Goal: Information Seeking & Learning: Find specific fact

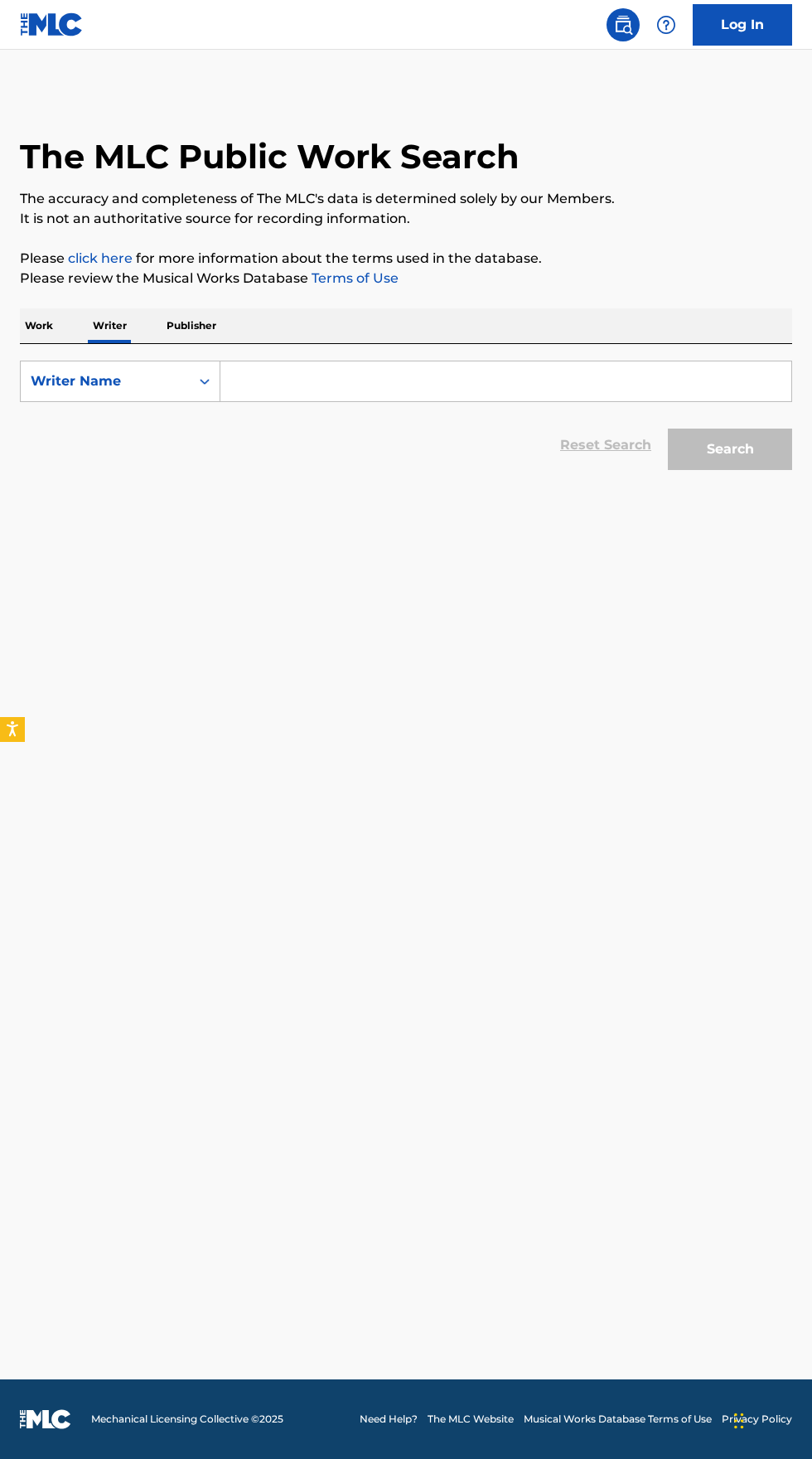
click at [345, 381] on input "Search Form" at bounding box center [506, 381] width 571 height 39
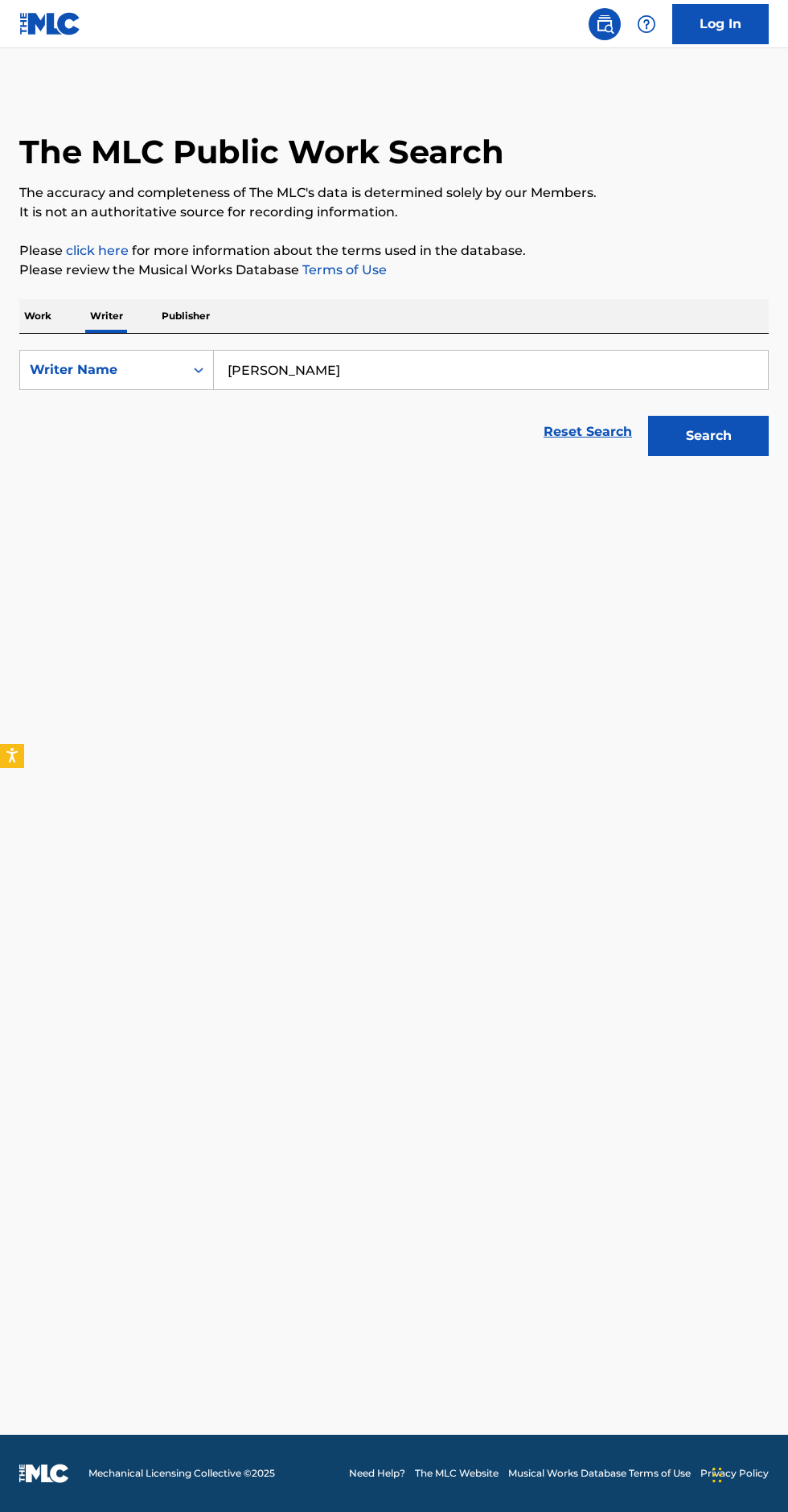
type input "[PERSON_NAME]"
click at [716, 453] on button "Search" at bounding box center [708, 435] width 121 height 40
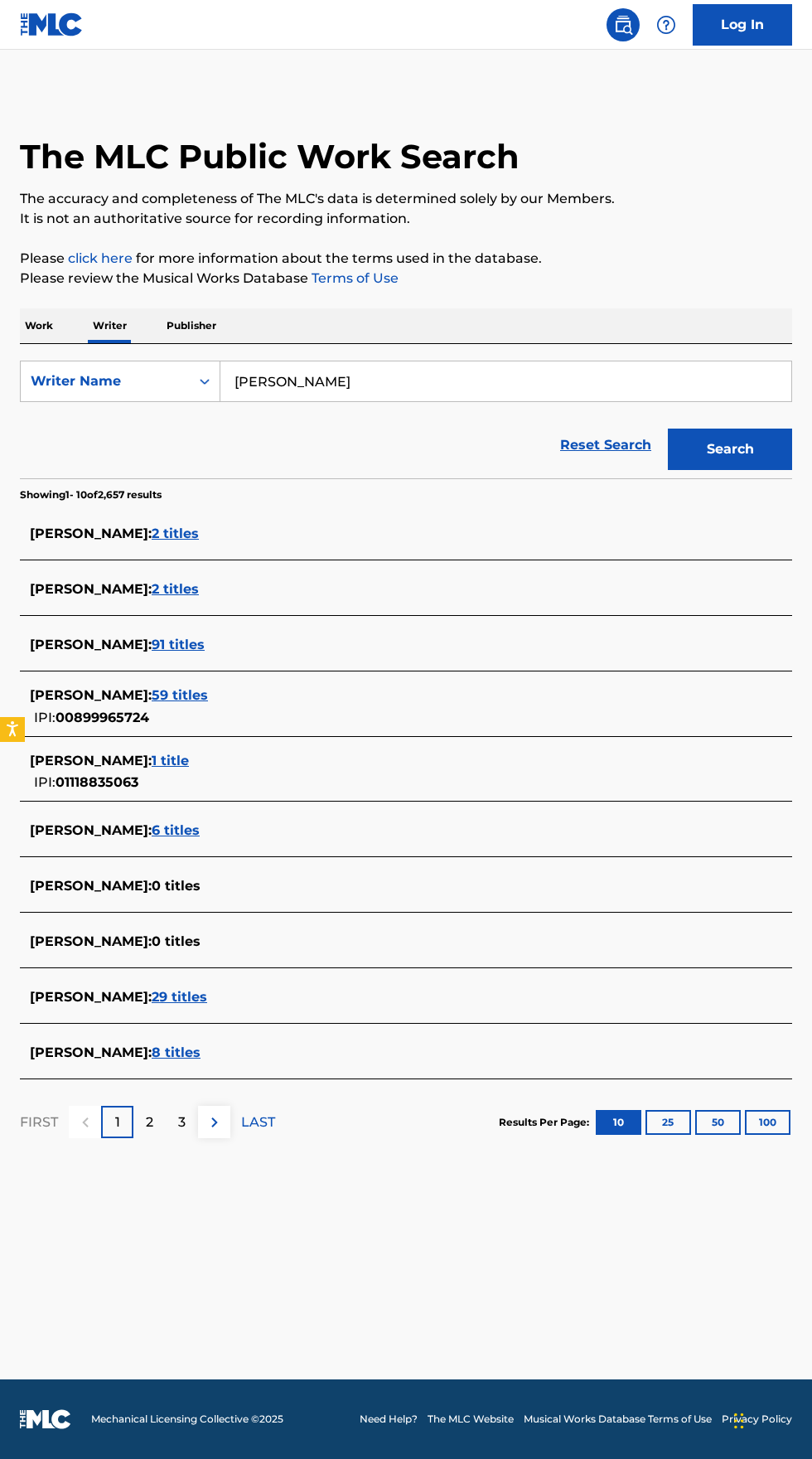
click at [114, 1003] on span "[PERSON_NAME] :" at bounding box center [91, 996] width 122 height 16
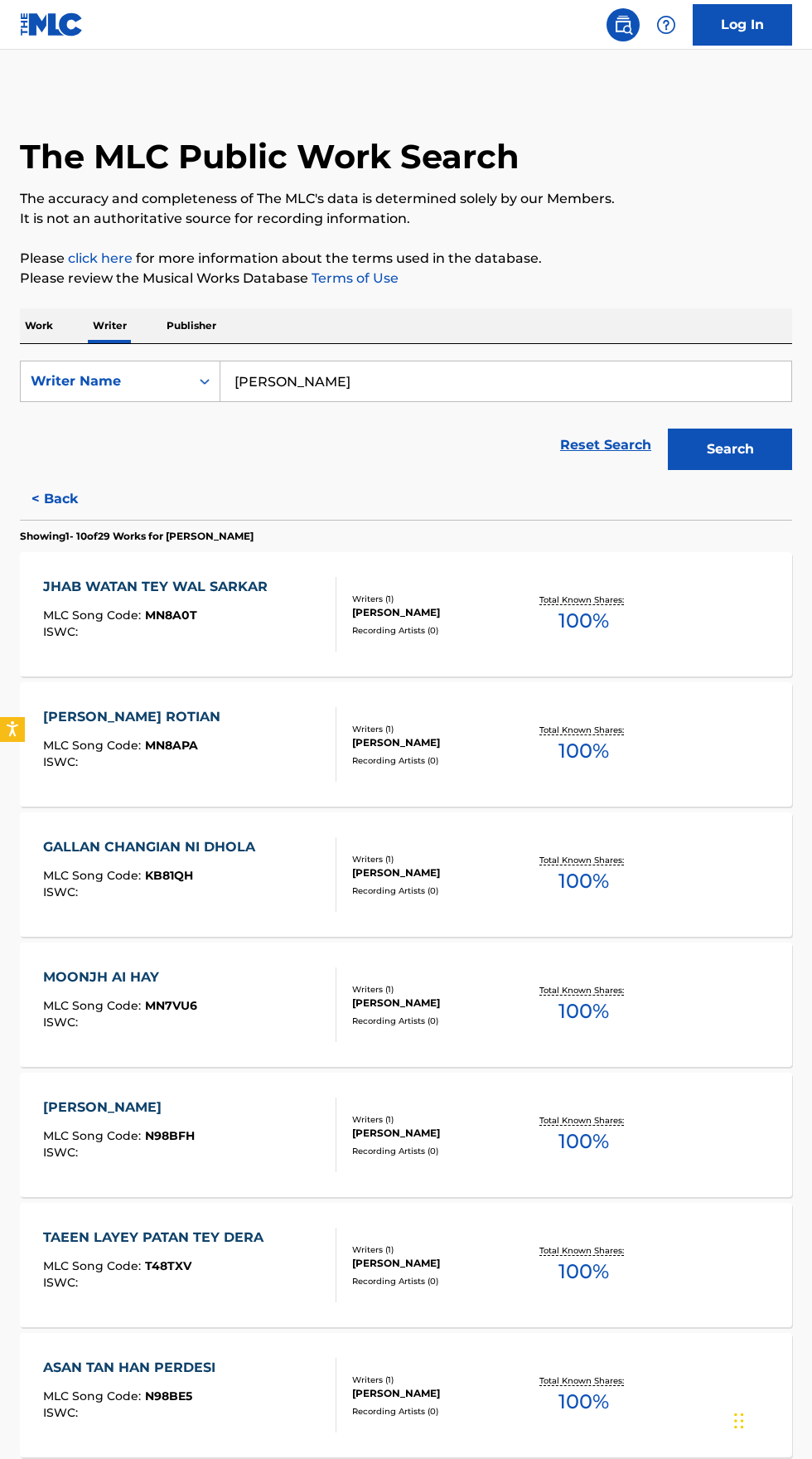
click at [233, 590] on div "JHAB WATAN TEY WAL SARKAR" at bounding box center [159, 587] width 233 height 20
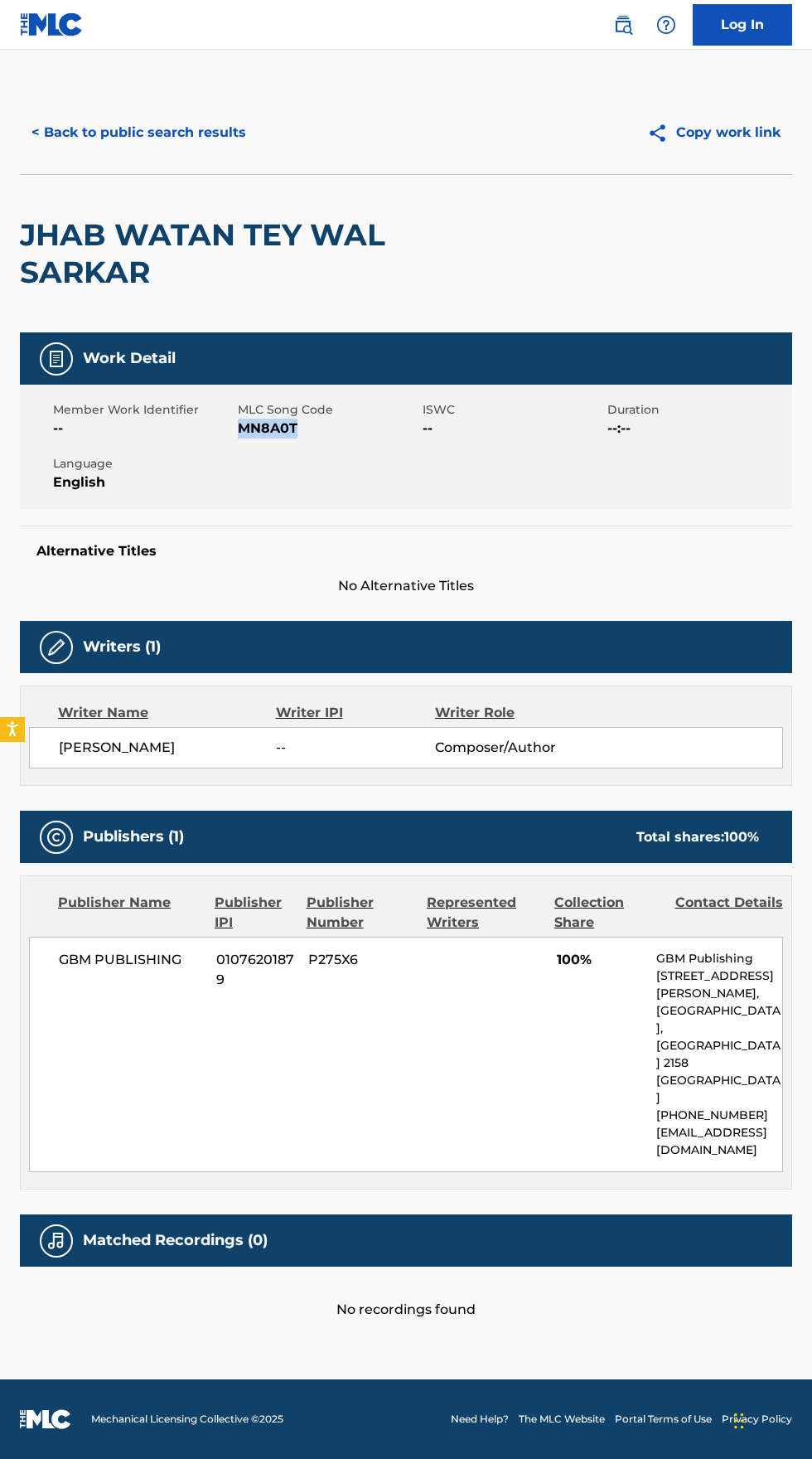
click at [571, 516] on div "Work Detail Member Work Identifier -- MLC Song Code MN8A0T ISWC -- Duration --:…" at bounding box center [406, 464] width 773 height 264
copy span "[PERSON_NAME]"
copy span "MN8A0T"
click at [620, 23] on img at bounding box center [623, 25] width 20 height 20
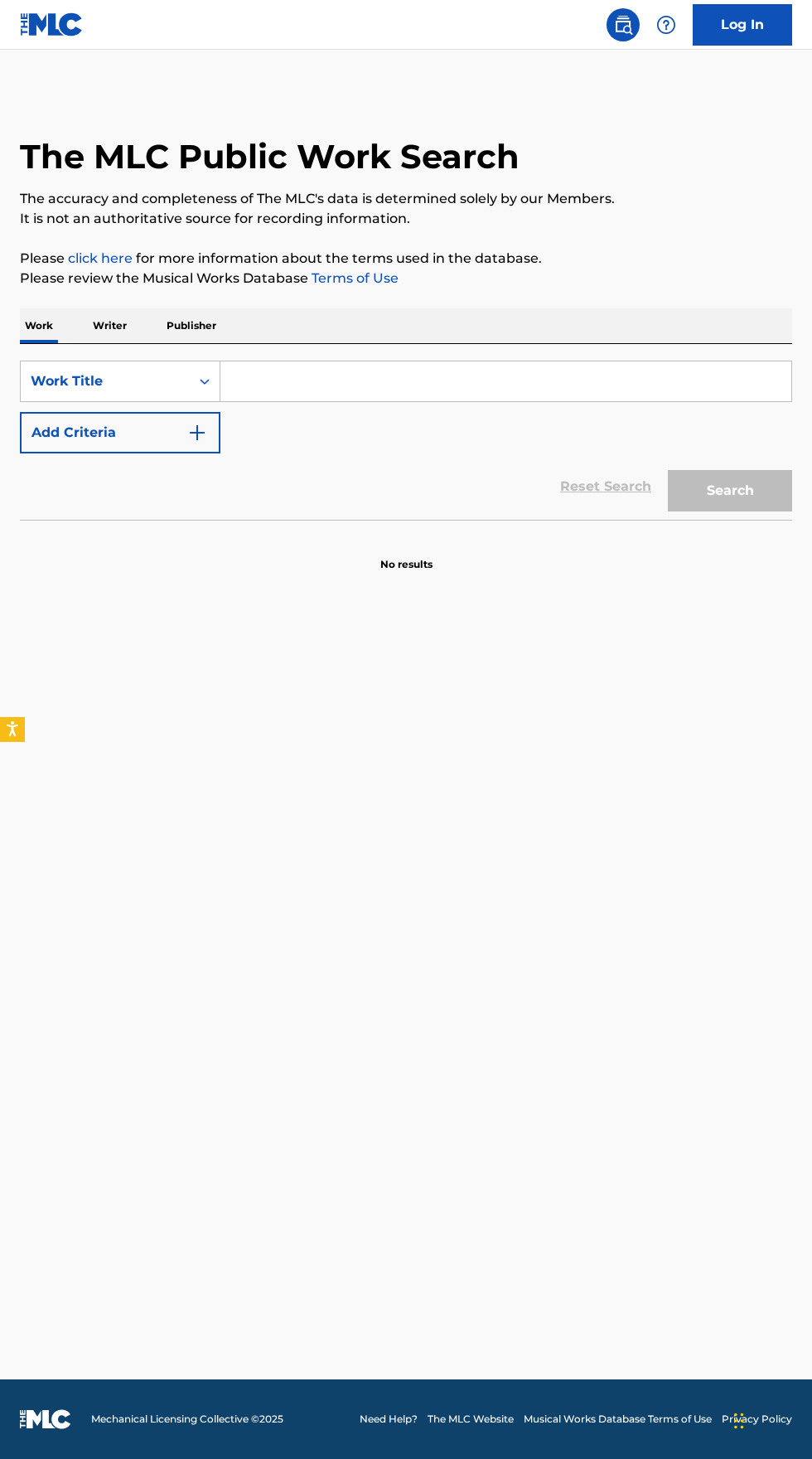
click at [109, 325] on p "Writer" at bounding box center [110, 326] width 44 height 35
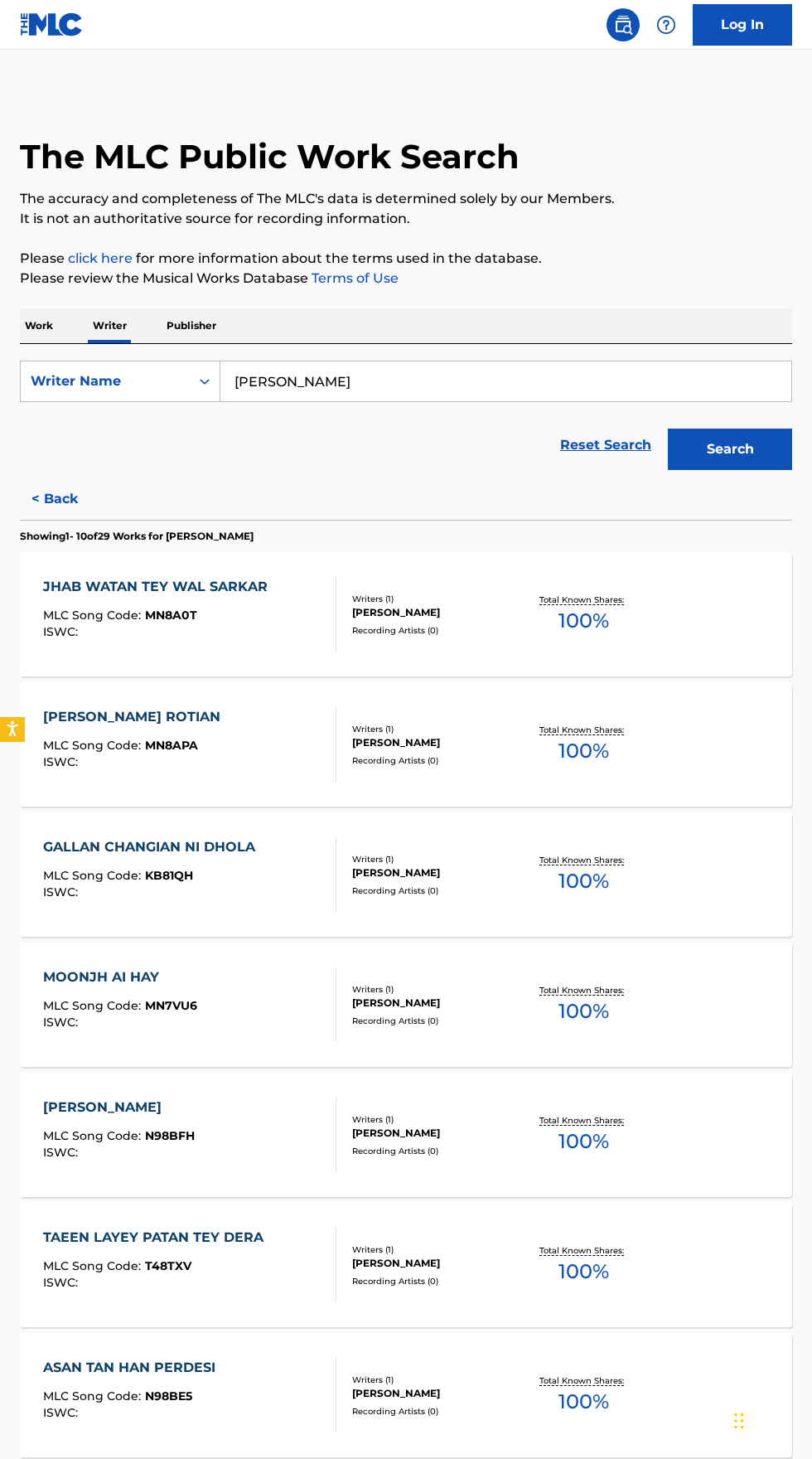
click at [450, 383] on input "[PERSON_NAME]" at bounding box center [506, 381] width 571 height 39
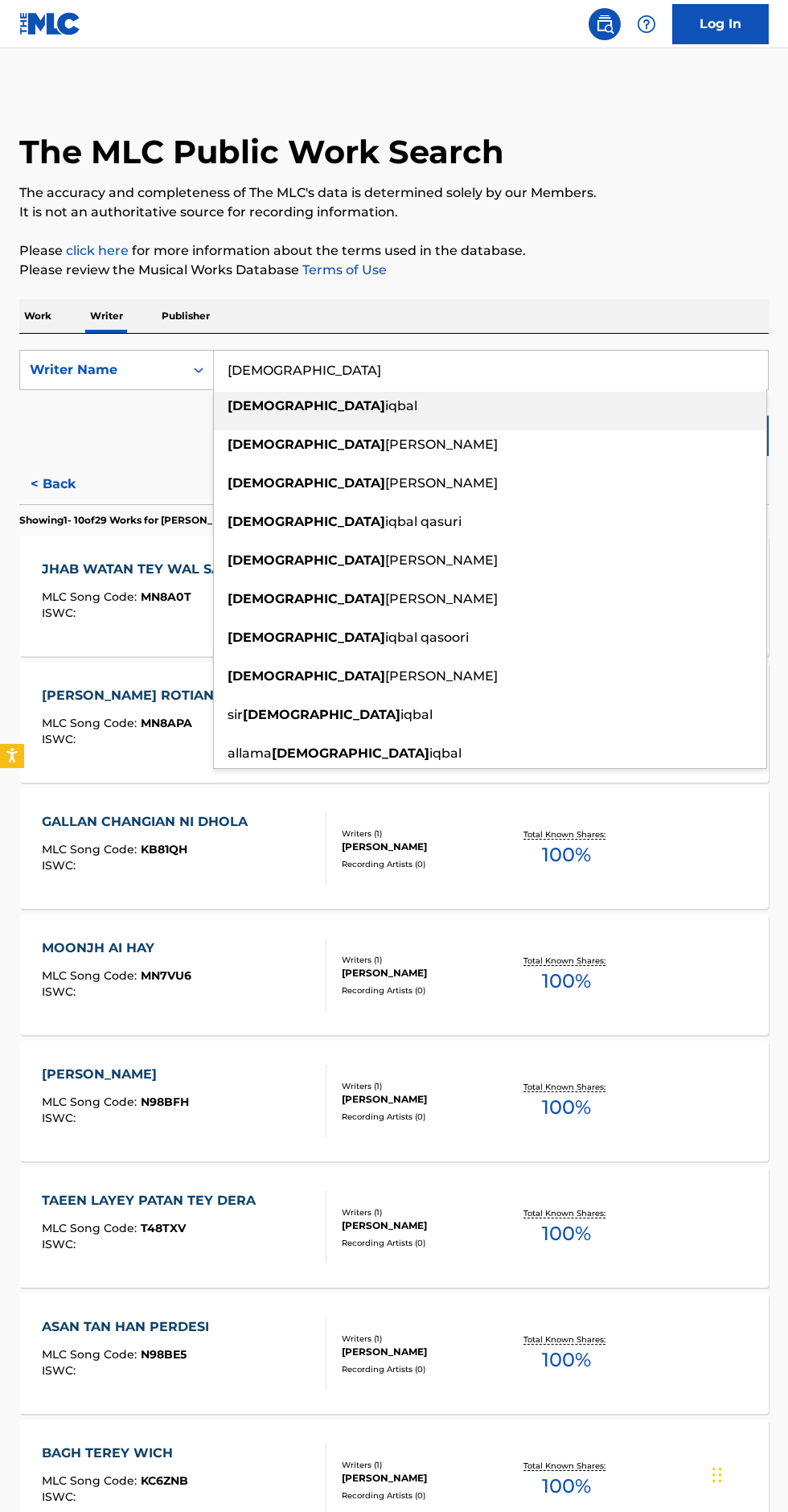
type input "[DEMOGRAPHIC_DATA]"
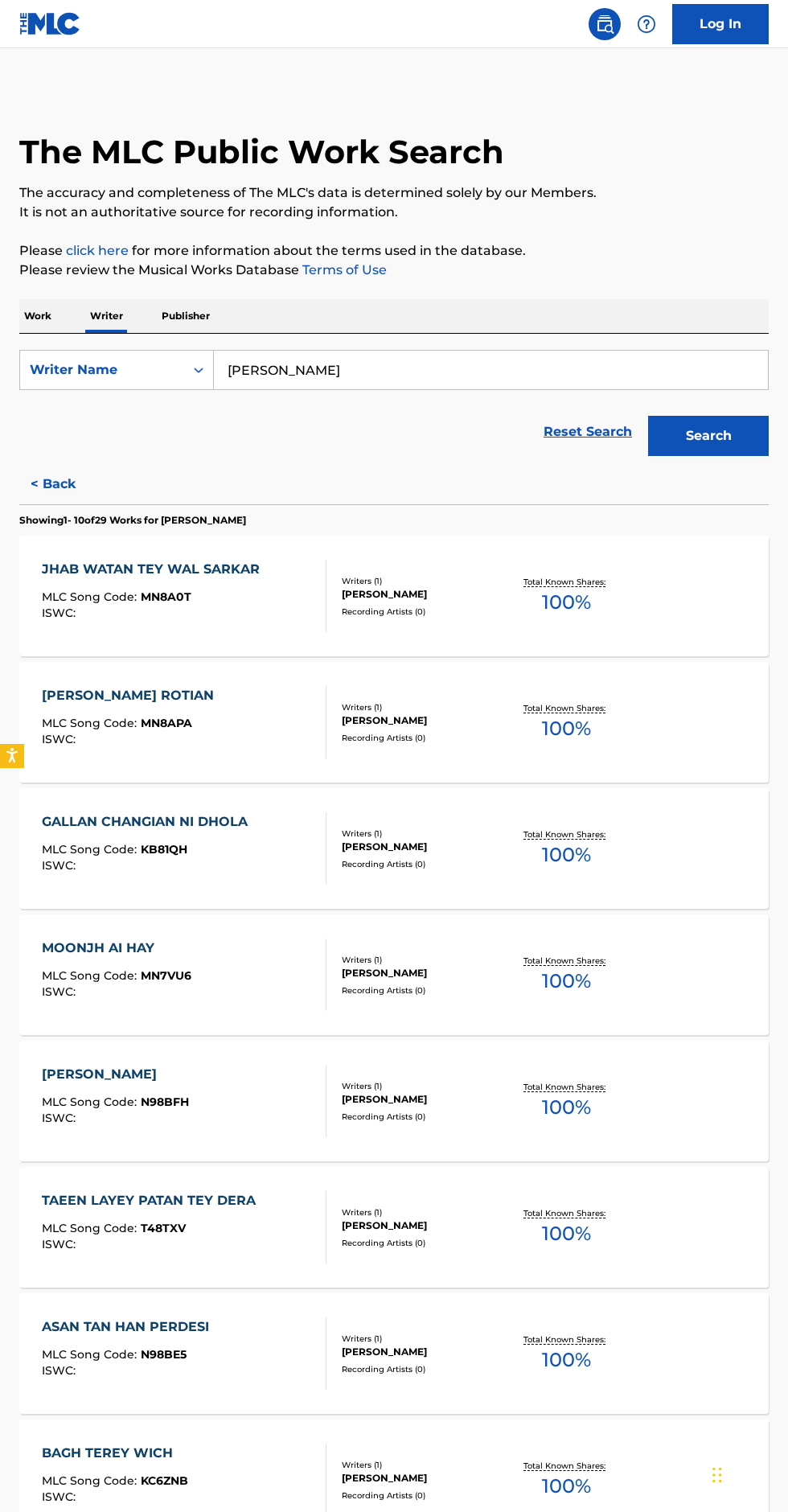
click at [706, 437] on button "Search" at bounding box center [708, 435] width 121 height 40
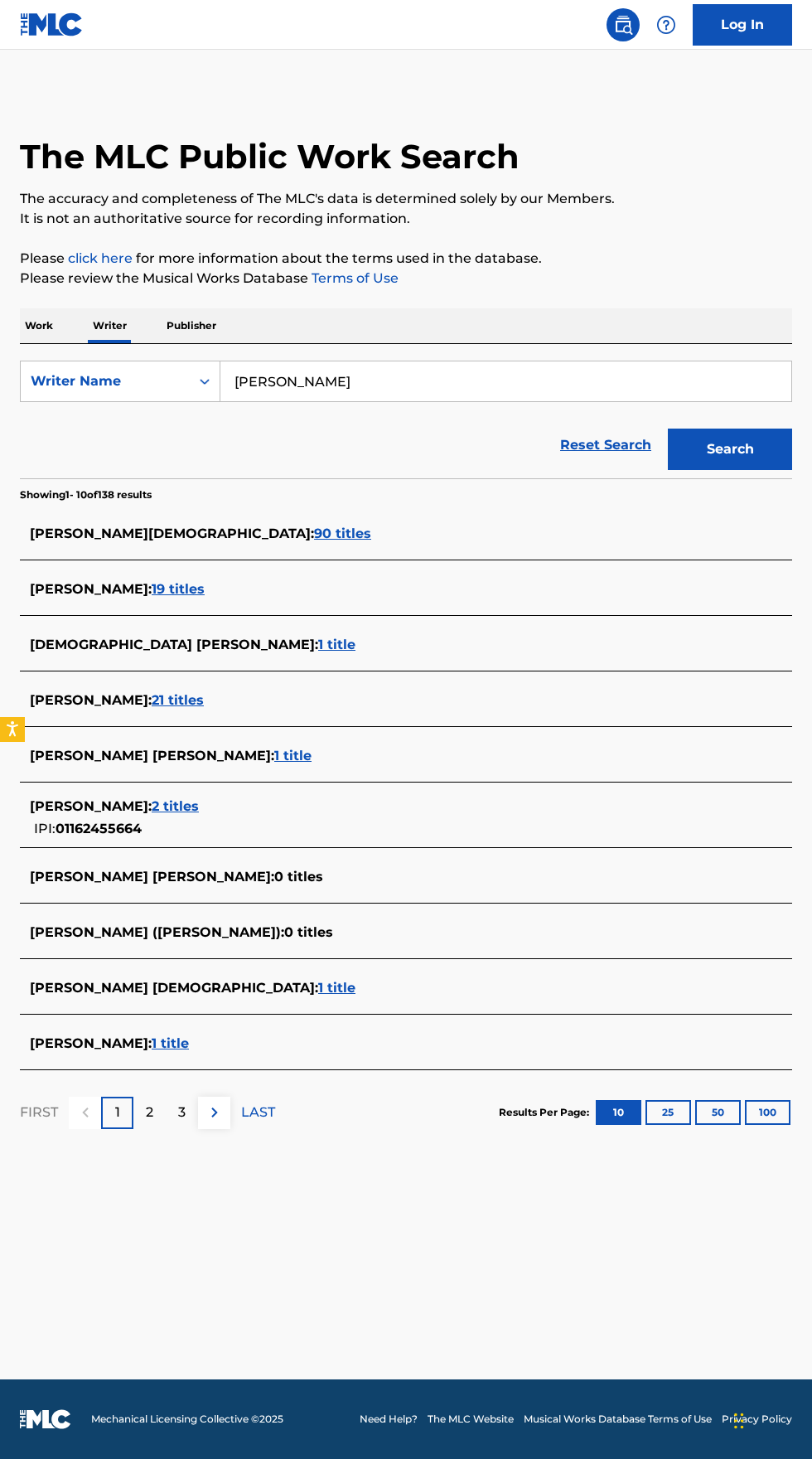
click at [411, 385] on input "[PERSON_NAME]" at bounding box center [506, 381] width 571 height 39
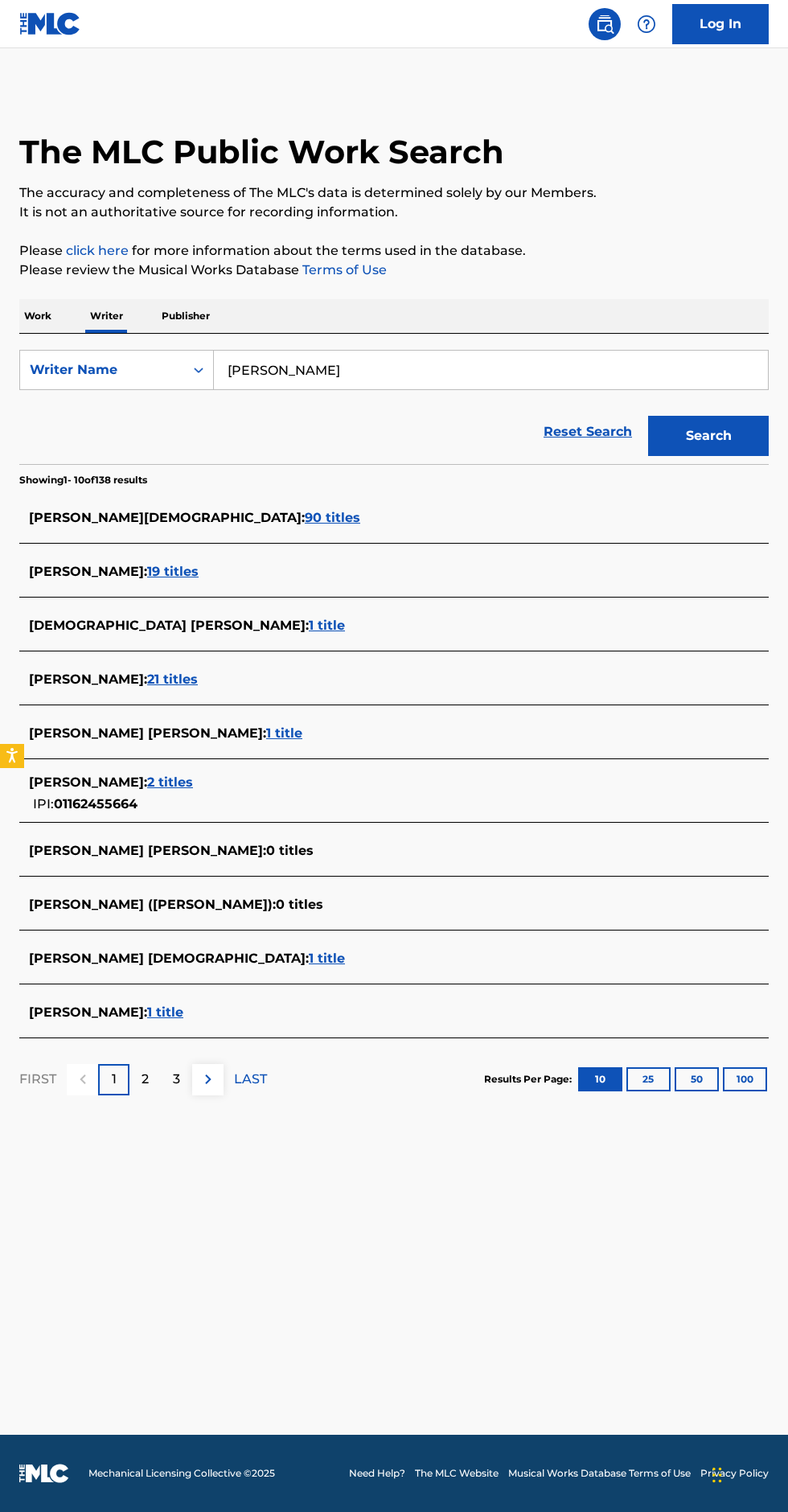
type input "[PERSON_NAME]"
click at [724, 435] on button "Search" at bounding box center [708, 435] width 121 height 40
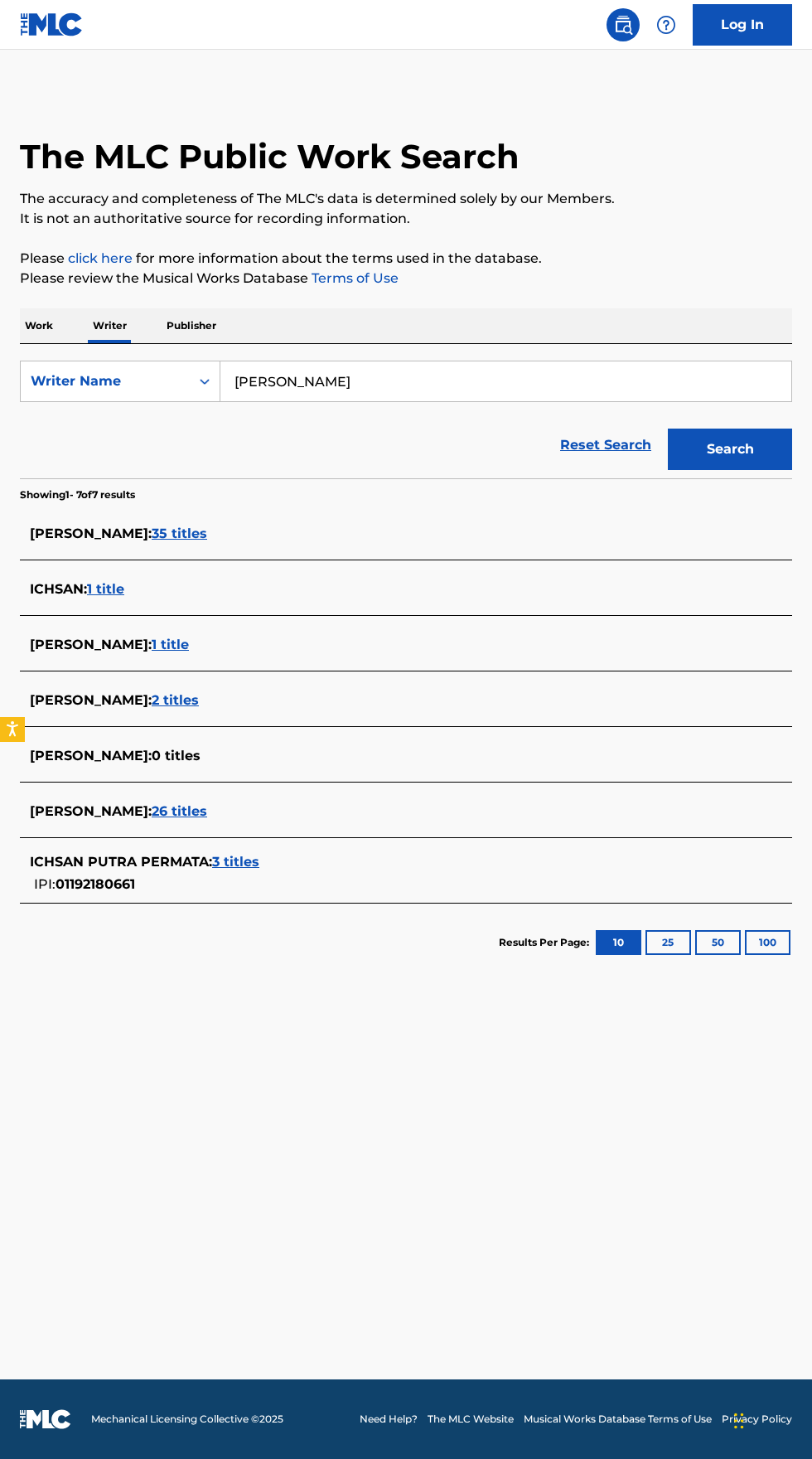
click at [458, 382] on input "[PERSON_NAME]" at bounding box center [506, 381] width 571 height 39
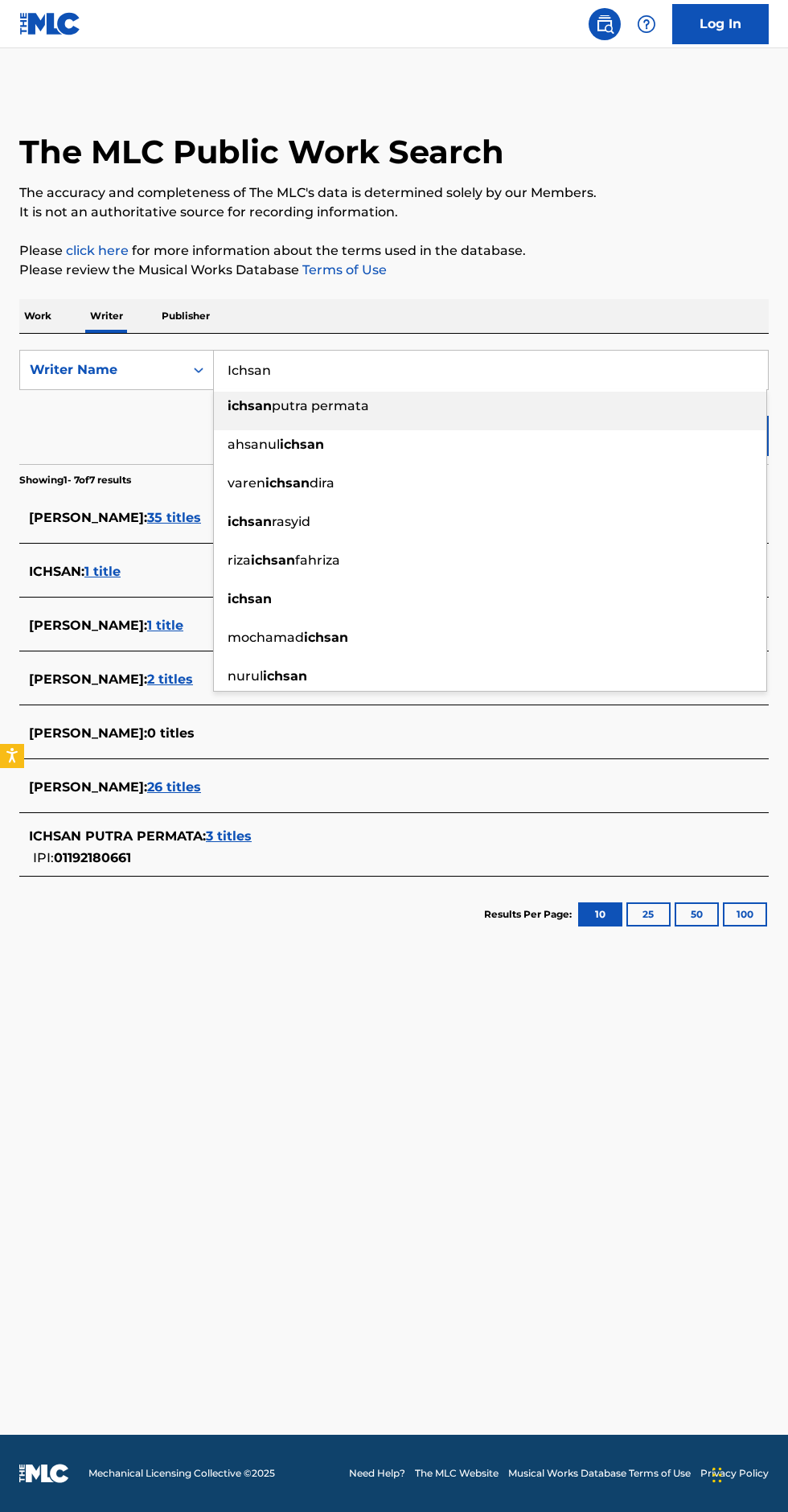
type input "Ichsan"
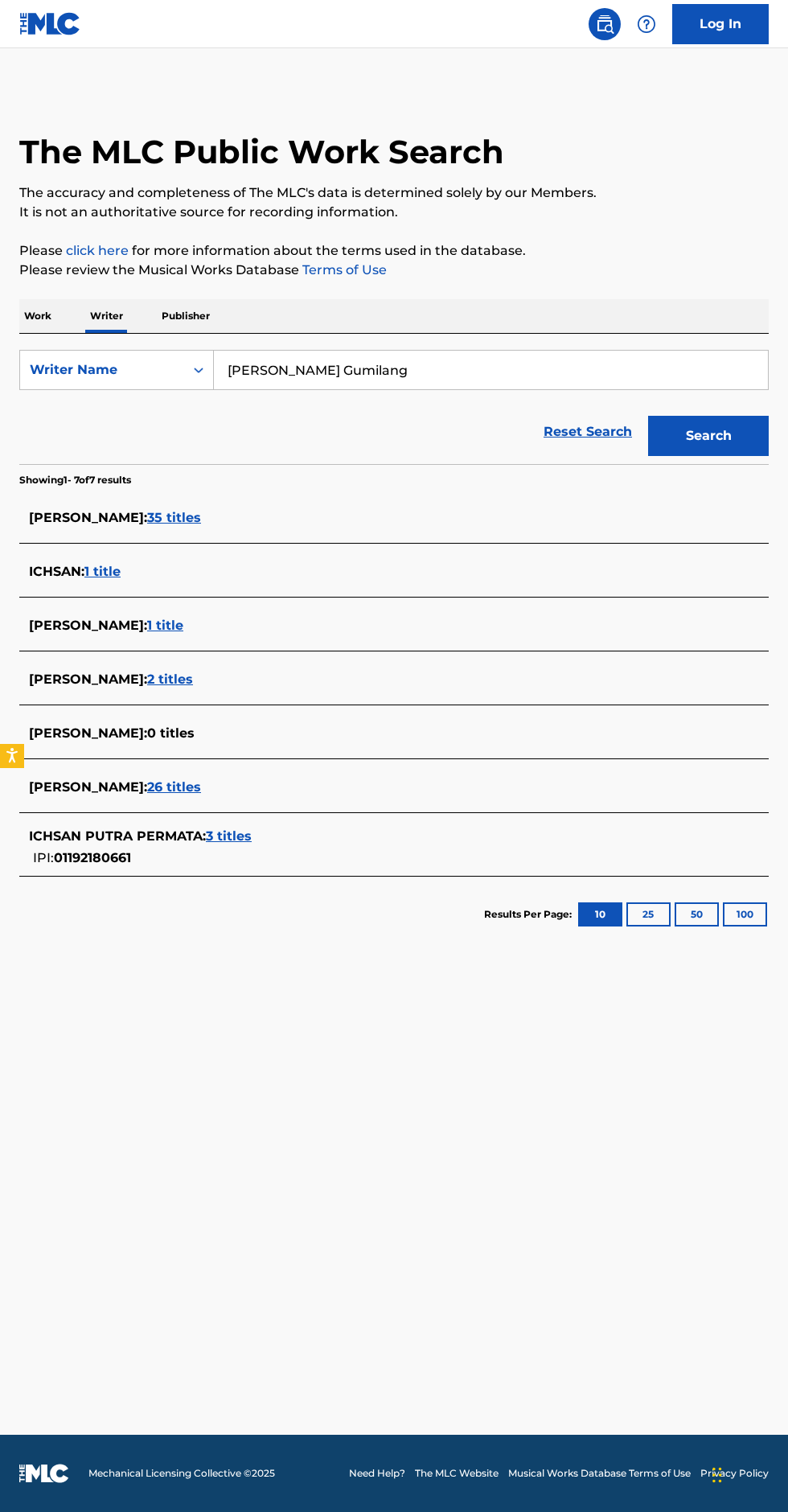
type input "[PERSON_NAME] Gumilang"
click at [719, 441] on button "Search" at bounding box center [708, 435] width 121 height 40
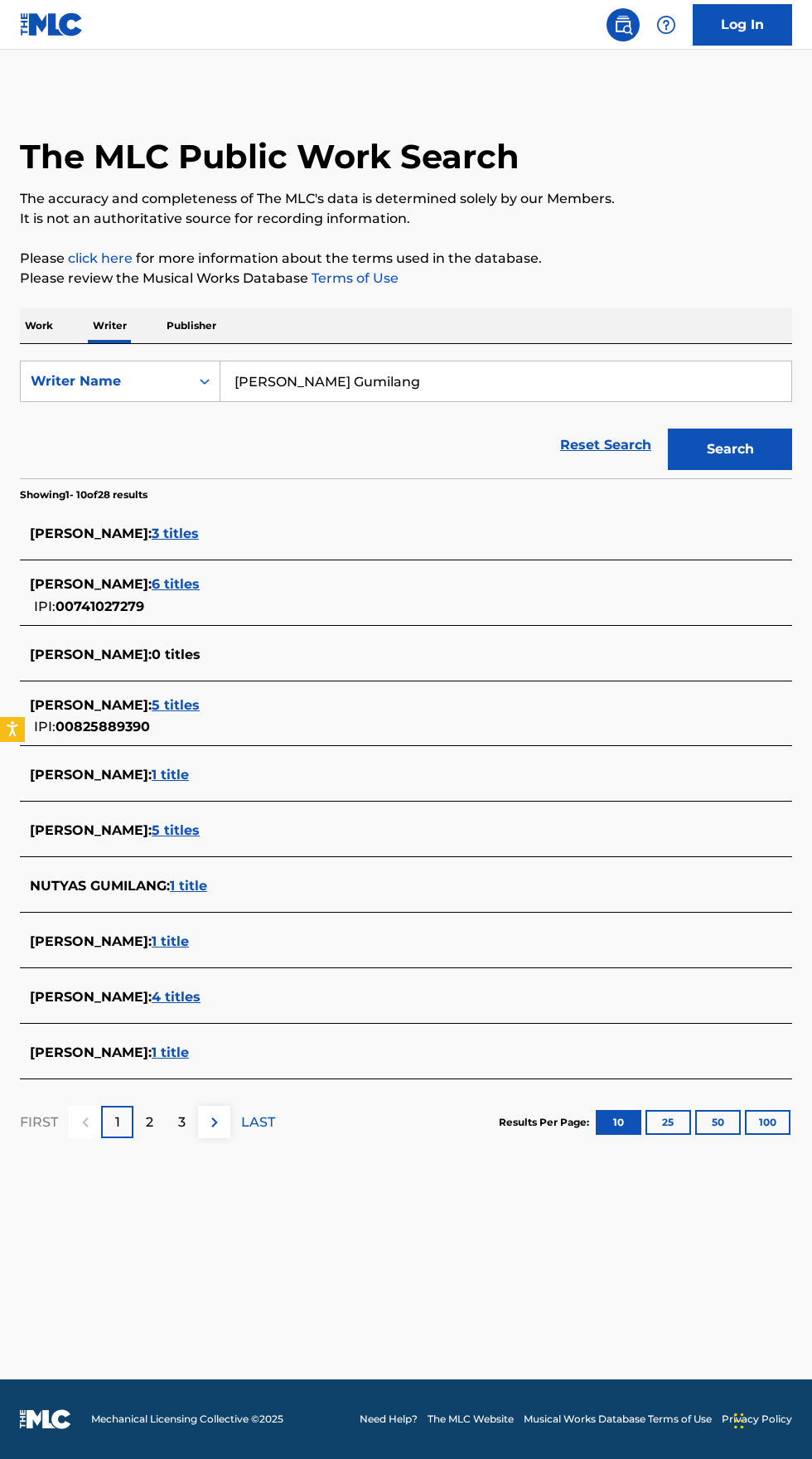
click at [38, 325] on p "Work" at bounding box center [39, 326] width 38 height 35
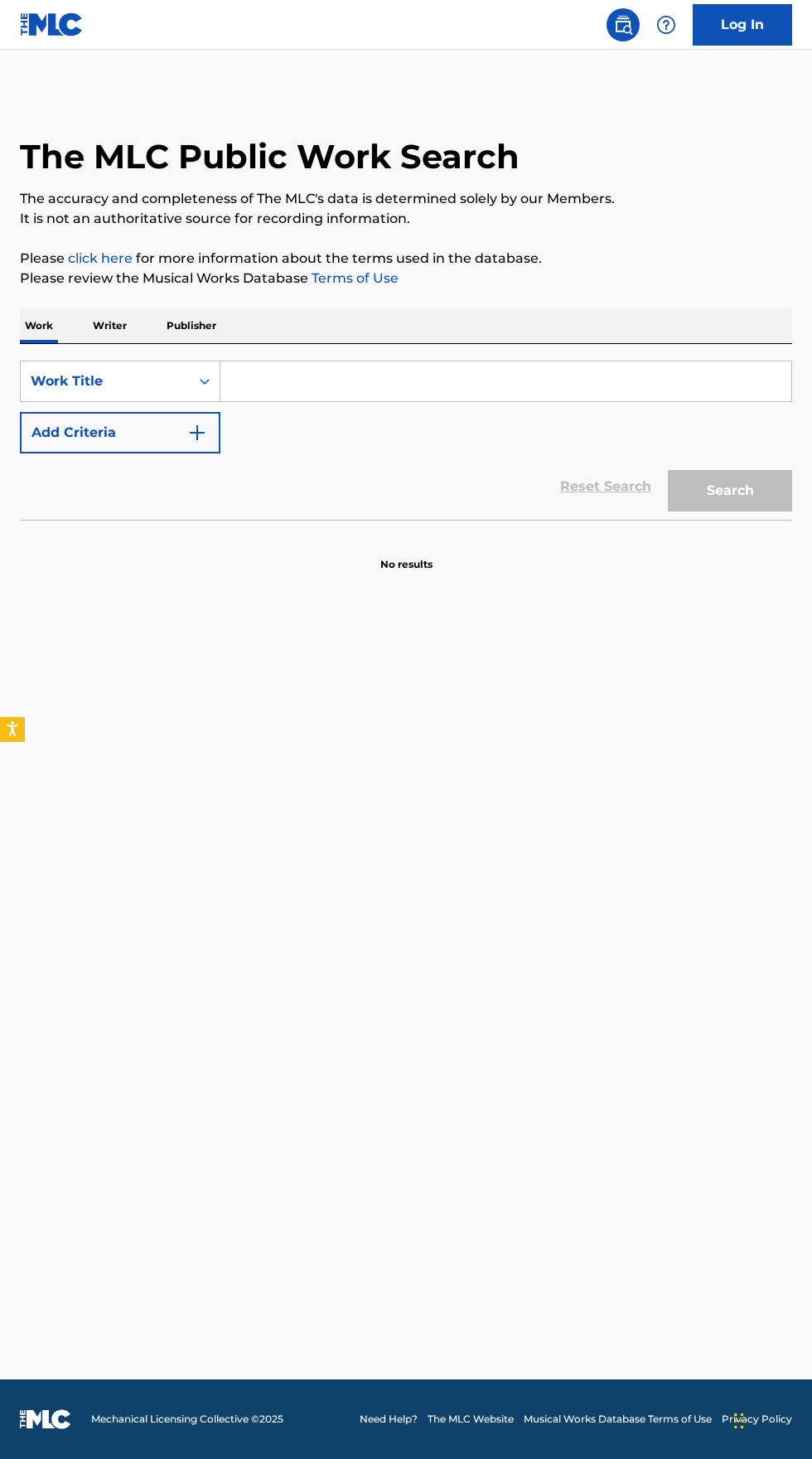
click at [378, 380] on input "Search Form" at bounding box center [506, 381] width 571 height 39
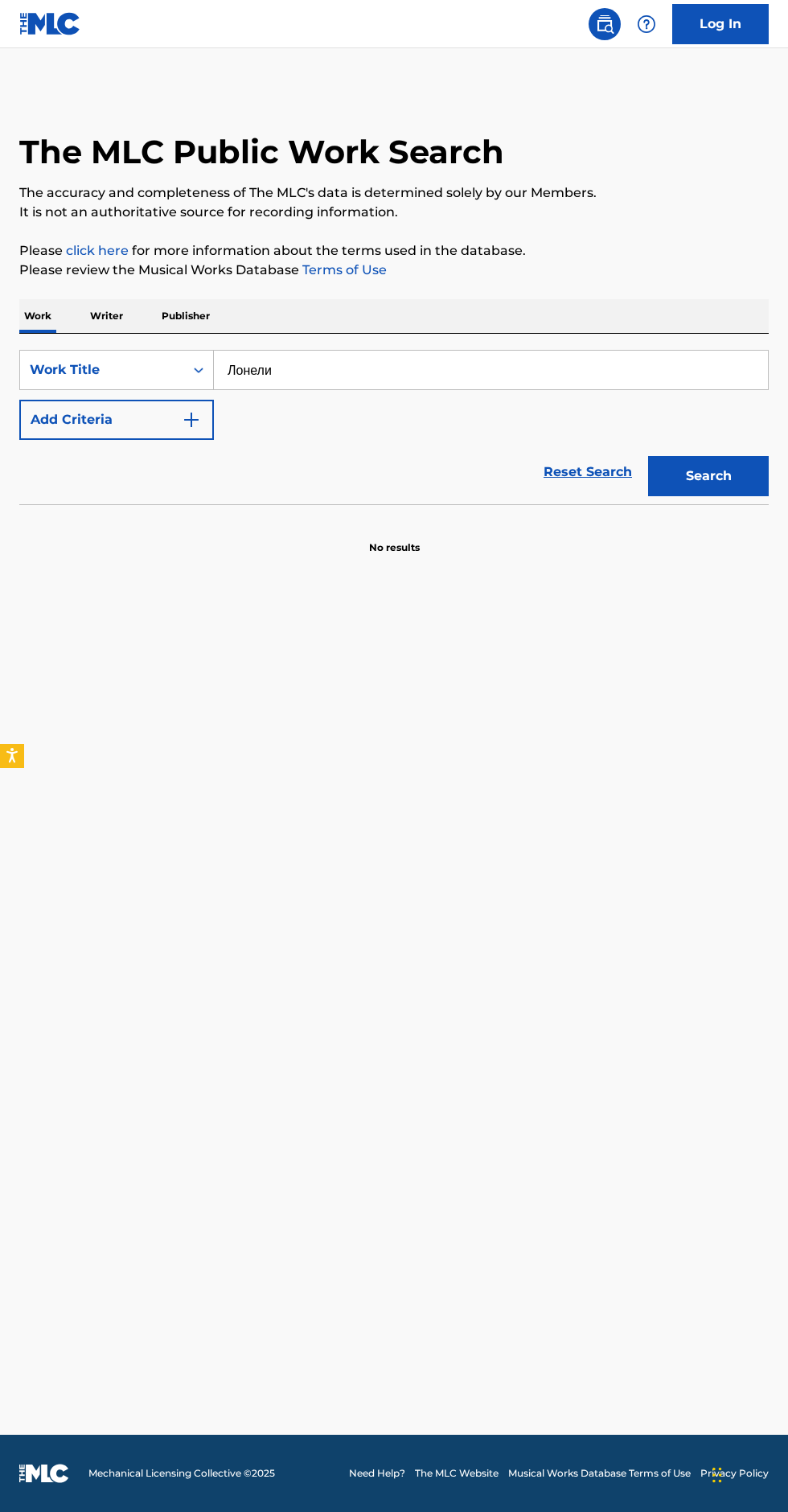
type input "Лонели"
click at [199, 429] on button "Add Criteria" at bounding box center [116, 419] width 195 height 40
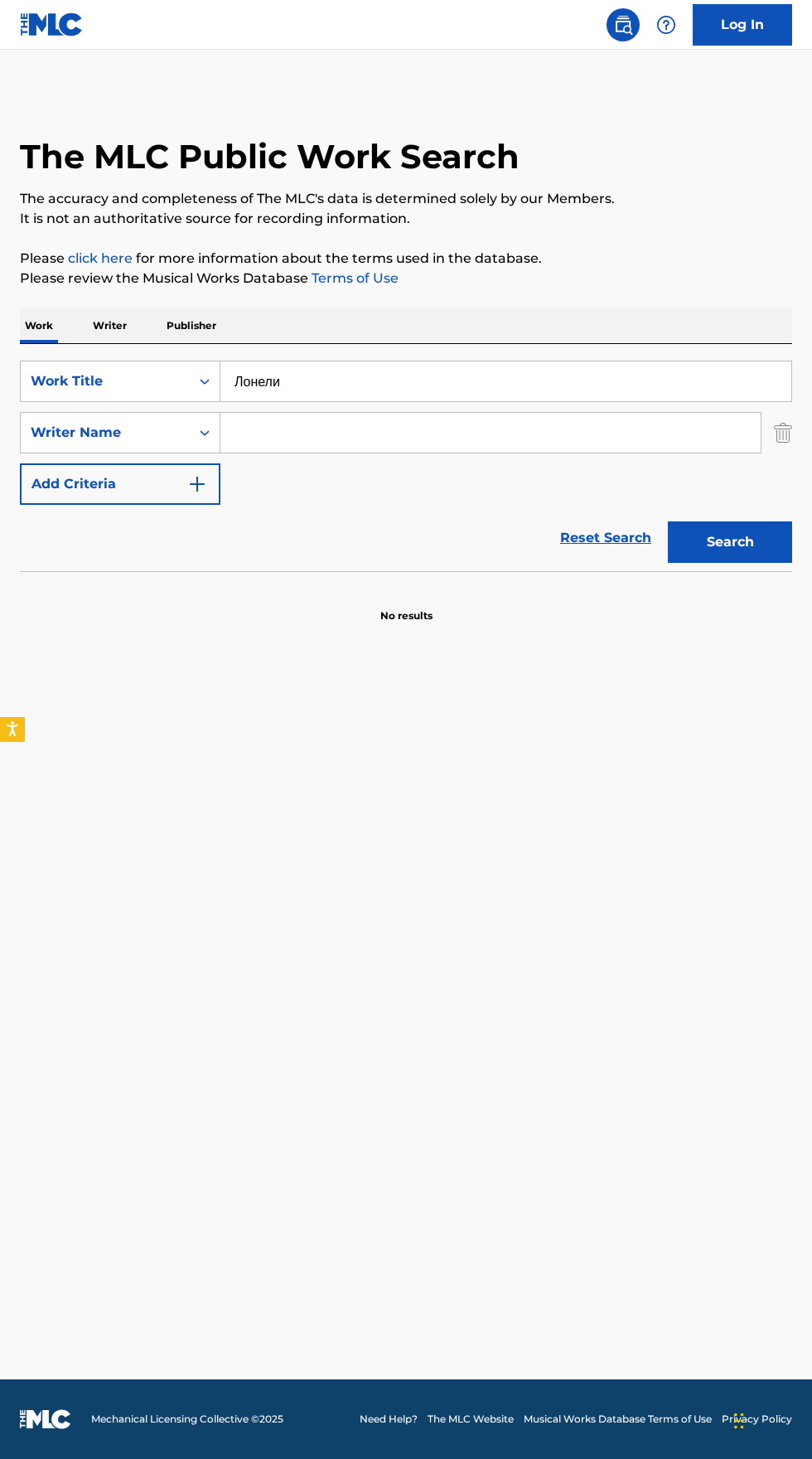
click at [475, 430] on input "Search Form" at bounding box center [491, 432] width 540 height 39
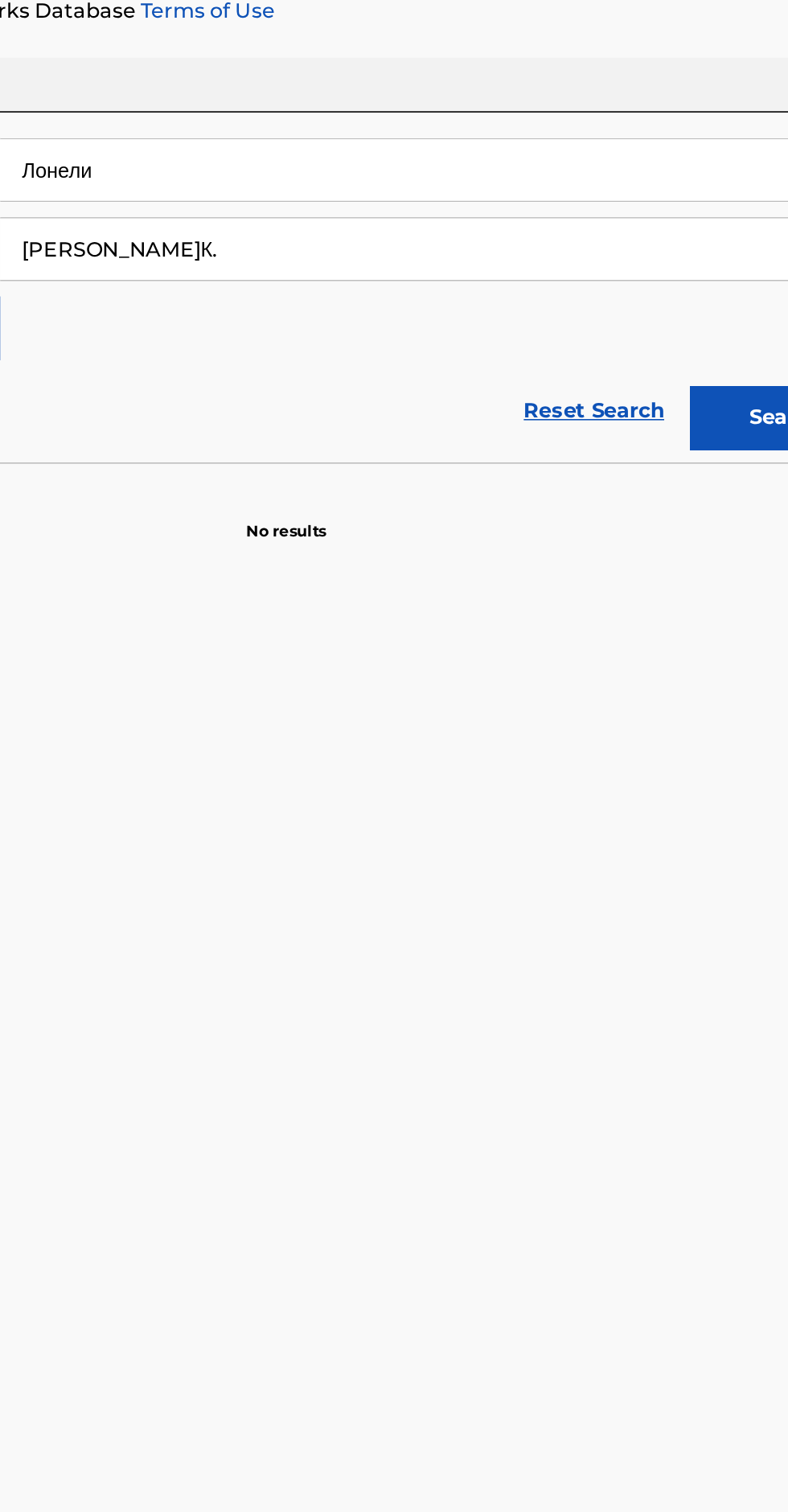
type input "[PERSON_NAME]К."
click at [678, 516] on button "Search" at bounding box center [708, 525] width 121 height 40
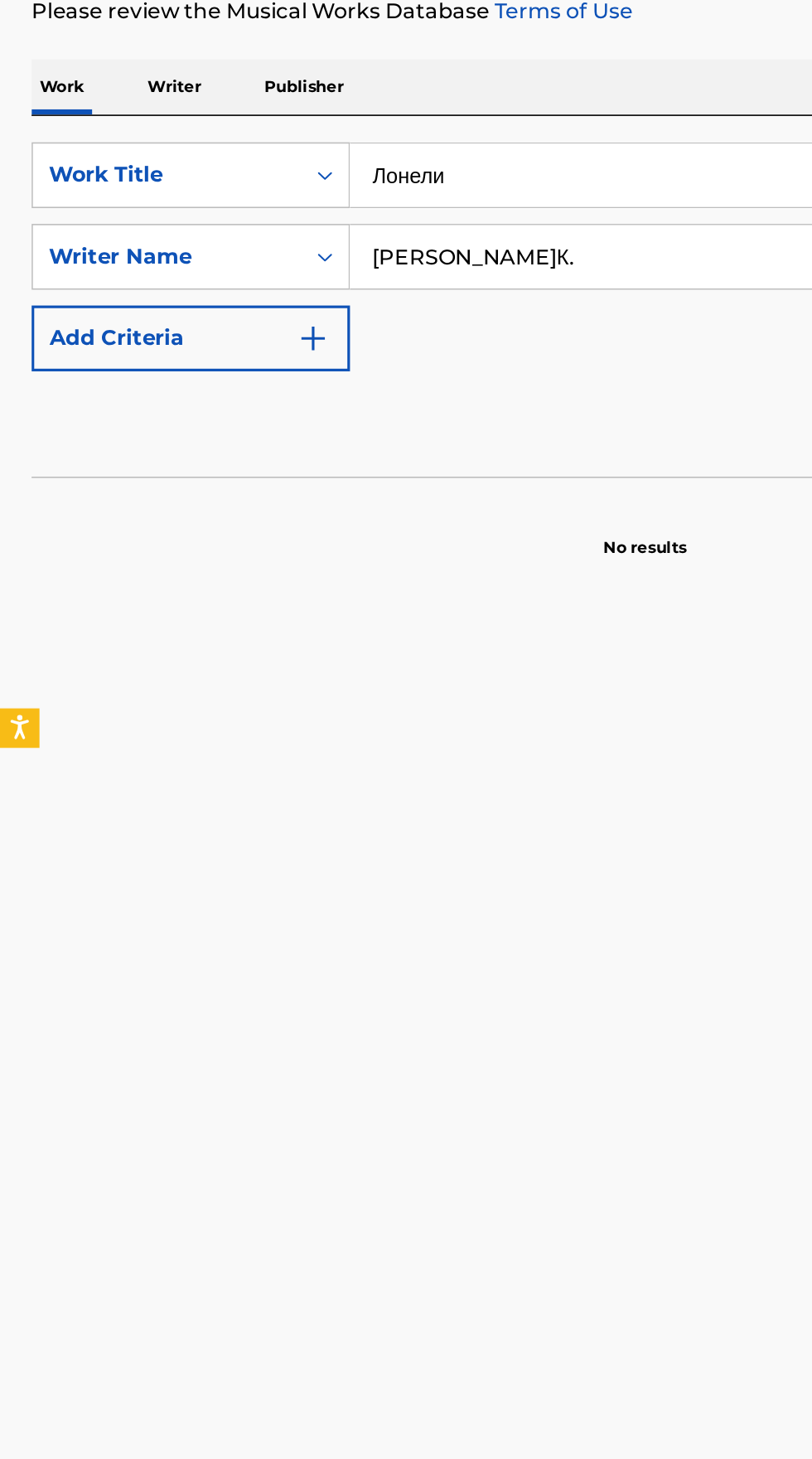
click at [127, 324] on p "Writer" at bounding box center [110, 326] width 44 height 35
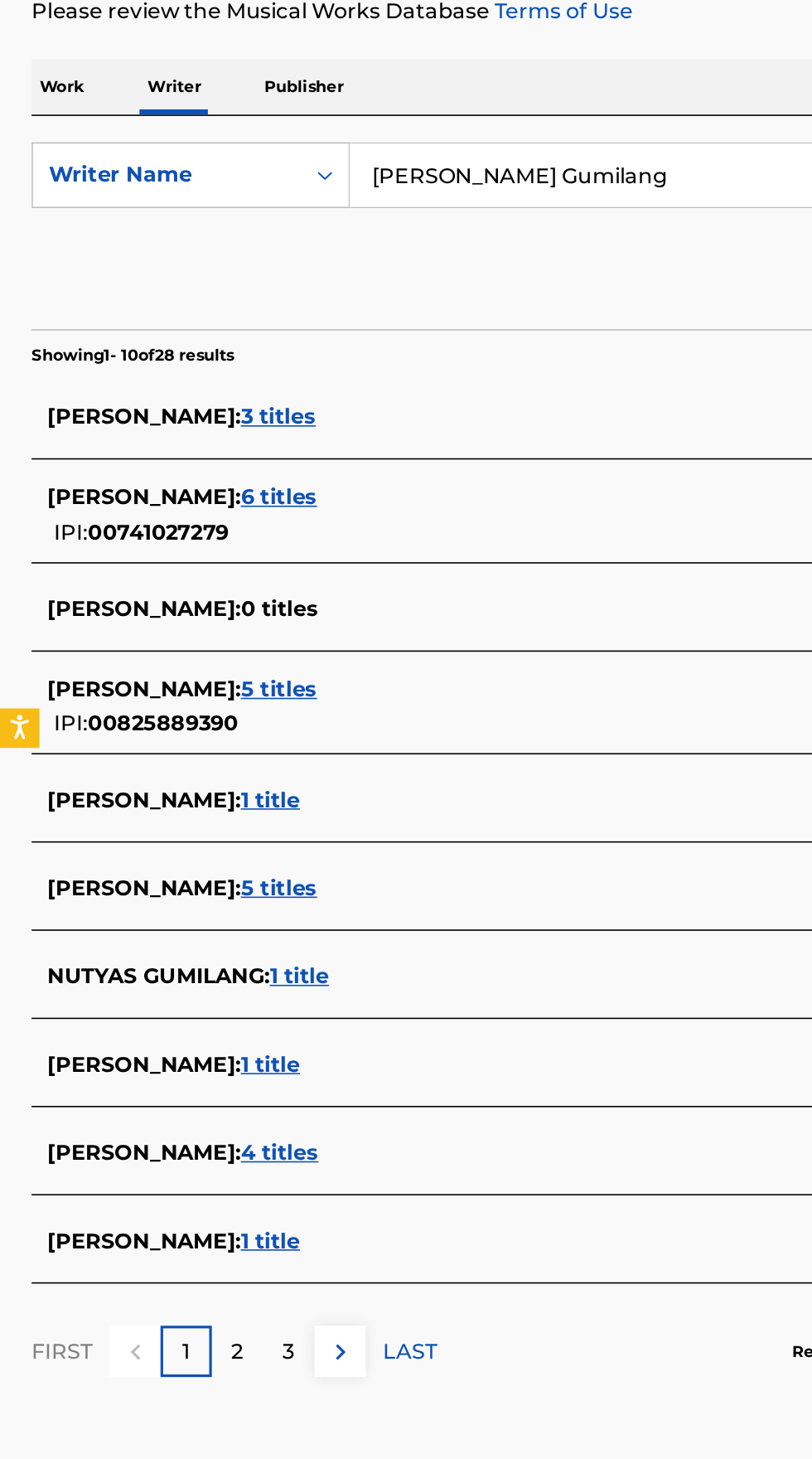
click at [399, 387] on input "[PERSON_NAME] Gumilang" at bounding box center [506, 381] width 571 height 39
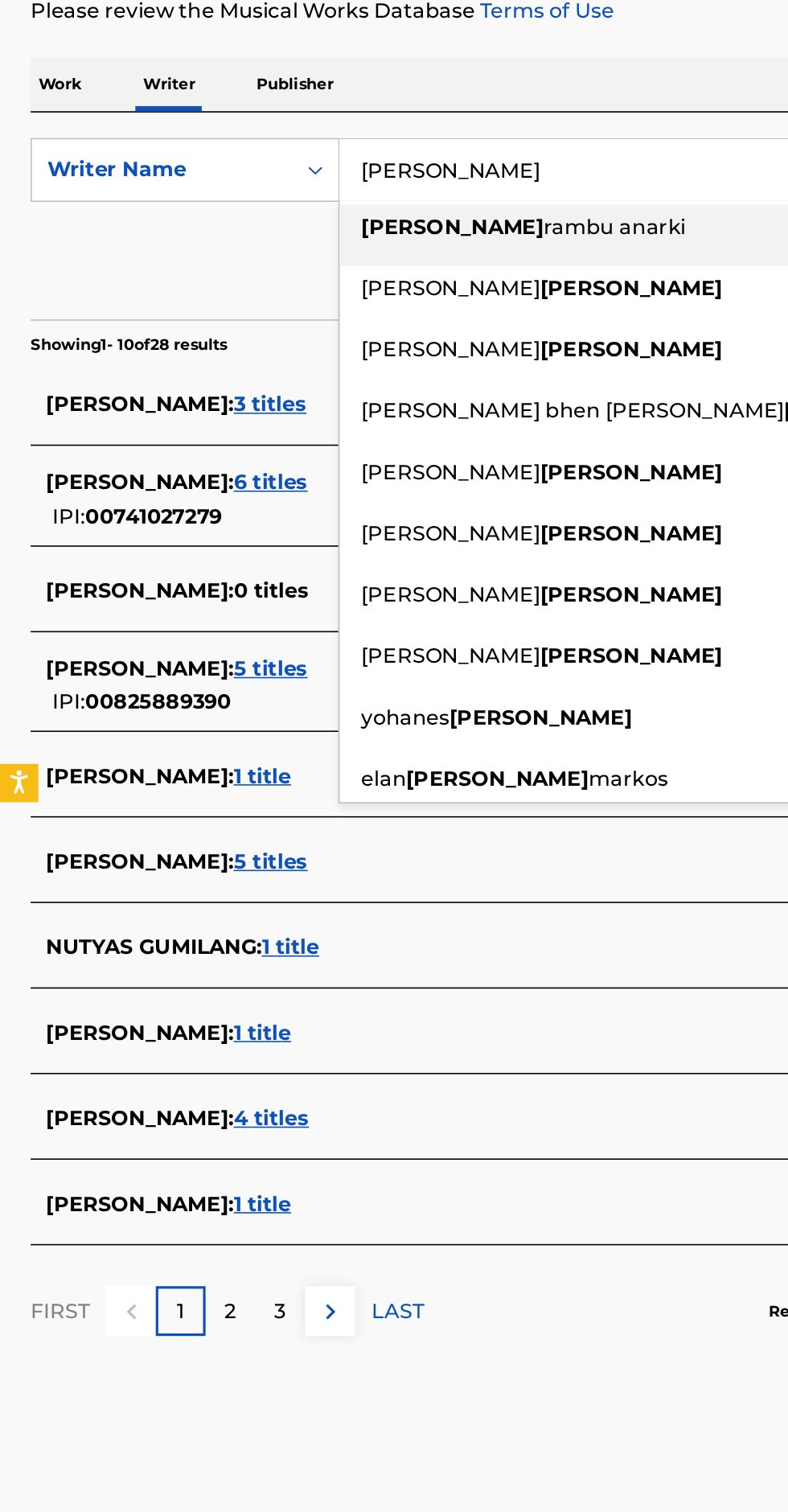
type input "[PERSON_NAME]"
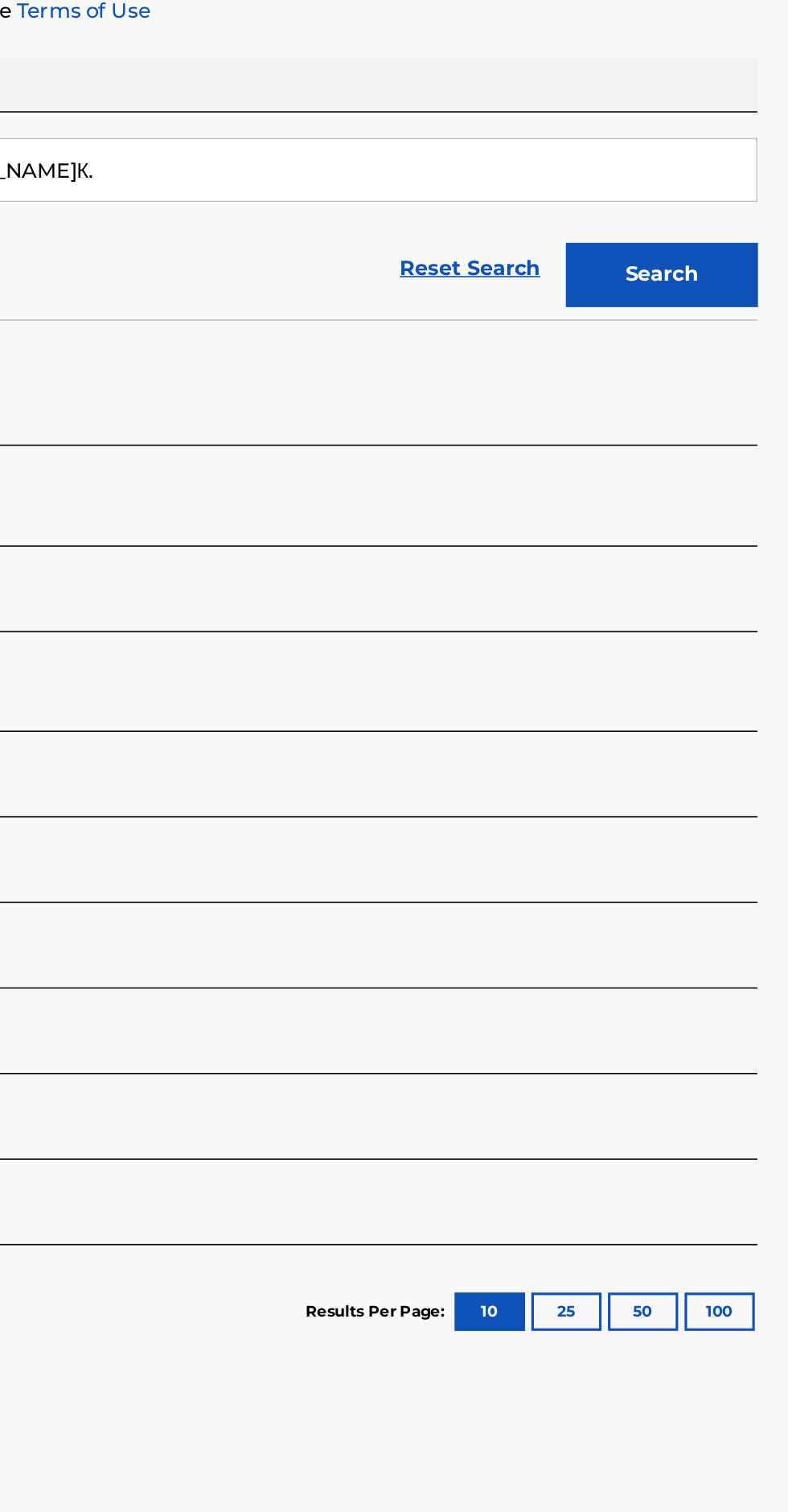
type input "[PERSON_NAME]К."
click at [715, 434] on button "Search" at bounding box center [708, 435] width 121 height 40
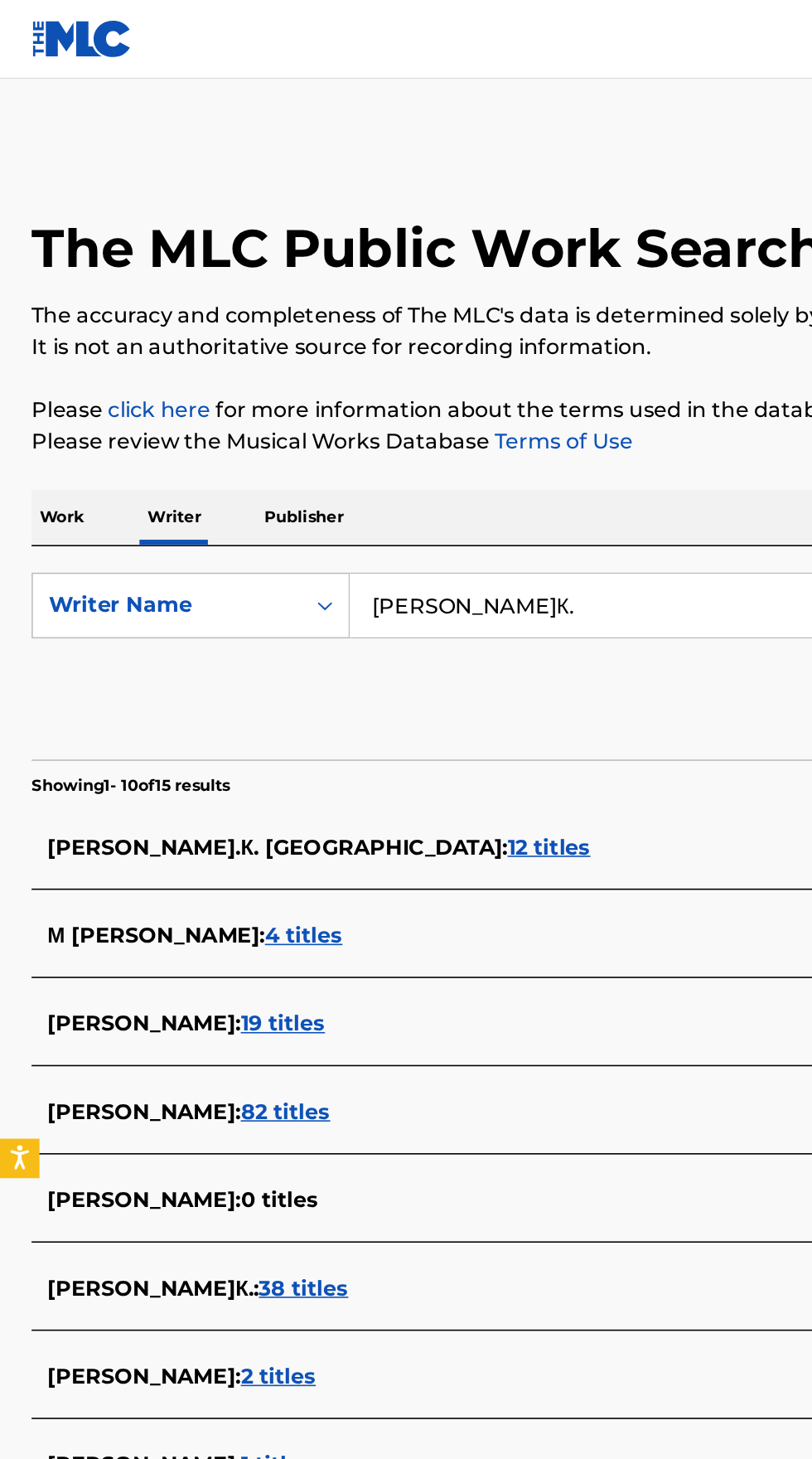
click at [41, 327] on p "Work" at bounding box center [39, 326] width 38 height 35
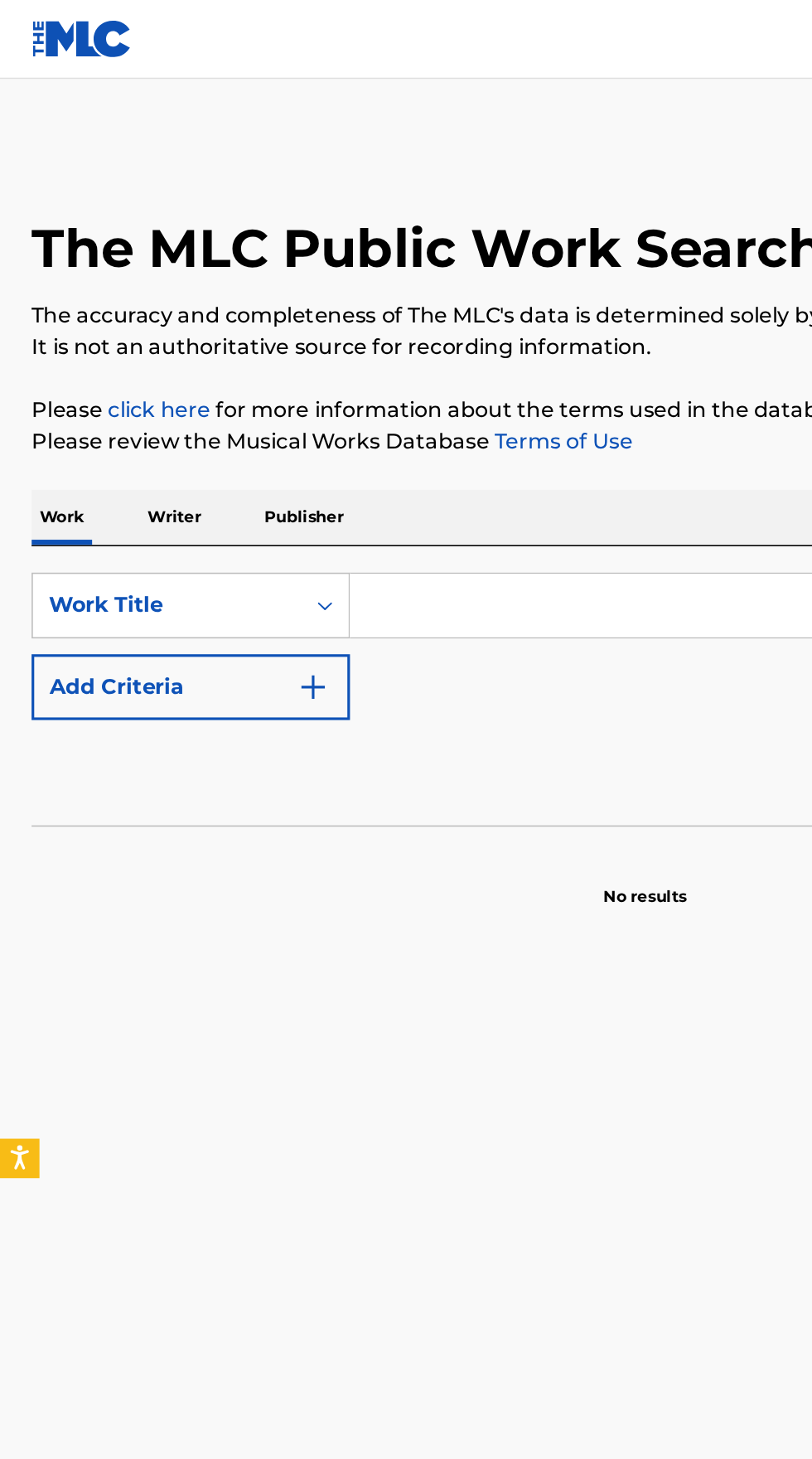
click at [342, 383] on input "Search Form" at bounding box center [506, 381] width 571 height 39
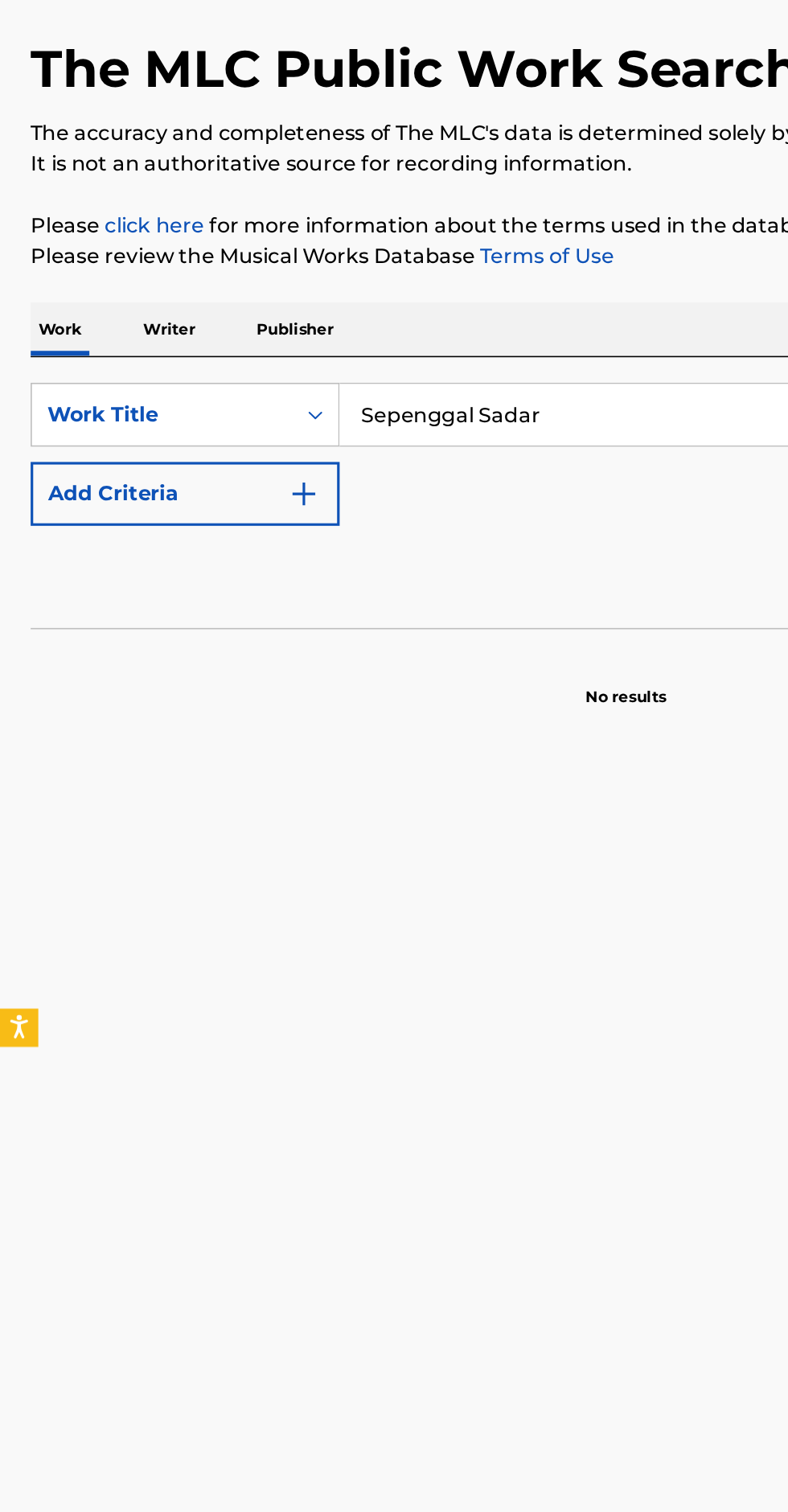
type input "Sepenggal Sadar"
click at [206, 425] on button "Add Criteria" at bounding box center [116, 419] width 195 height 40
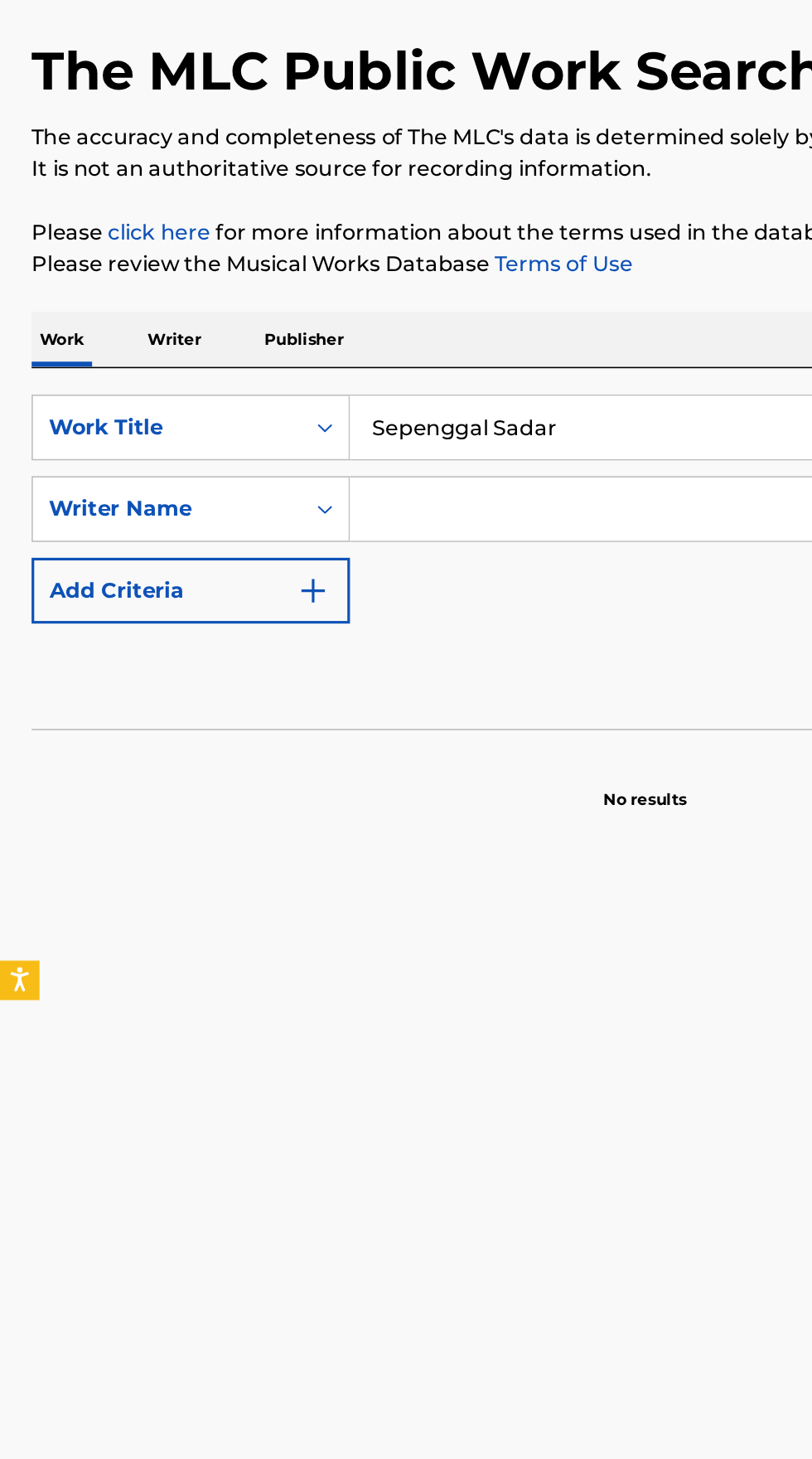
click at [380, 432] on input "Search Form" at bounding box center [491, 432] width 540 height 39
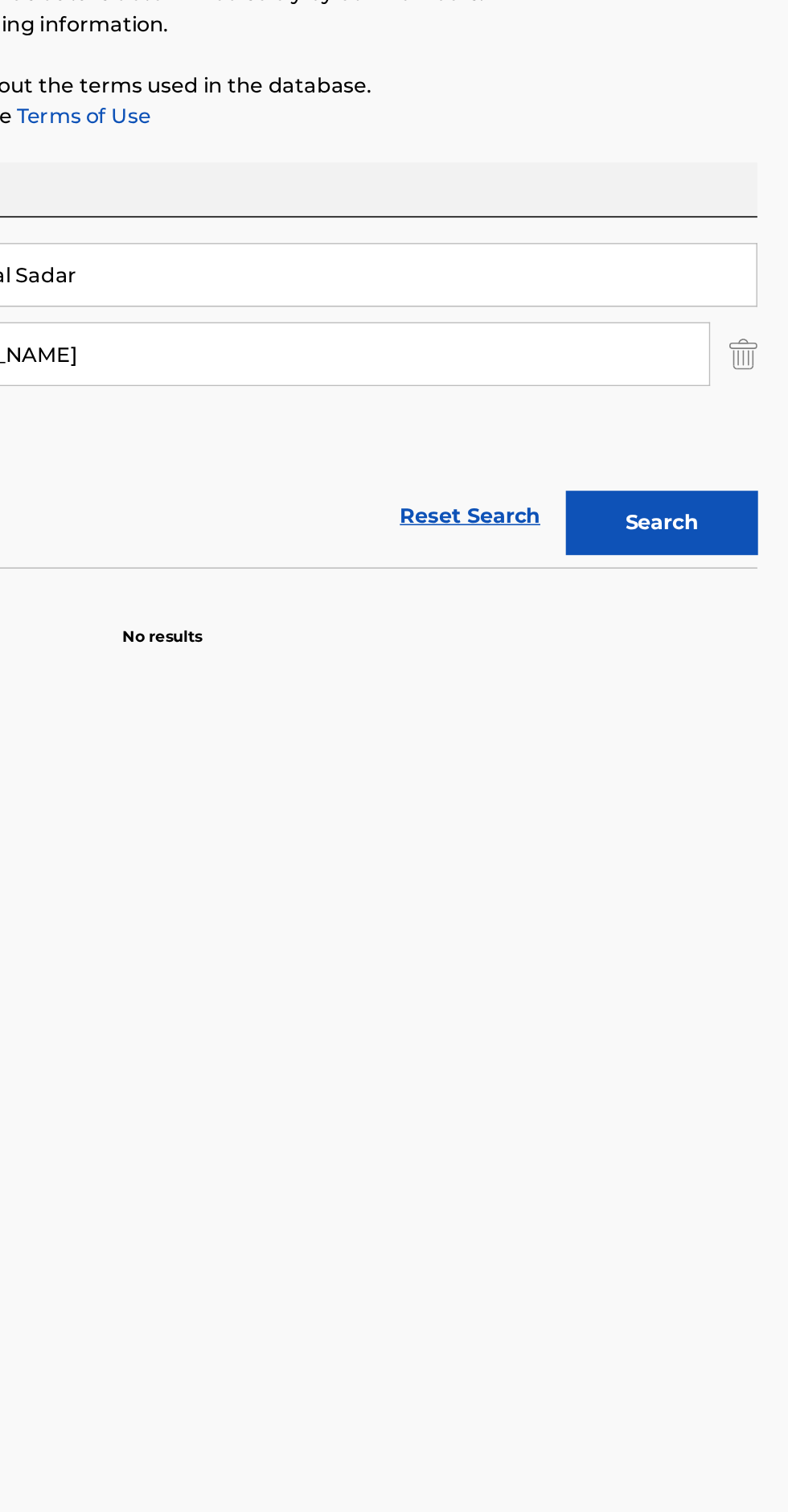
type input "[PERSON_NAME]"
click at [697, 529] on button "Search" at bounding box center [708, 525] width 121 height 40
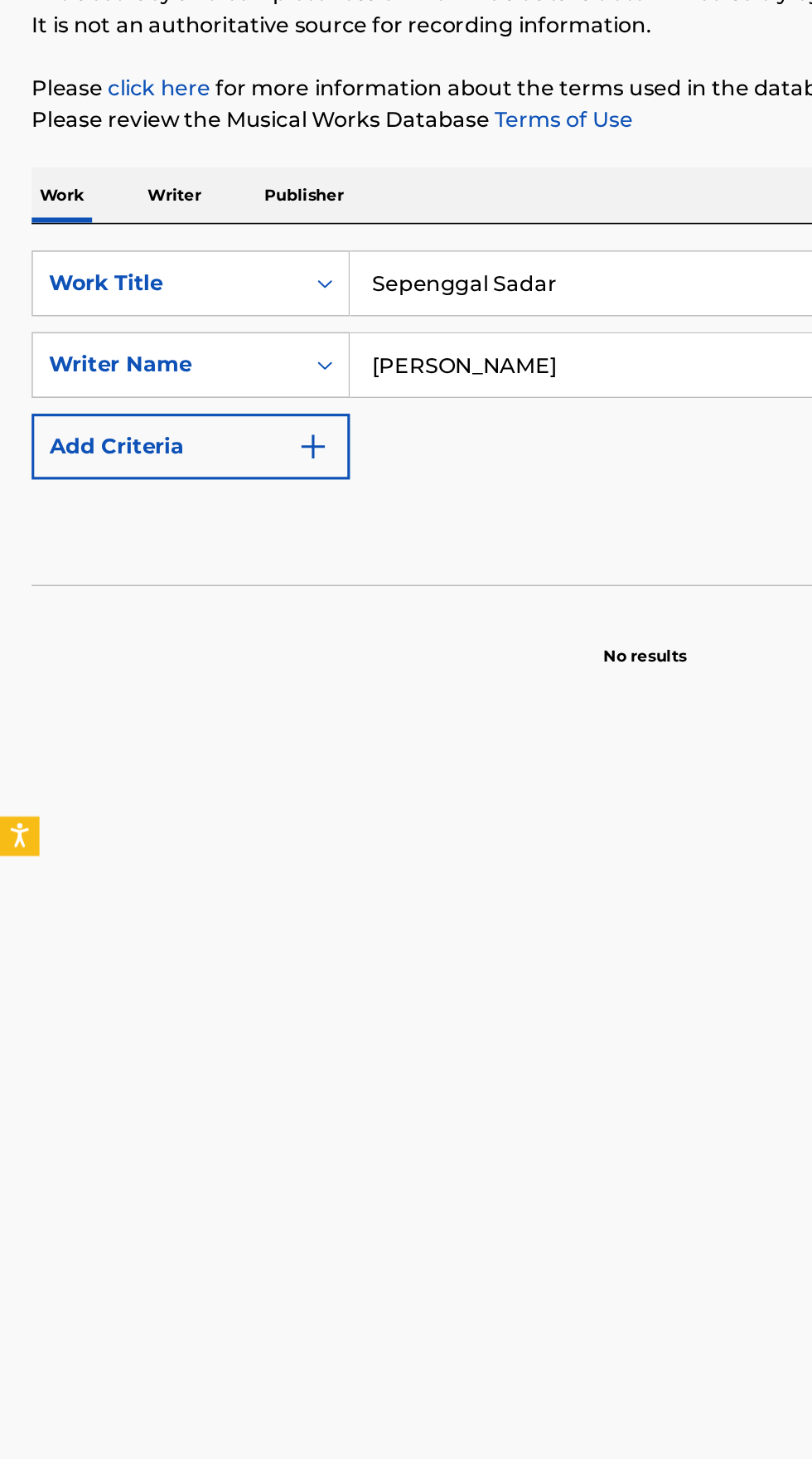
click at [115, 322] on p "Writer" at bounding box center [110, 326] width 44 height 35
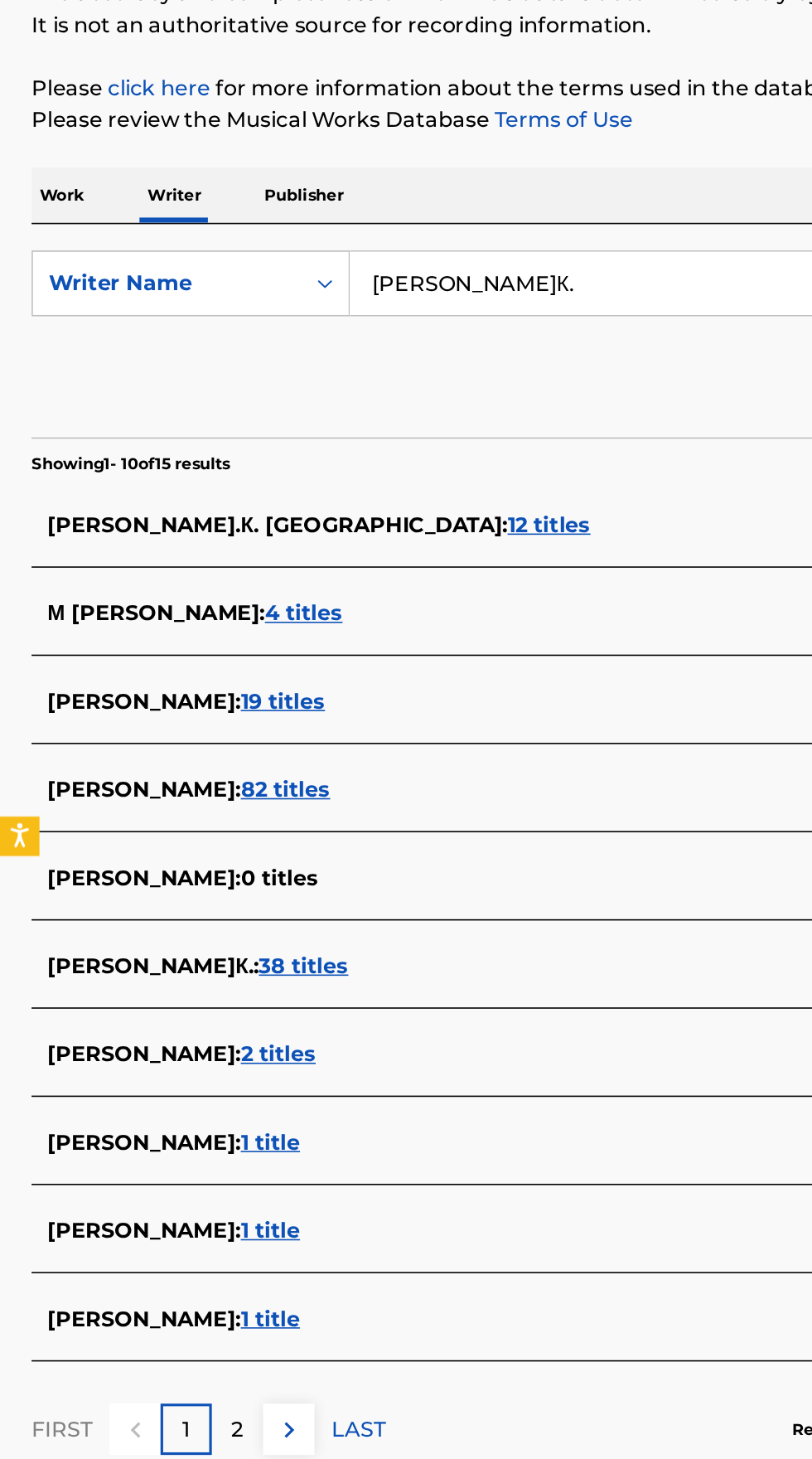
click at [391, 379] on input "[PERSON_NAME]К." at bounding box center [506, 381] width 571 height 39
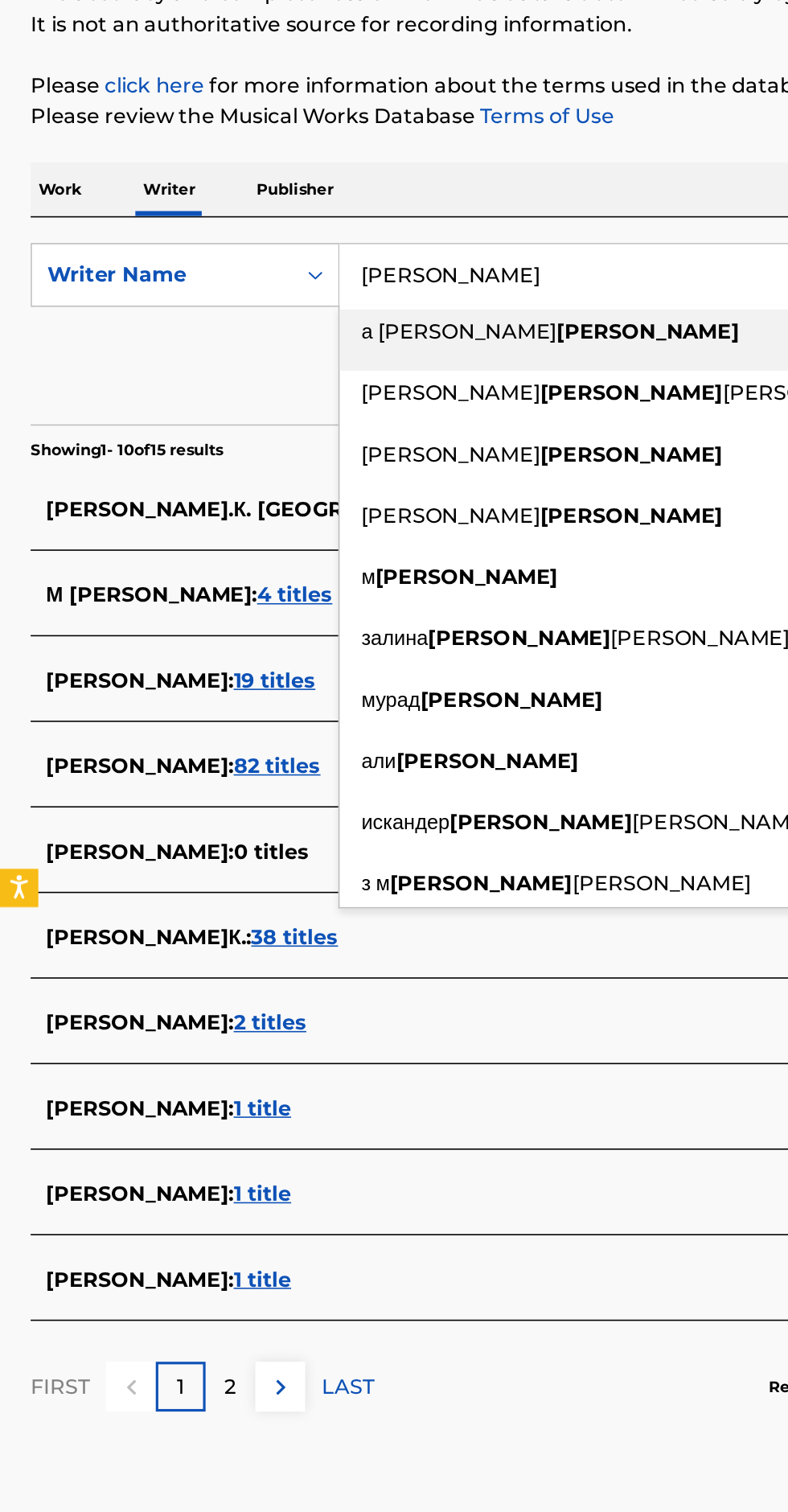
type input "[PERSON_NAME]"
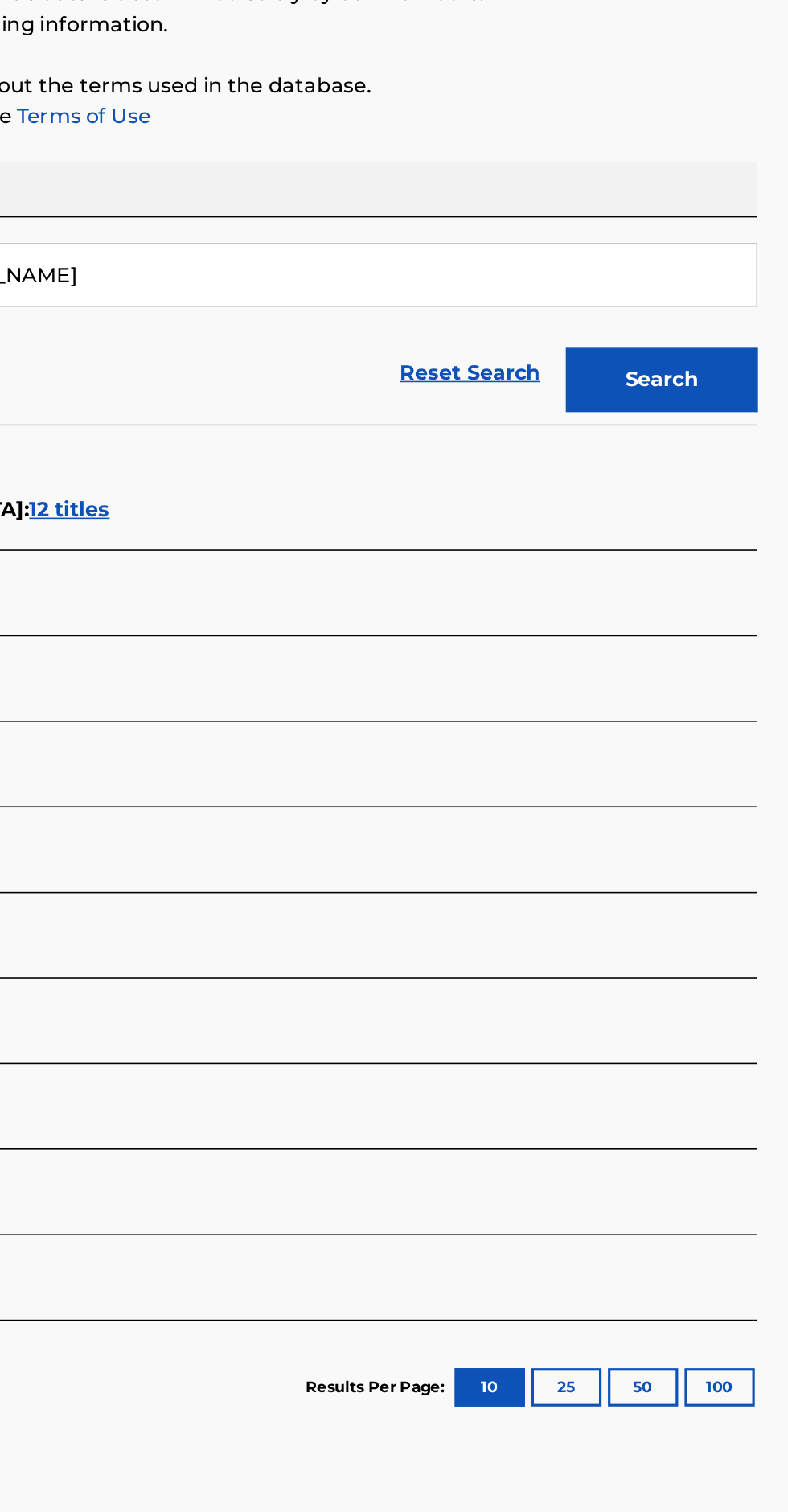
click at [733, 434] on button "Search" at bounding box center [708, 435] width 121 height 40
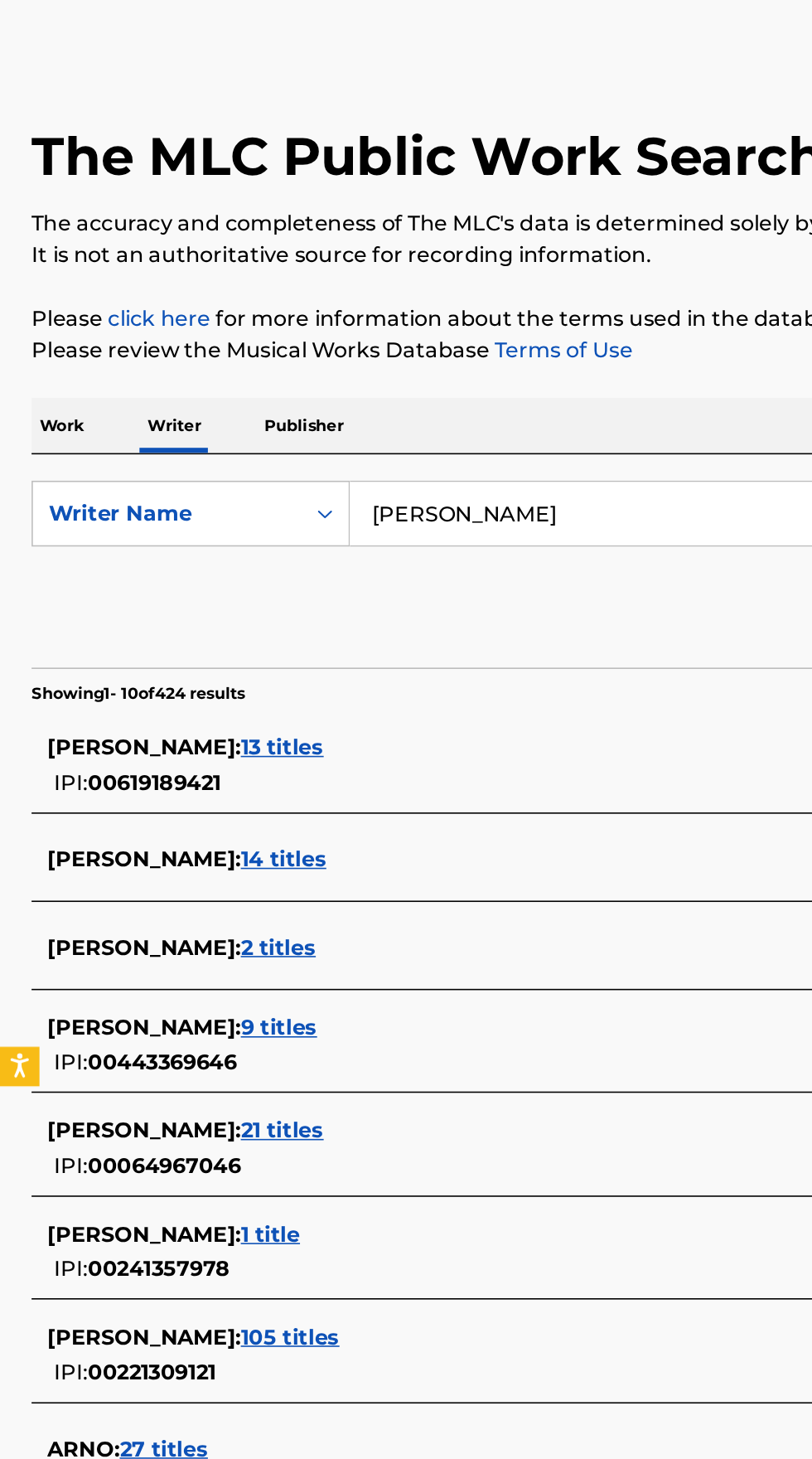
click at [396, 386] on input "[PERSON_NAME]" at bounding box center [506, 381] width 571 height 39
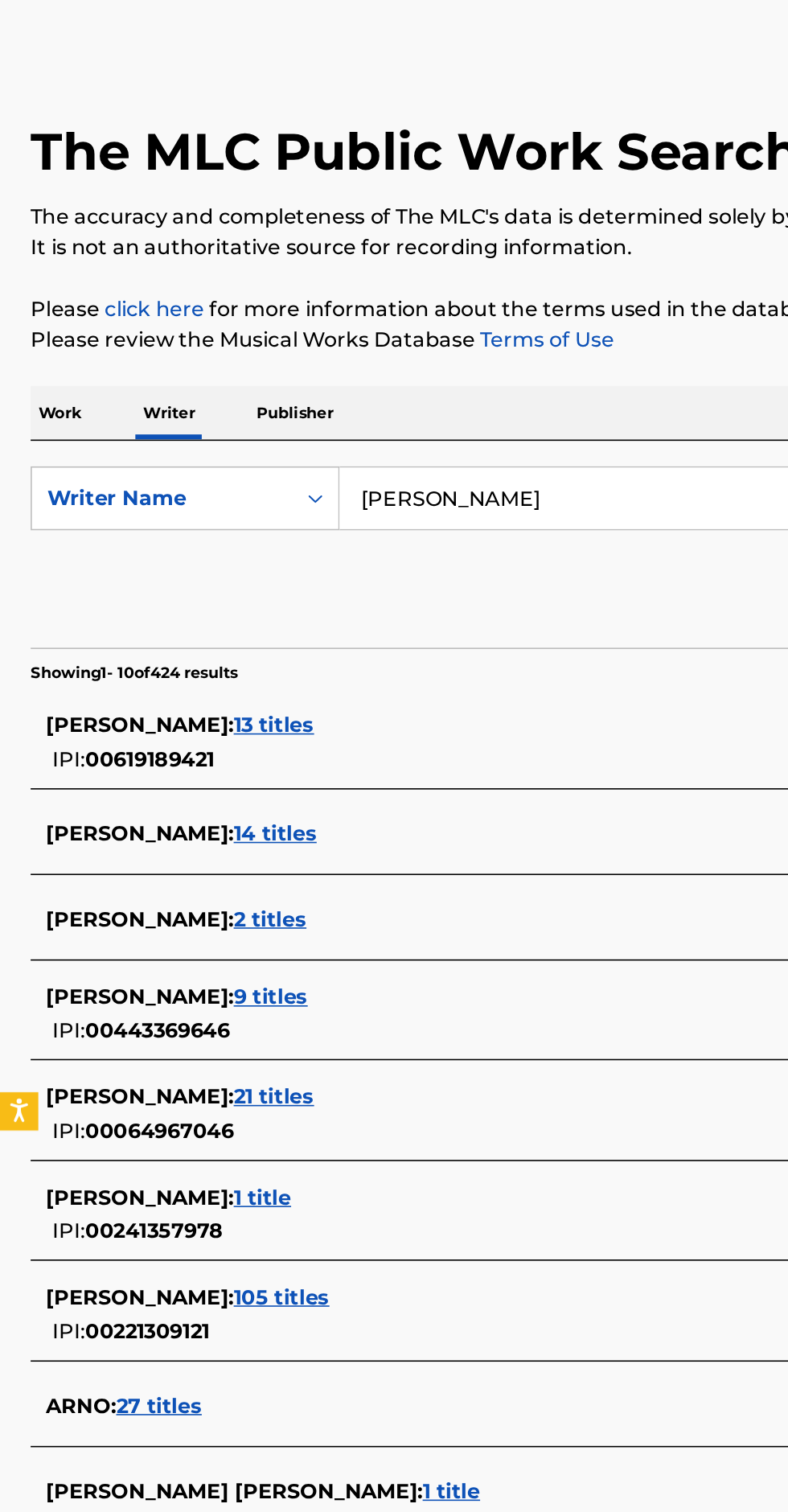
type input "[PERSON_NAME]"
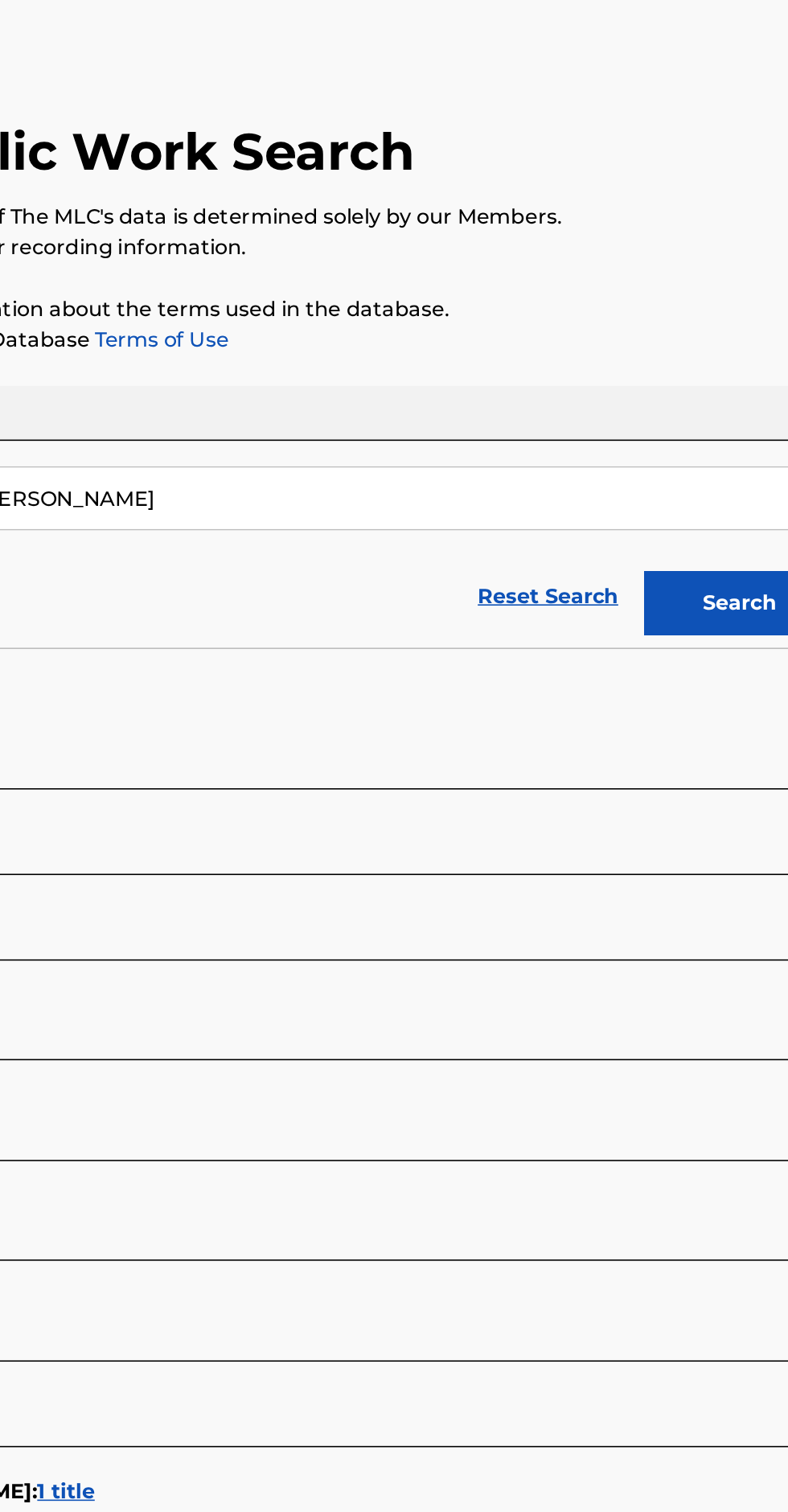
type input "[PERSON_NAME]"
click at [693, 436] on button "Search" at bounding box center [708, 435] width 121 height 40
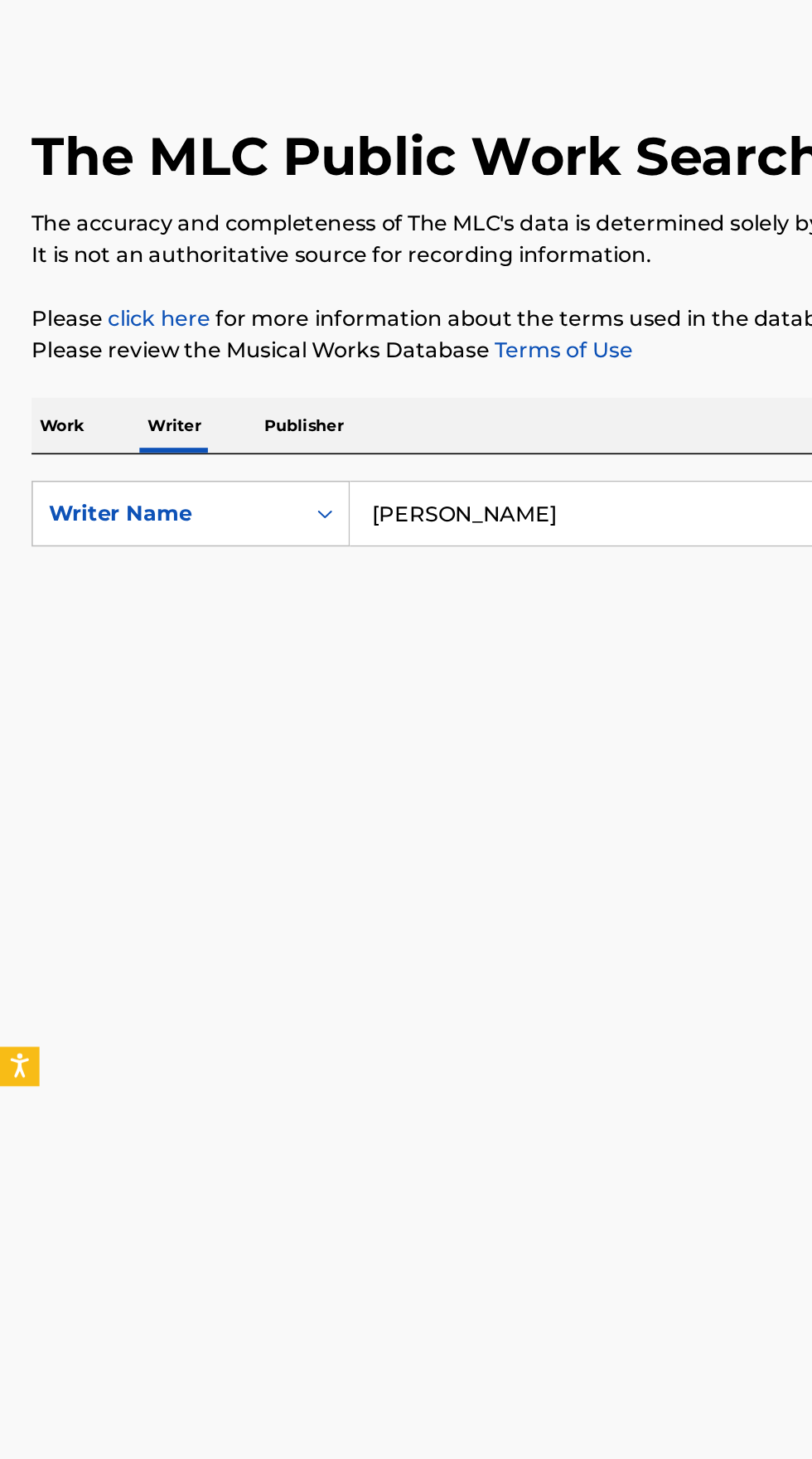
click at [43, 324] on p "Work" at bounding box center [39, 326] width 38 height 35
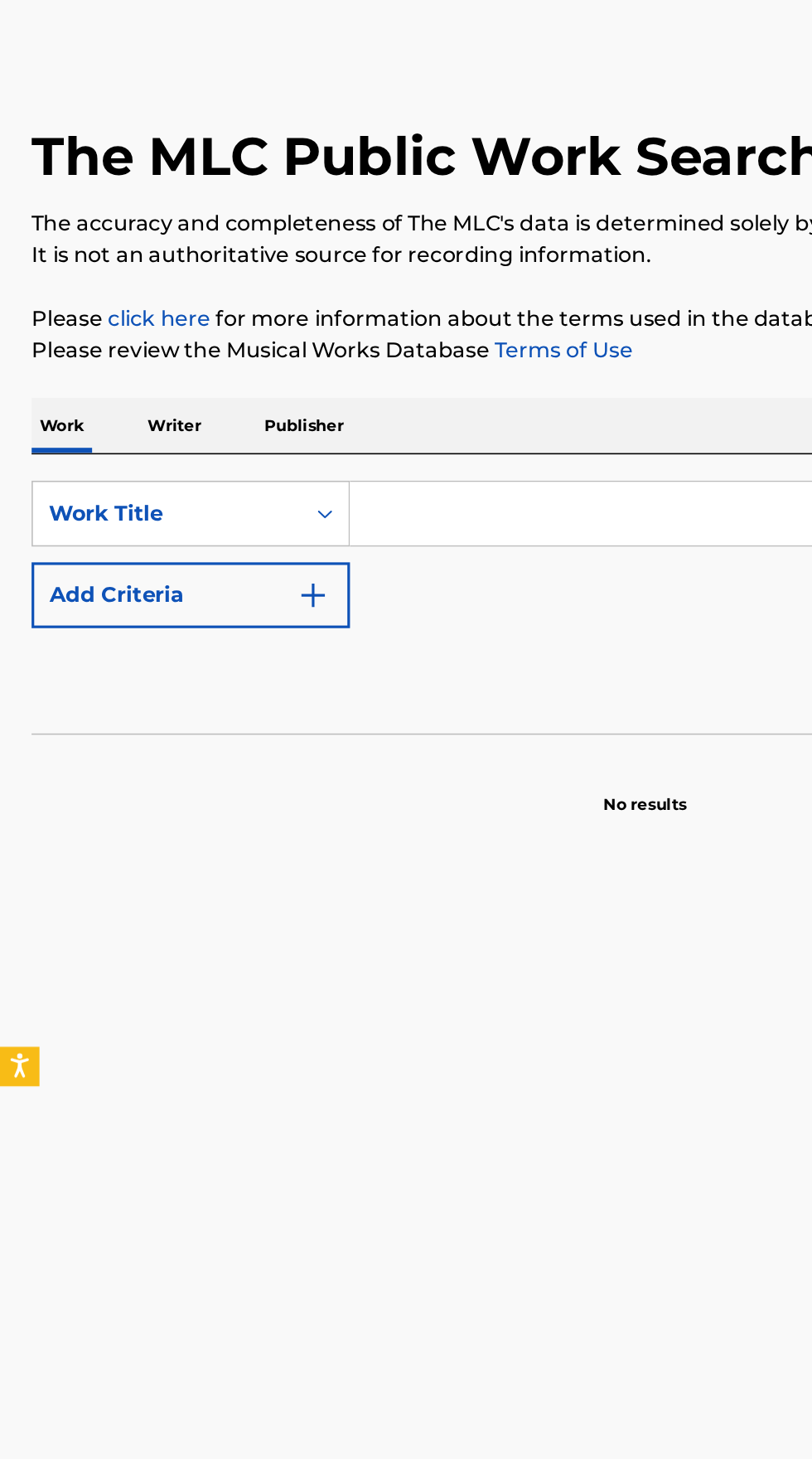
click at [342, 376] on input "Search Form" at bounding box center [506, 381] width 571 height 39
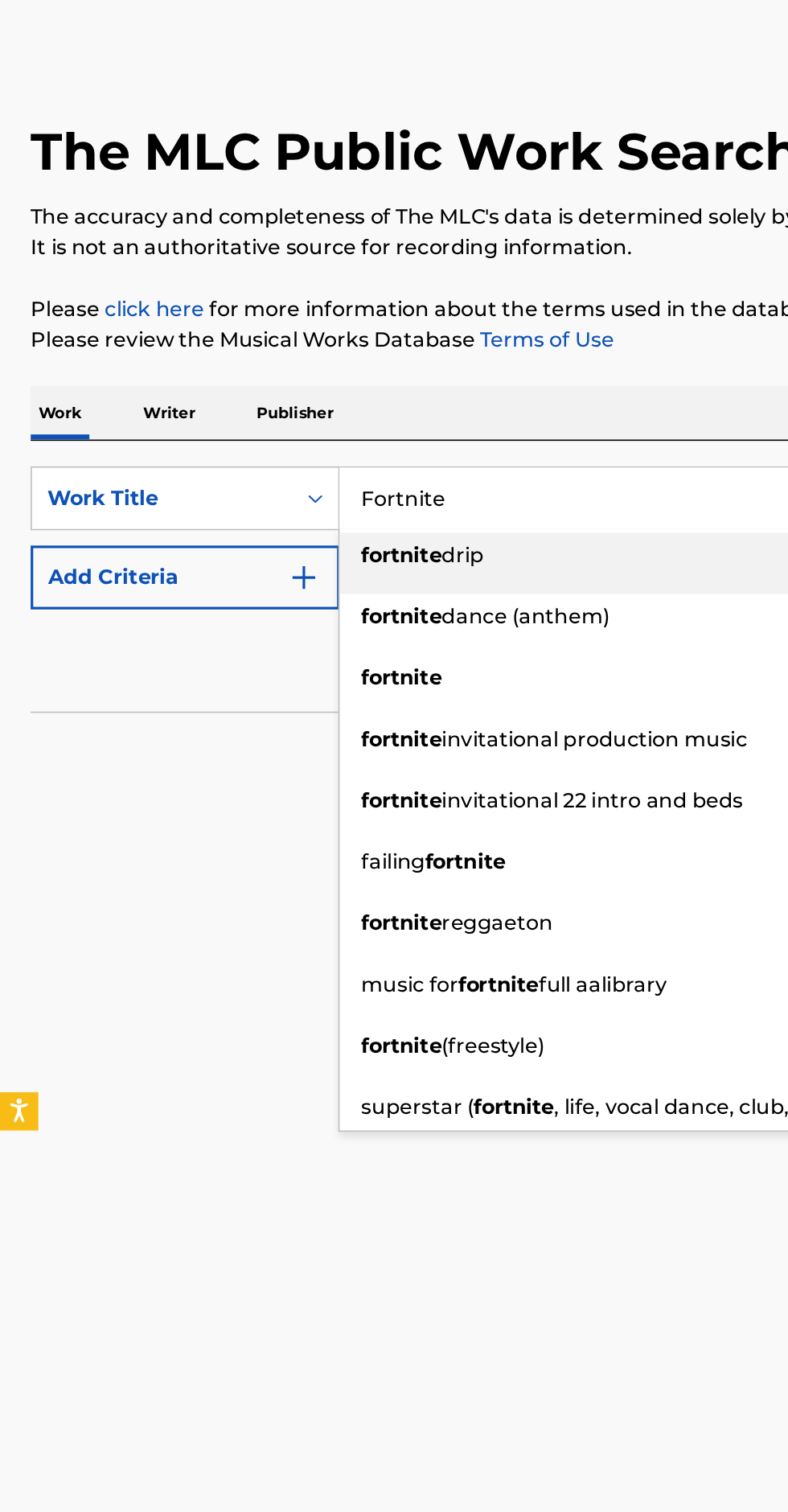
type input "Fortnite"
click at [204, 418] on button "Add Criteria" at bounding box center [116, 419] width 195 height 40
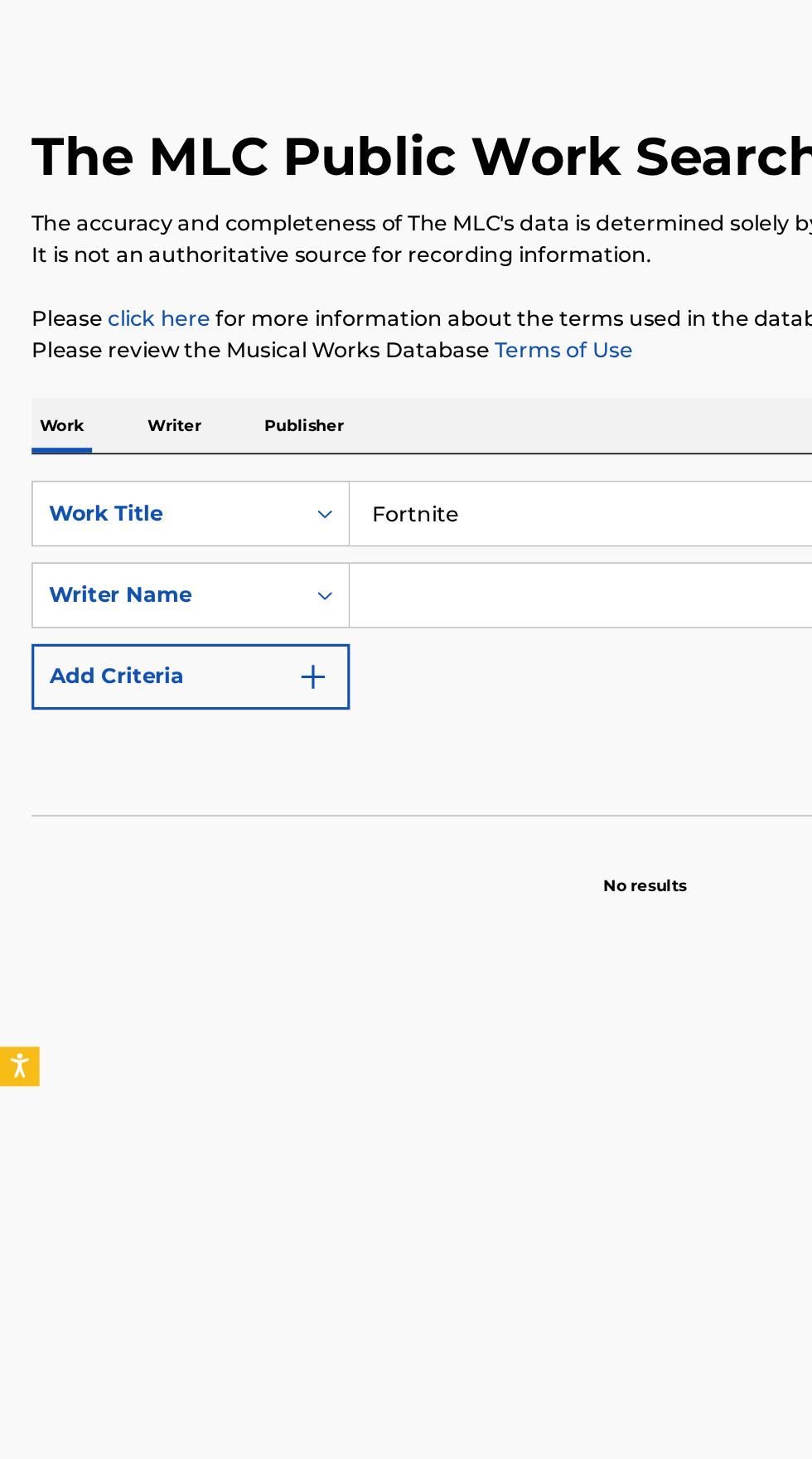
click at [325, 434] on input "Search Form" at bounding box center [491, 432] width 540 height 39
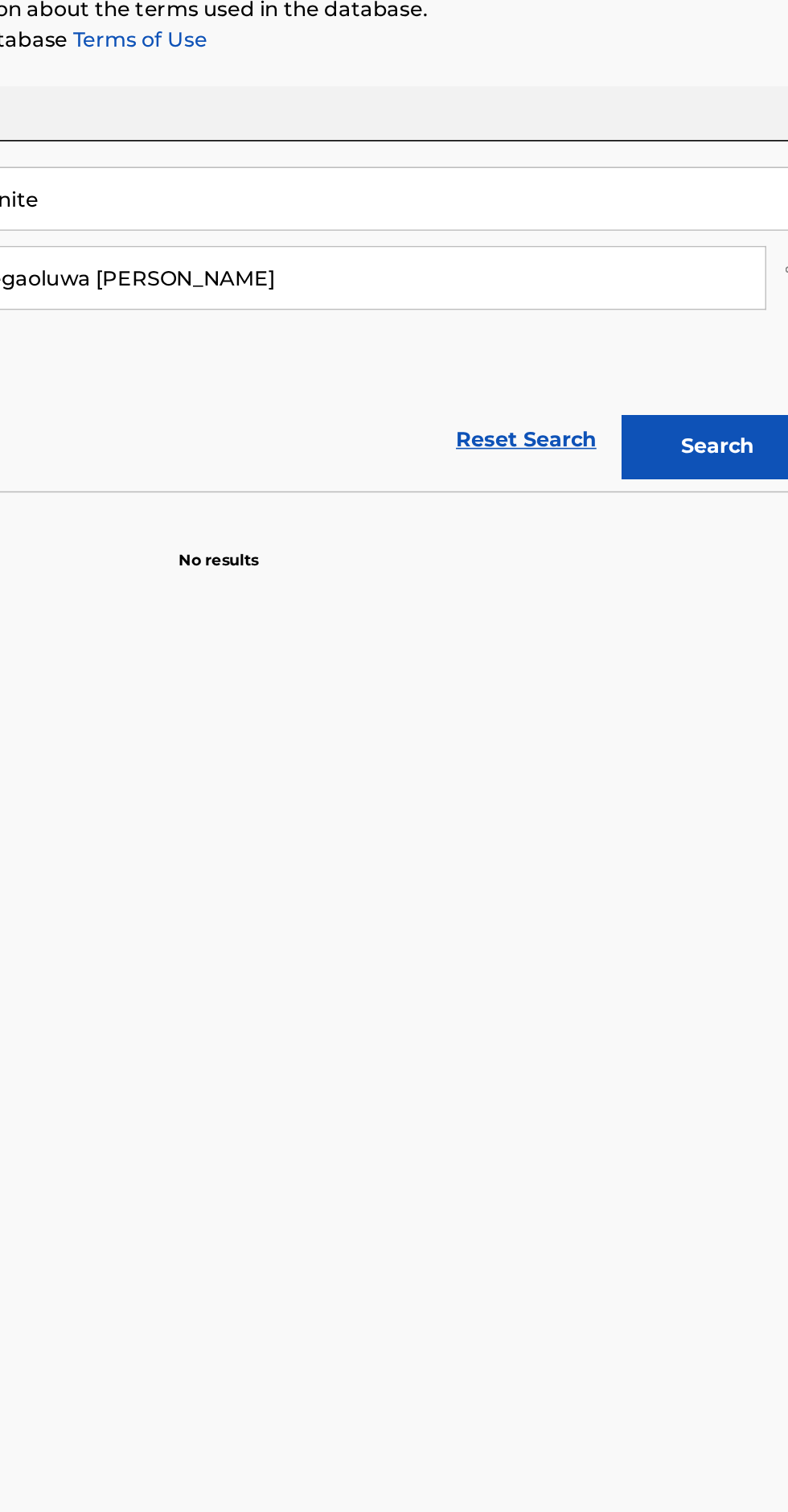
type input "Igbegaoluwa [PERSON_NAME]"
click at [700, 528] on button "Search" at bounding box center [708, 525] width 121 height 40
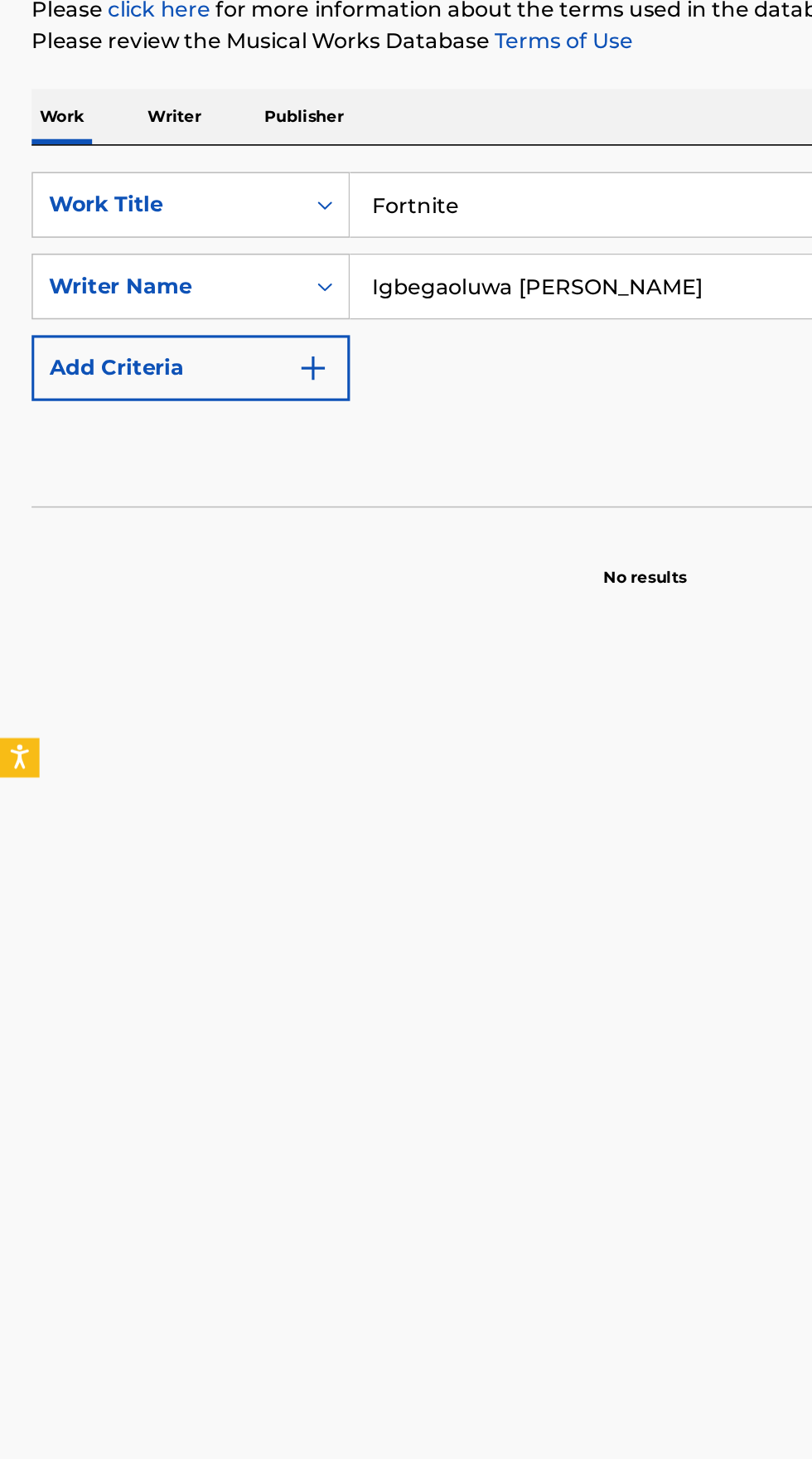
click at [116, 338] on p "Writer" at bounding box center [110, 326] width 44 height 35
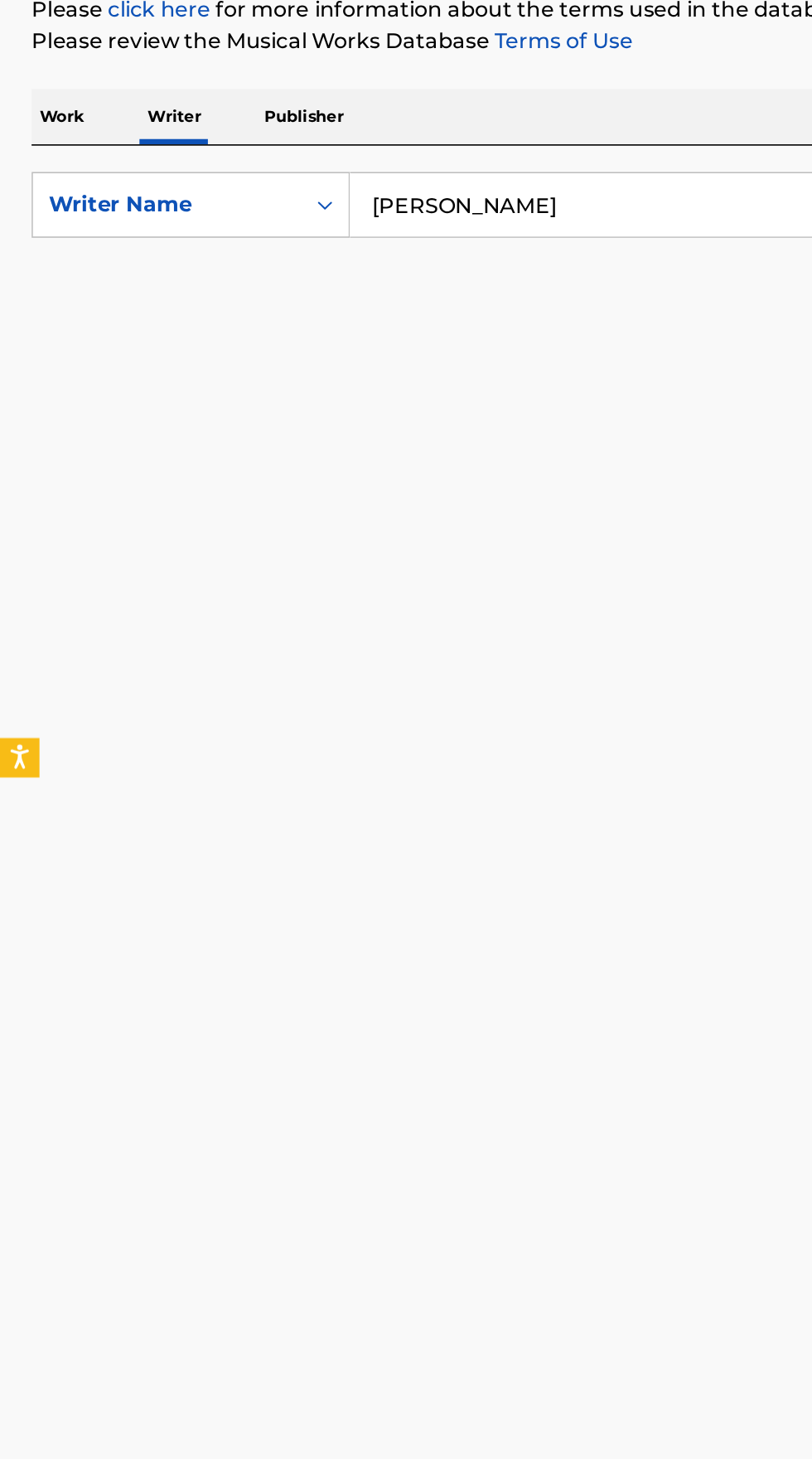
click at [420, 387] on input "[PERSON_NAME]" at bounding box center [506, 381] width 571 height 39
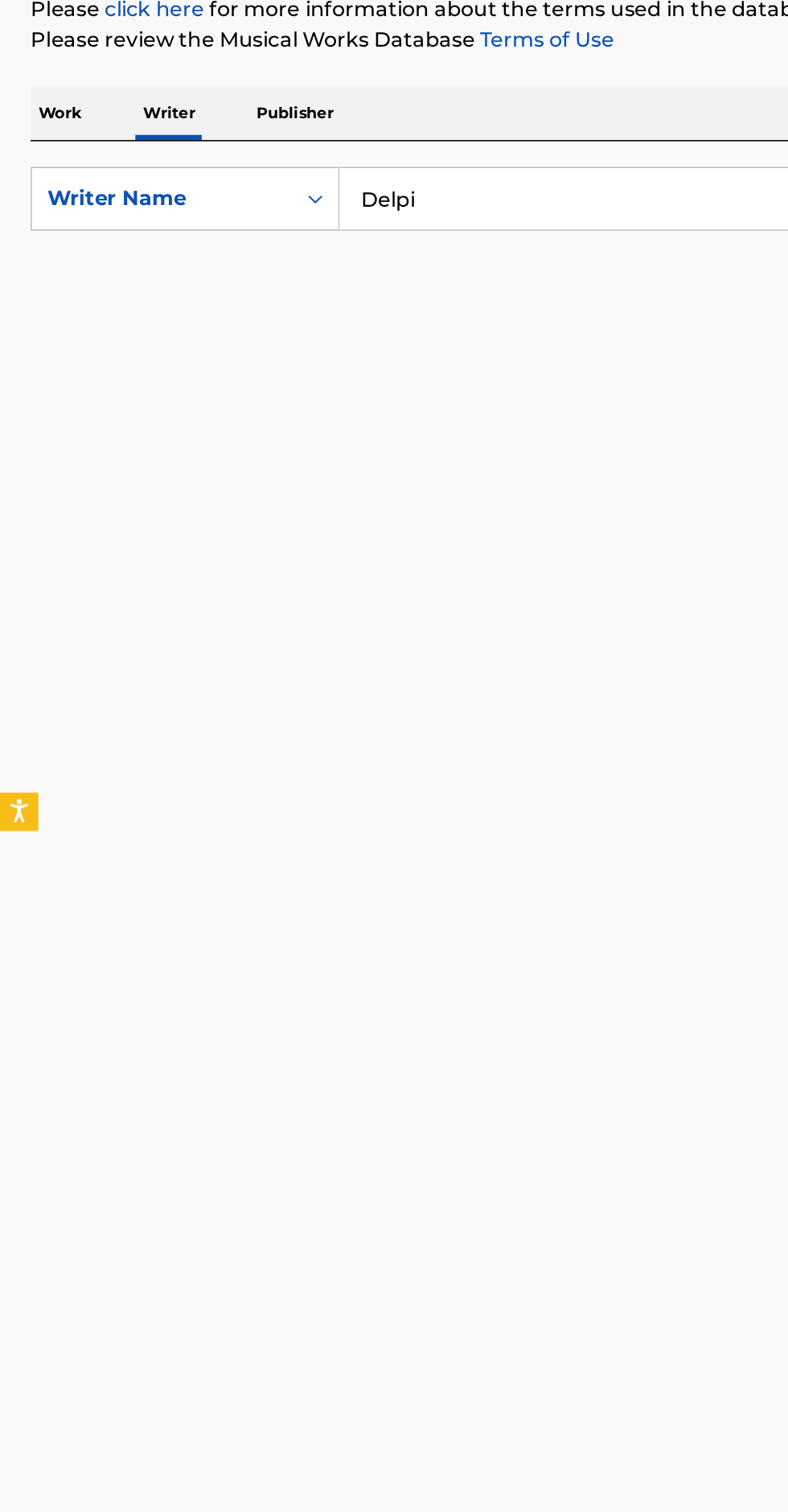
type input "Delpi"
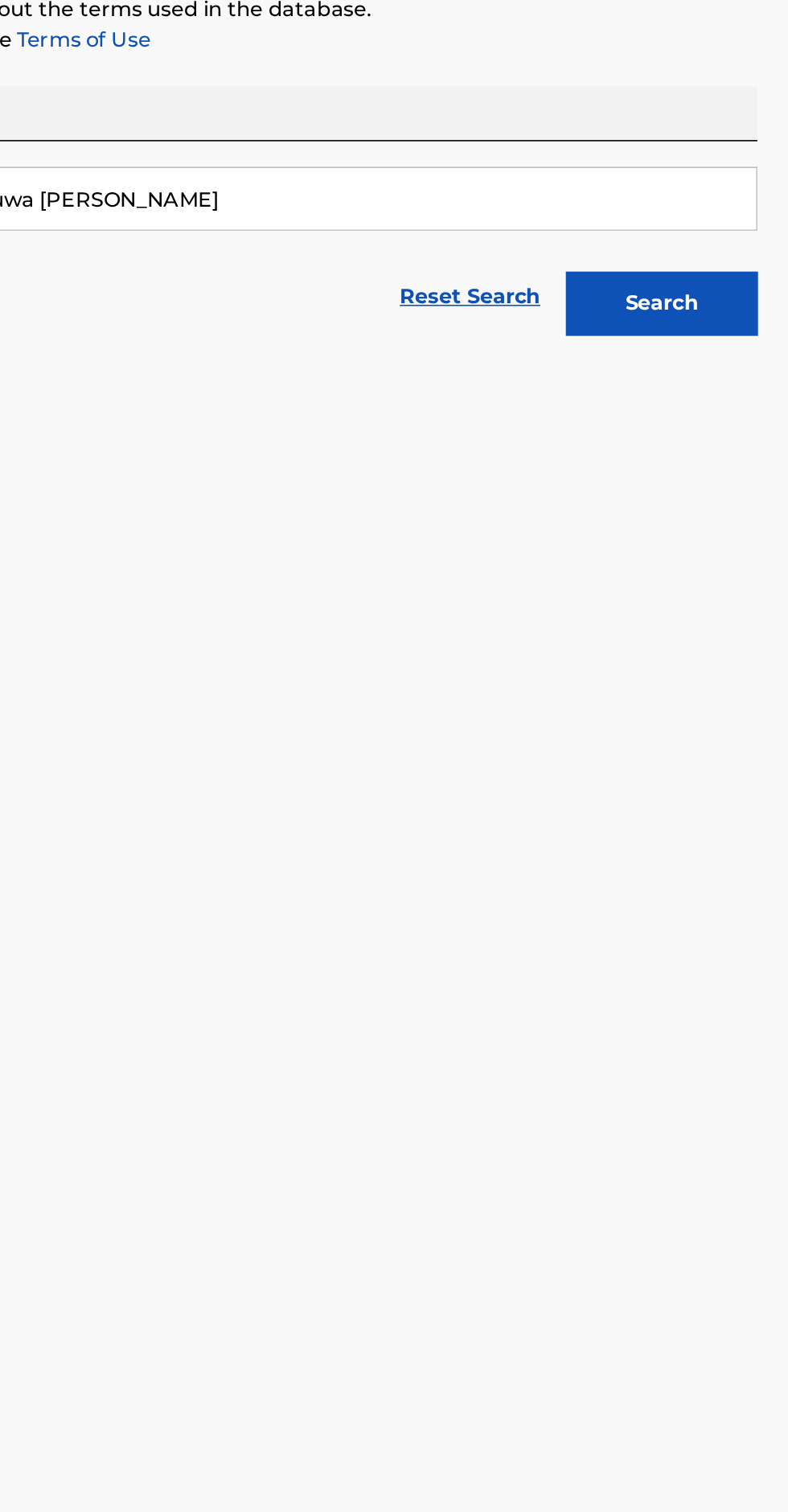
type input "Igbegaoluwa [PERSON_NAME]"
click at [707, 436] on button "Search" at bounding box center [708, 435] width 121 height 40
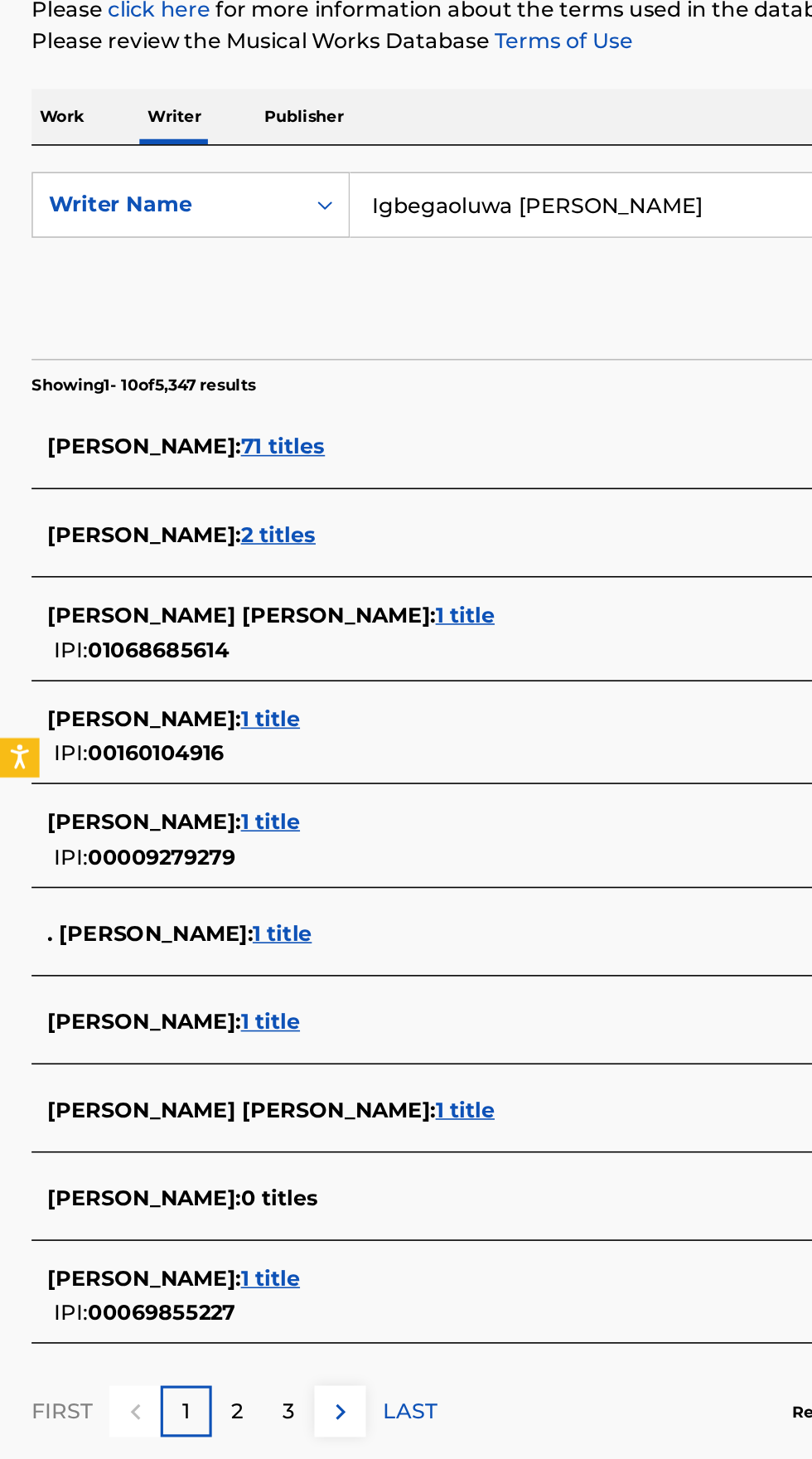
click at [47, 327] on p "Work" at bounding box center [39, 326] width 38 height 35
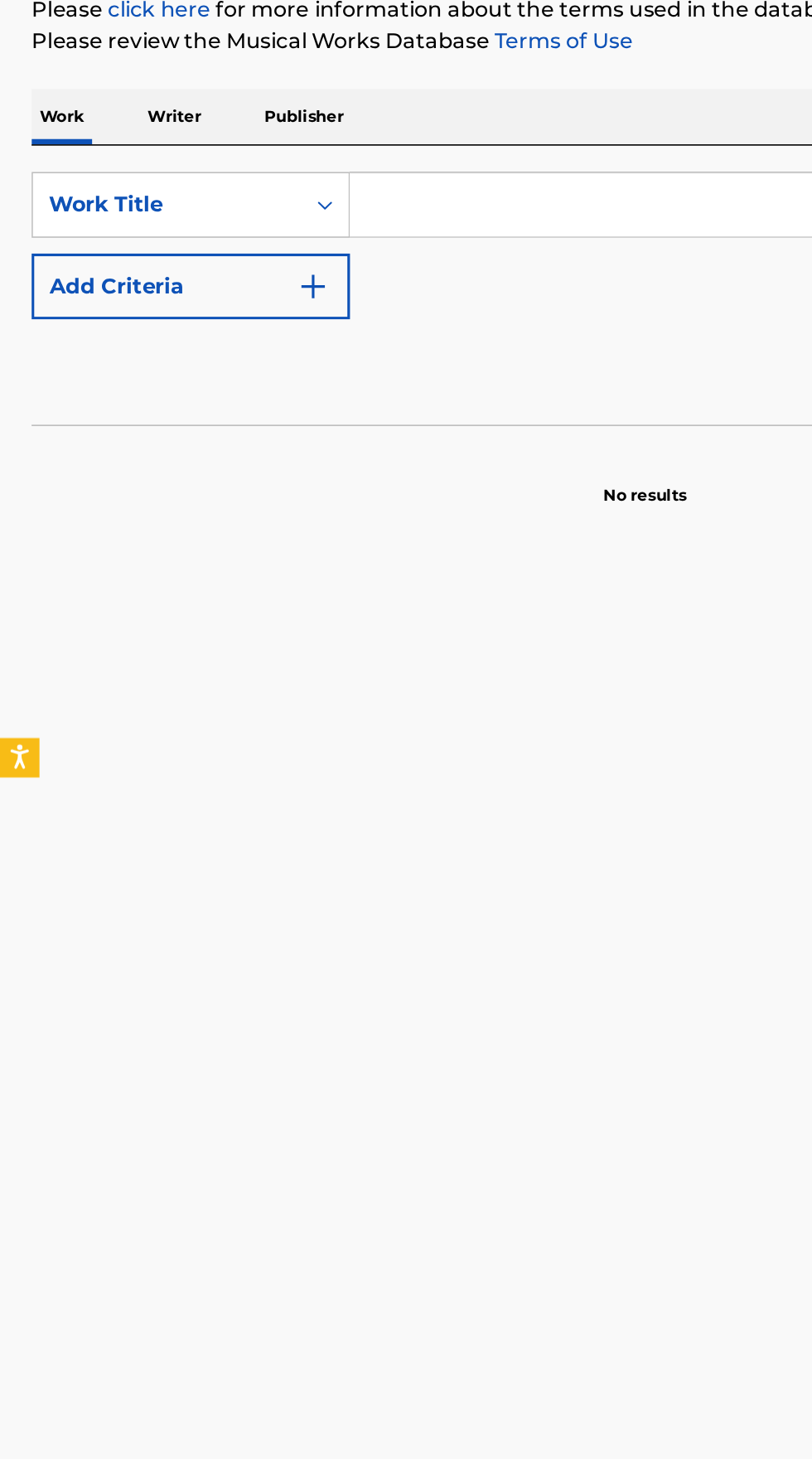
click at [330, 376] on input "Search Form" at bounding box center [506, 381] width 571 height 39
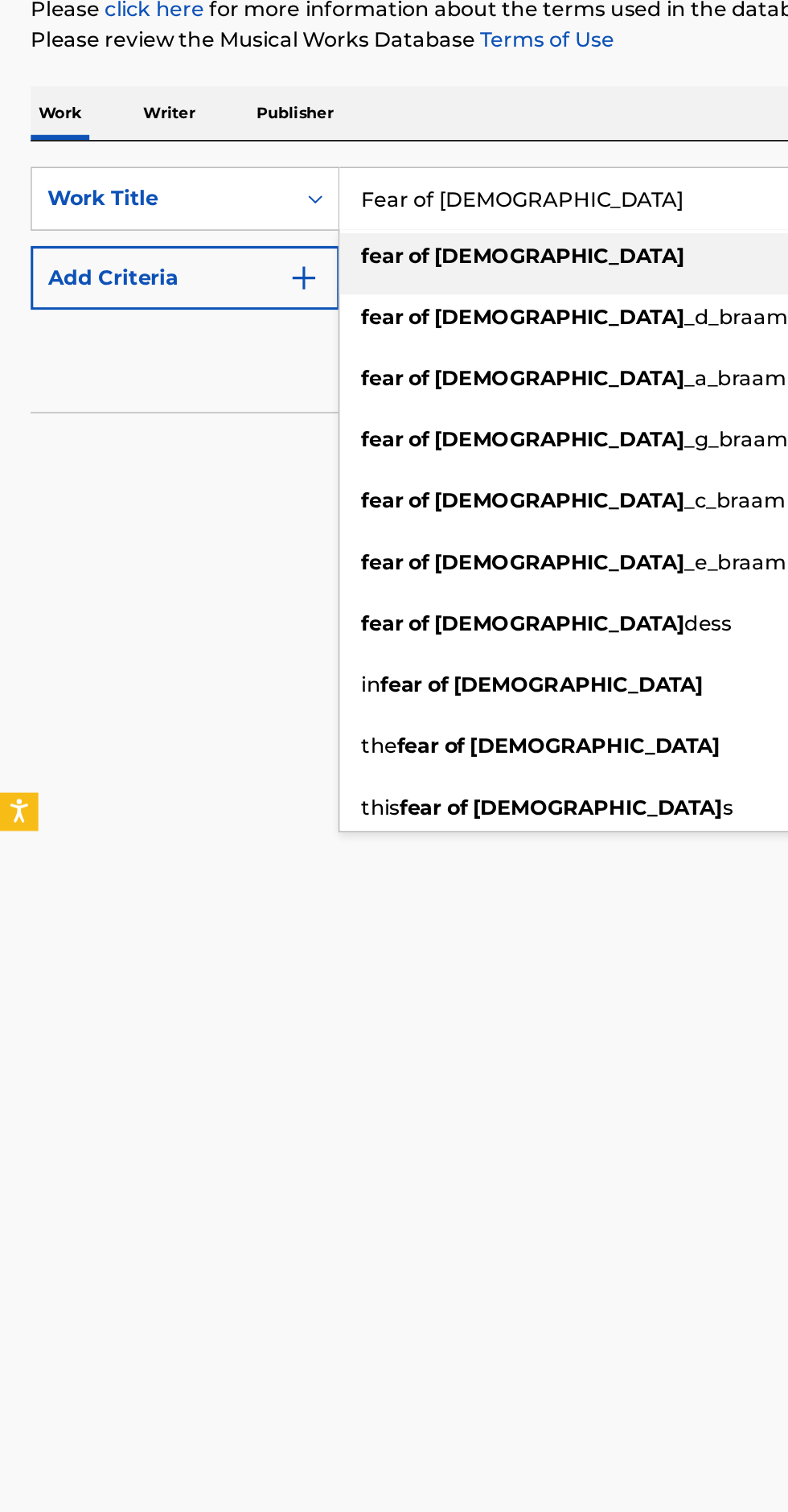
click at [227, 413] on strong "fear" at bounding box center [241, 405] width 27 height 15
type input "fear of [DEMOGRAPHIC_DATA]"
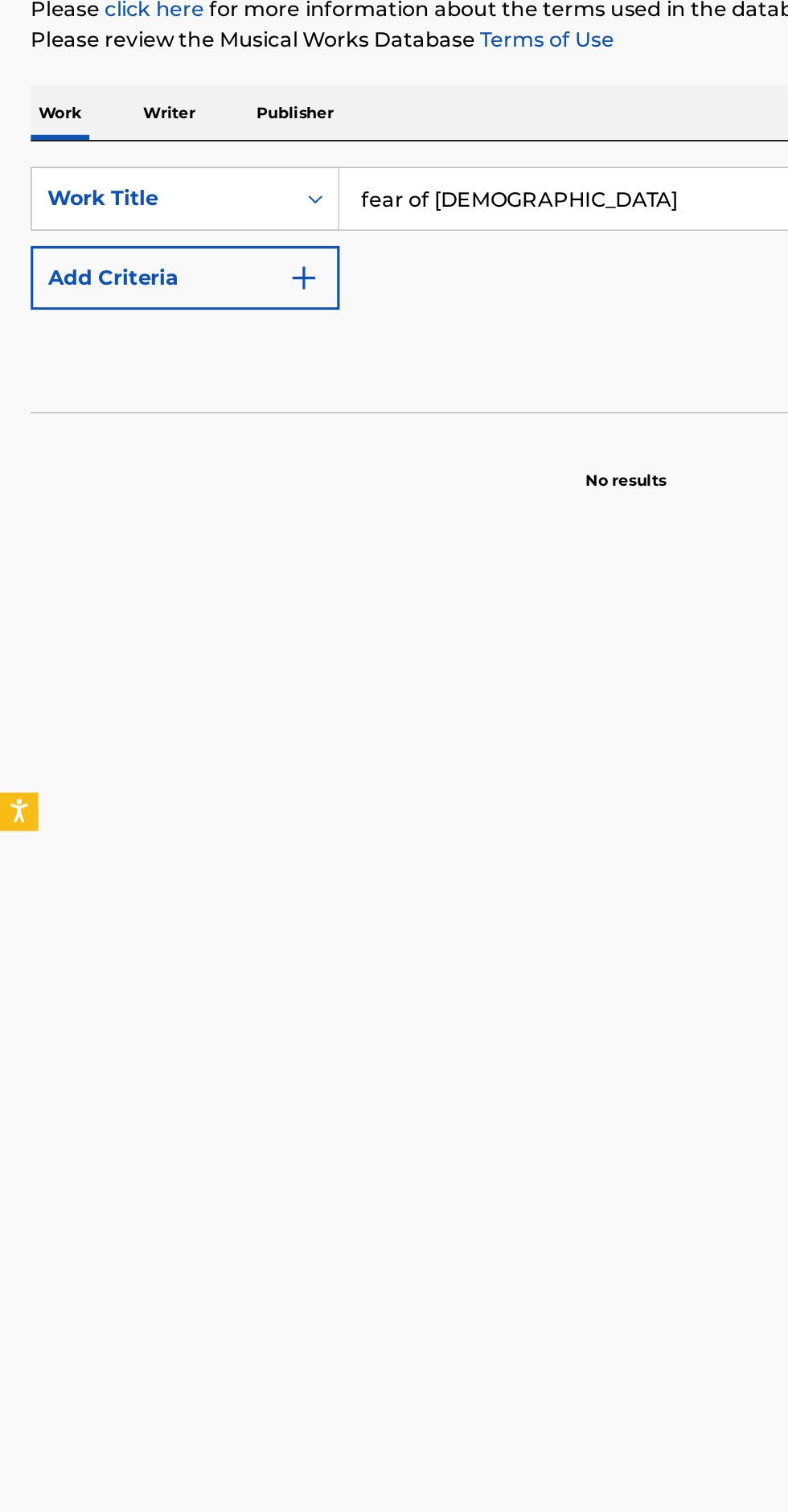
click at [203, 422] on button "Add Criteria" at bounding box center [116, 419] width 195 height 40
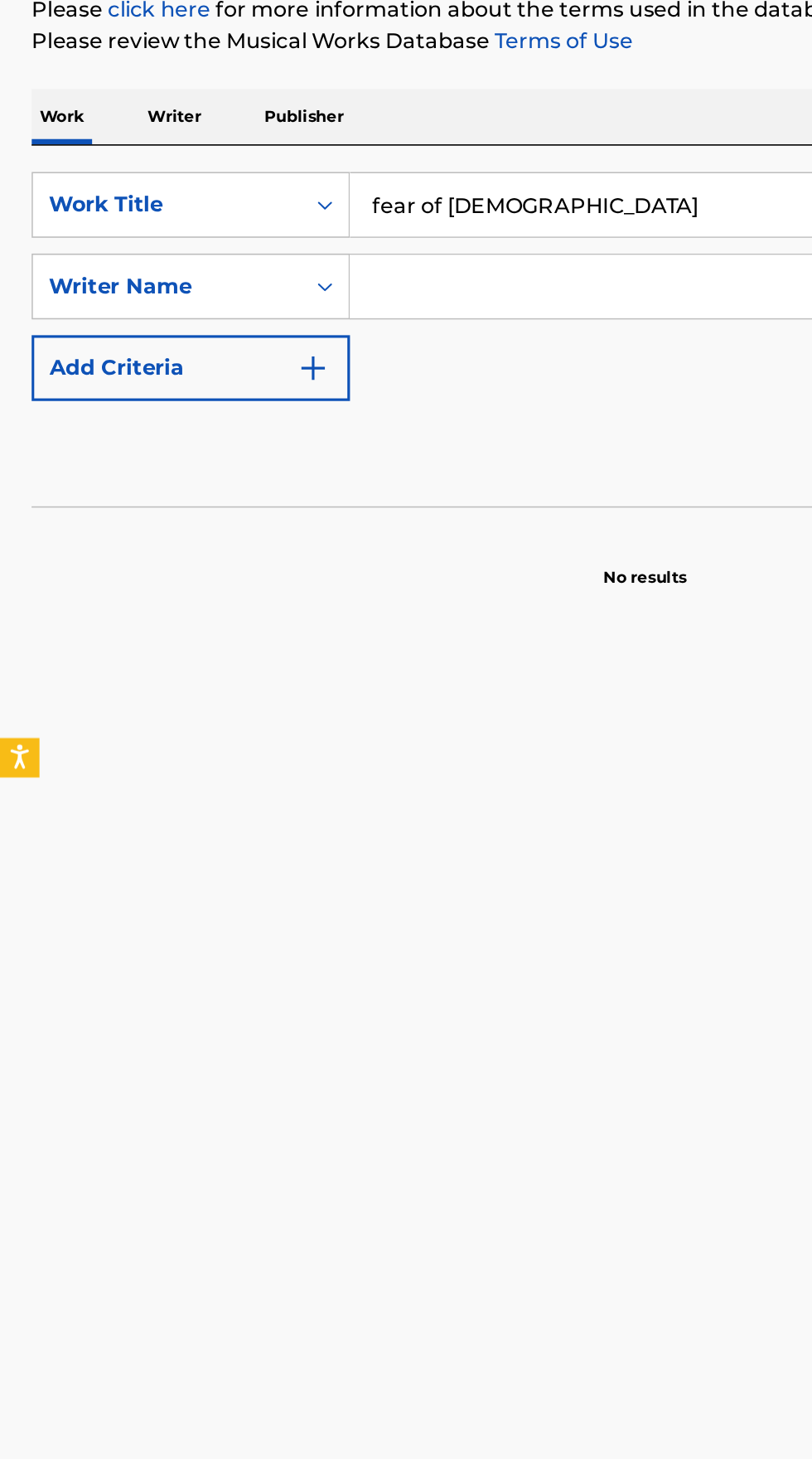
click at [336, 432] on input "Search Form" at bounding box center [491, 432] width 540 height 39
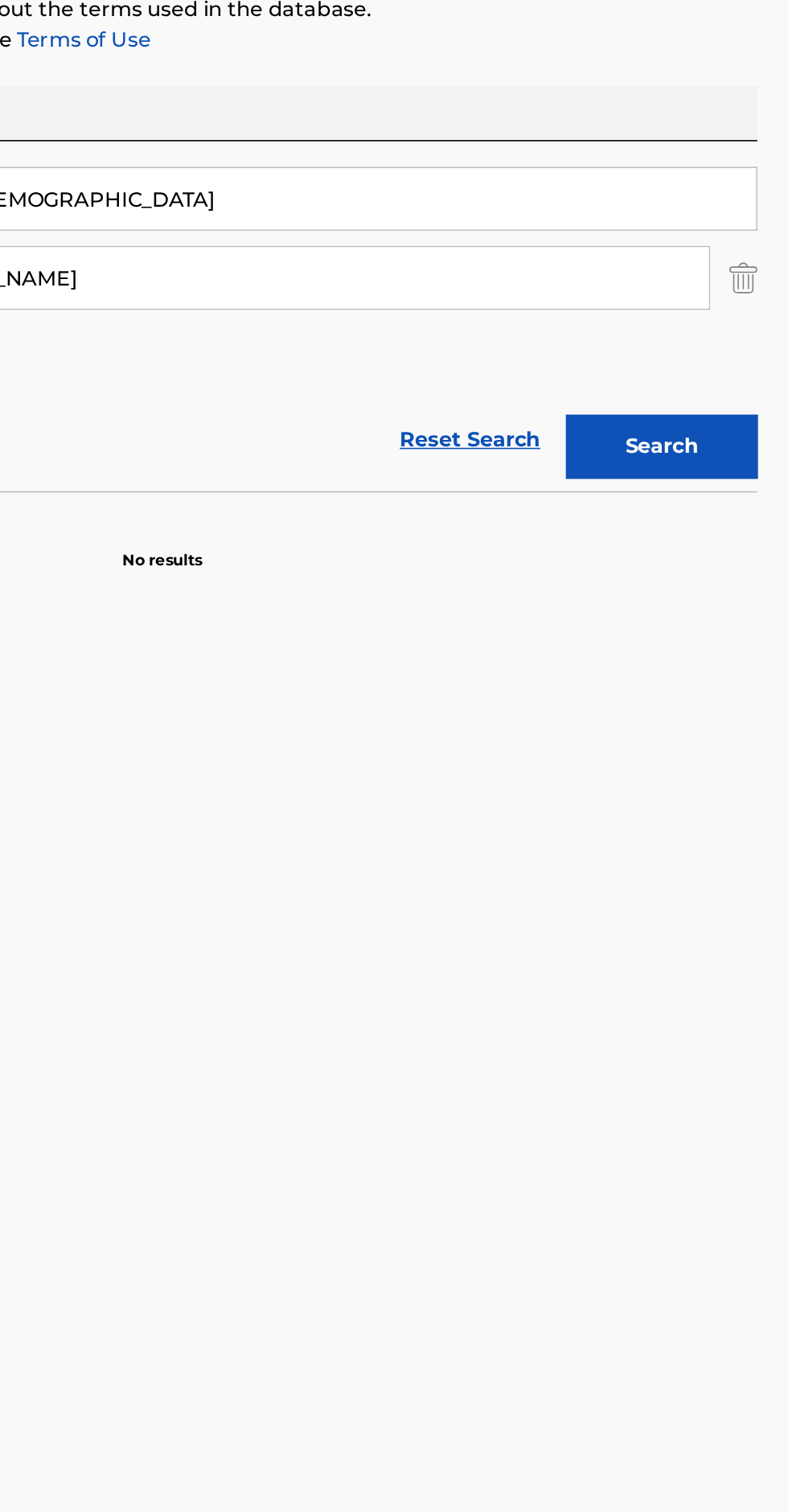
type input "[PERSON_NAME]"
click at [708, 528] on button "Search" at bounding box center [708, 525] width 121 height 40
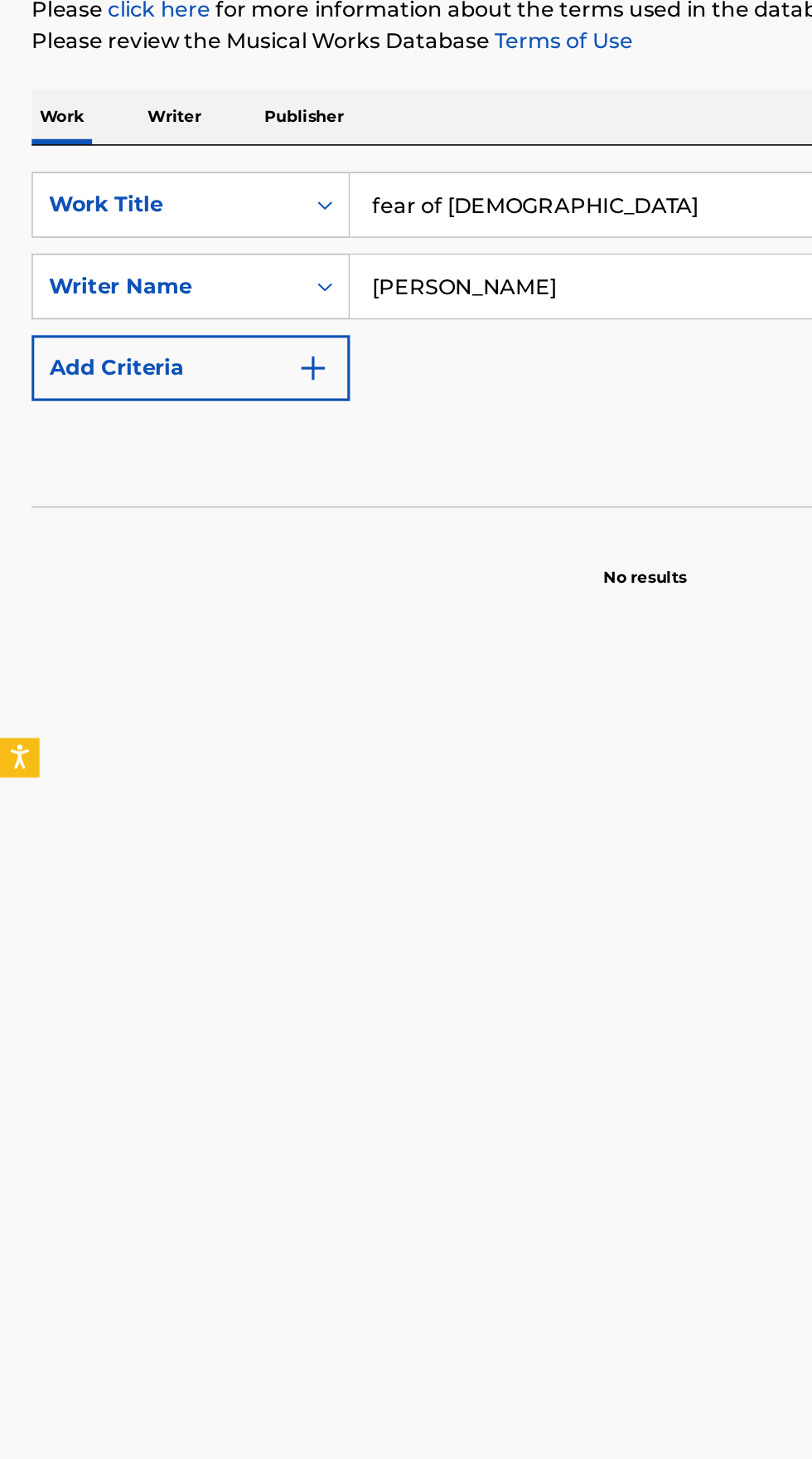
click at [120, 327] on p "Writer" at bounding box center [110, 326] width 44 height 35
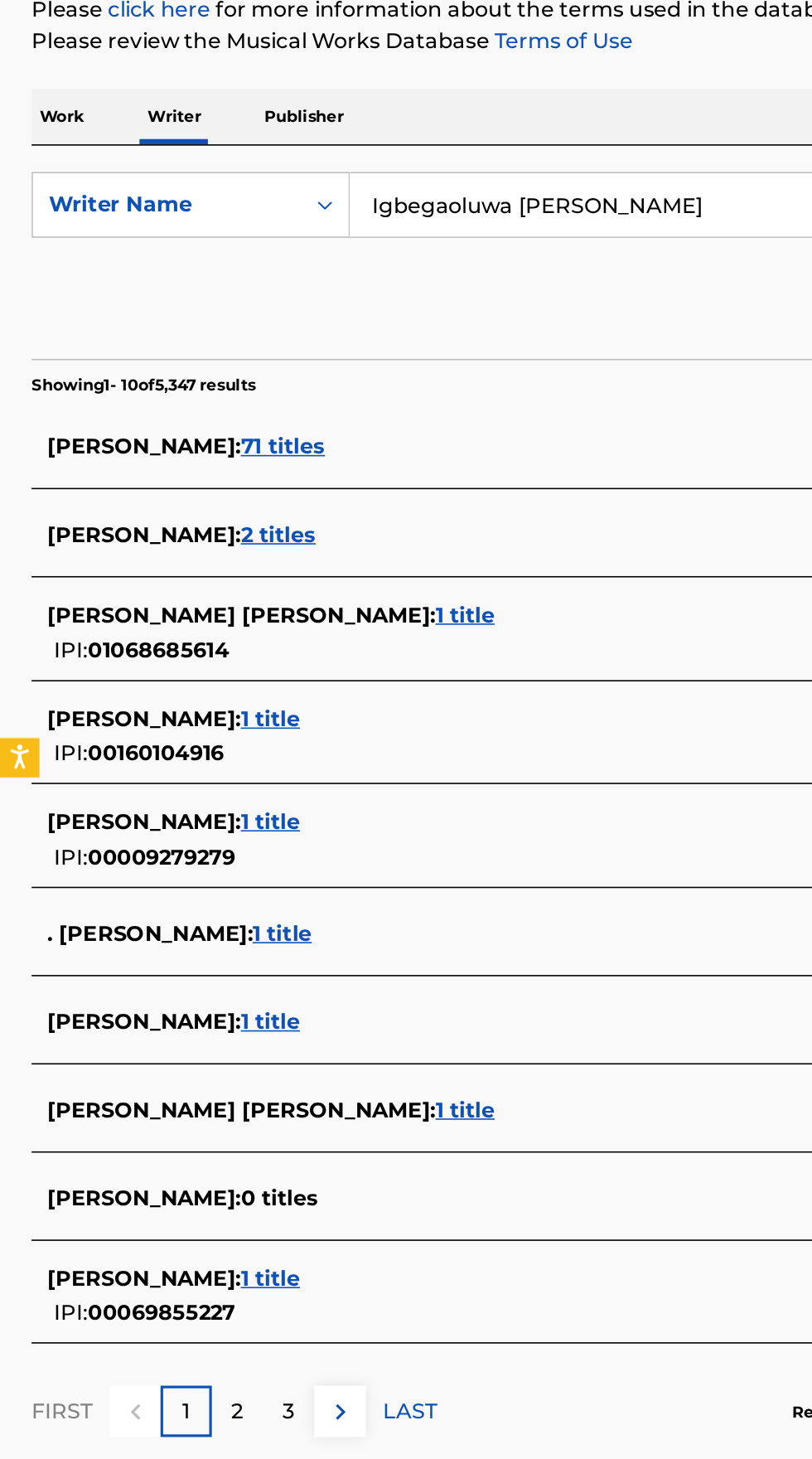
click at [441, 382] on input "Igbegaoluwa [PERSON_NAME]" at bounding box center [506, 381] width 571 height 39
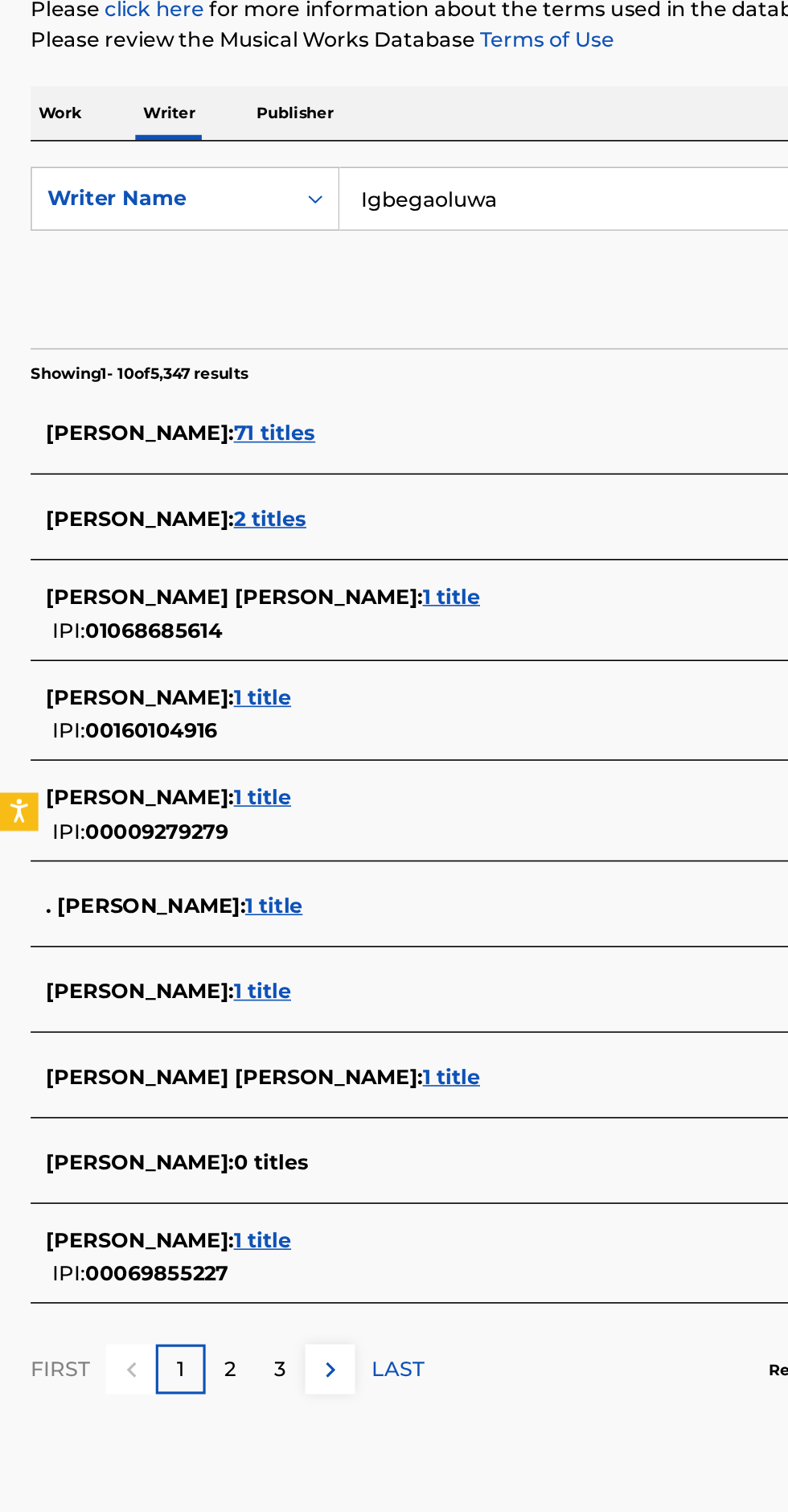
type input "Igbegaoluwa"
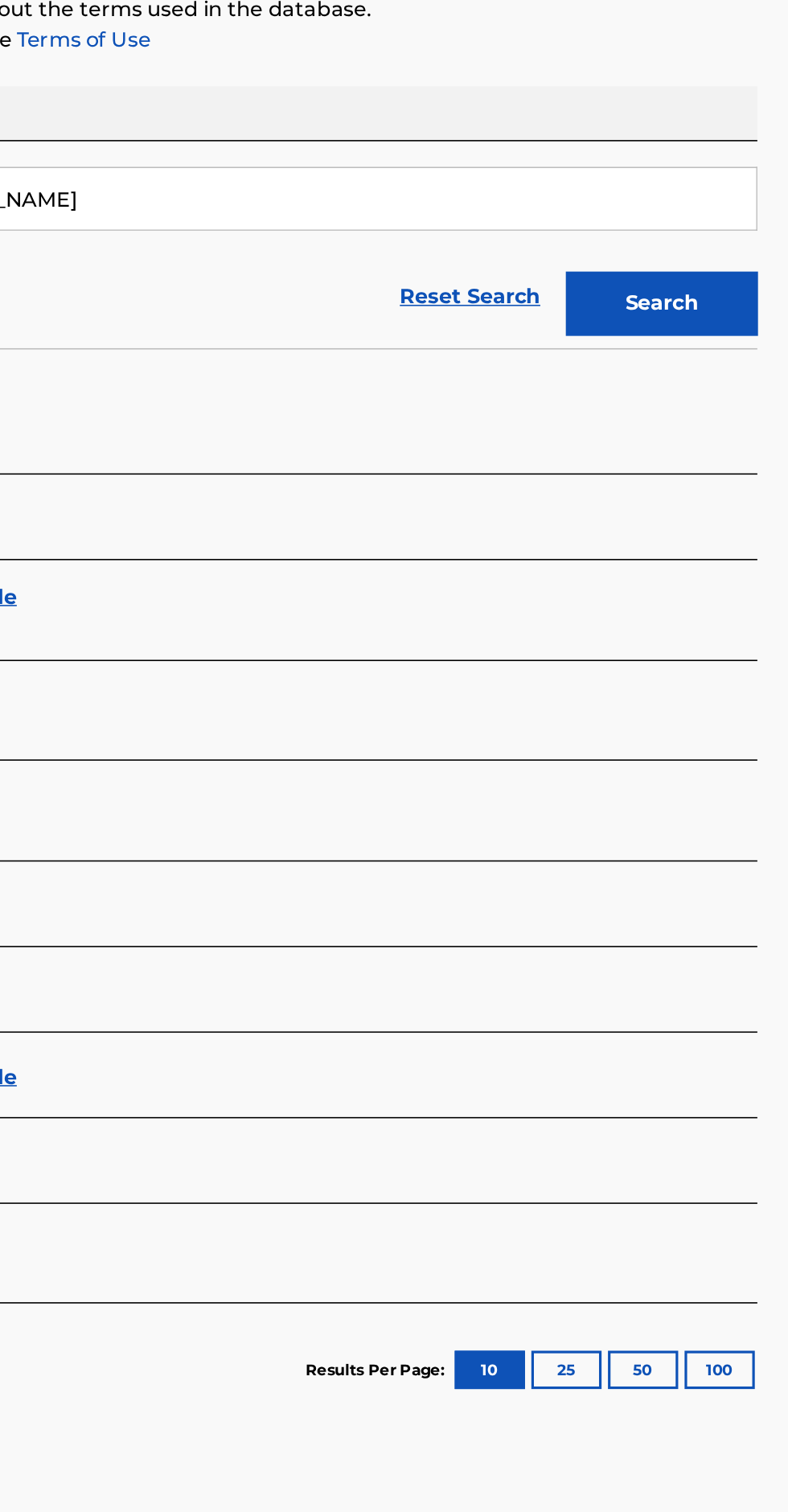
type input "[PERSON_NAME]"
click at [716, 427] on button "Search" at bounding box center [708, 435] width 121 height 40
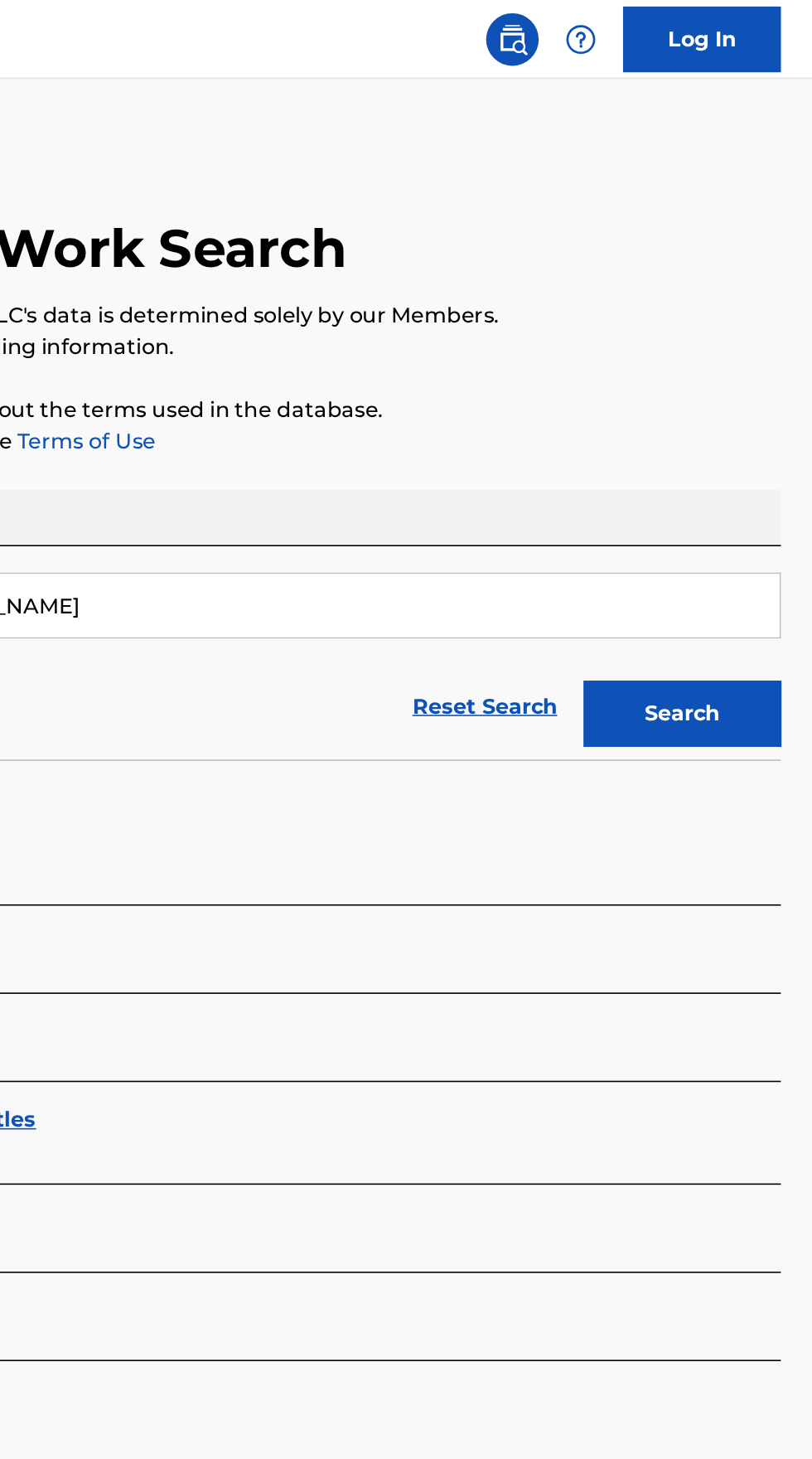
click at [739, 450] on button "Search" at bounding box center [730, 449] width 125 height 41
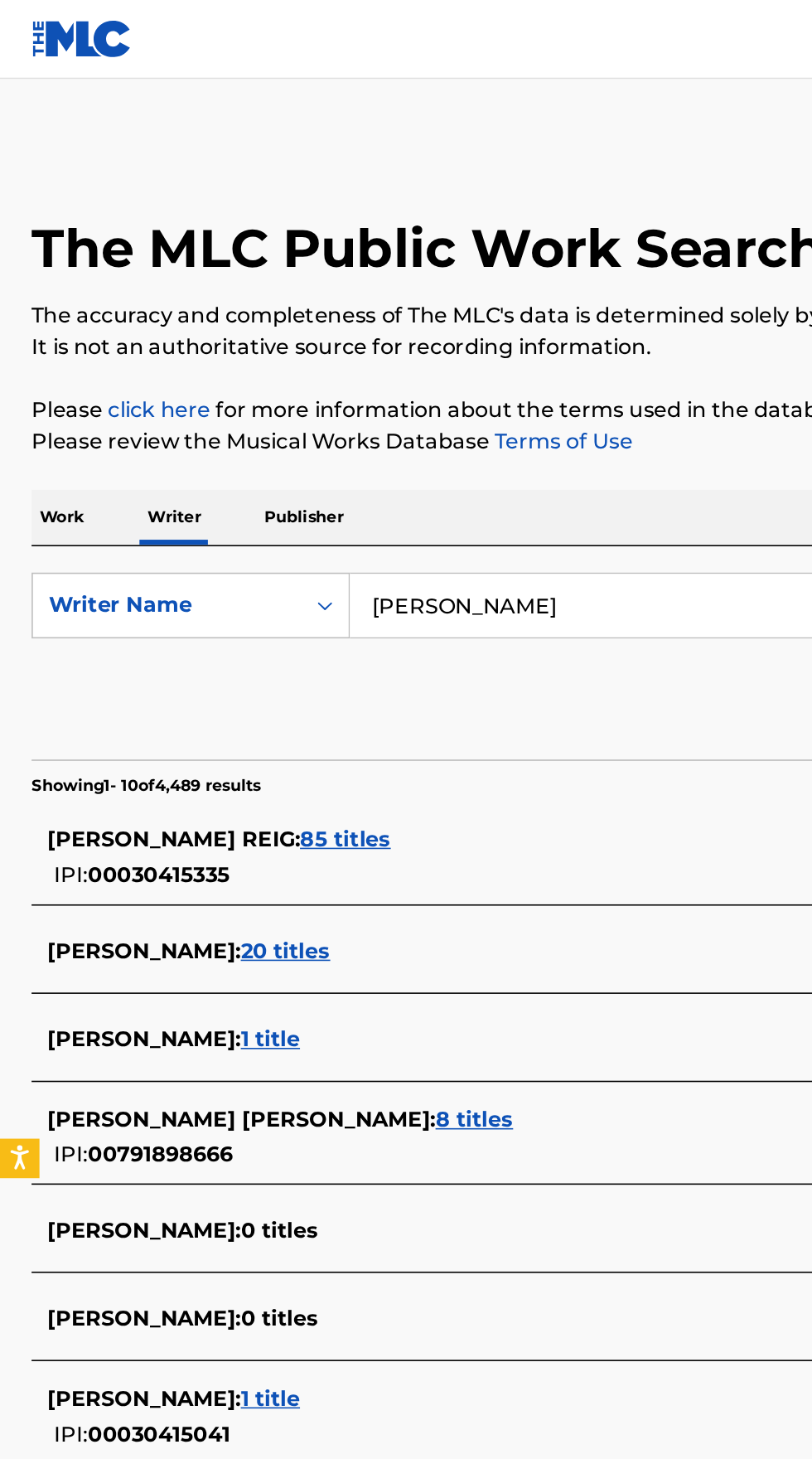
click at [47, 327] on p "Work" at bounding box center [39, 326] width 38 height 35
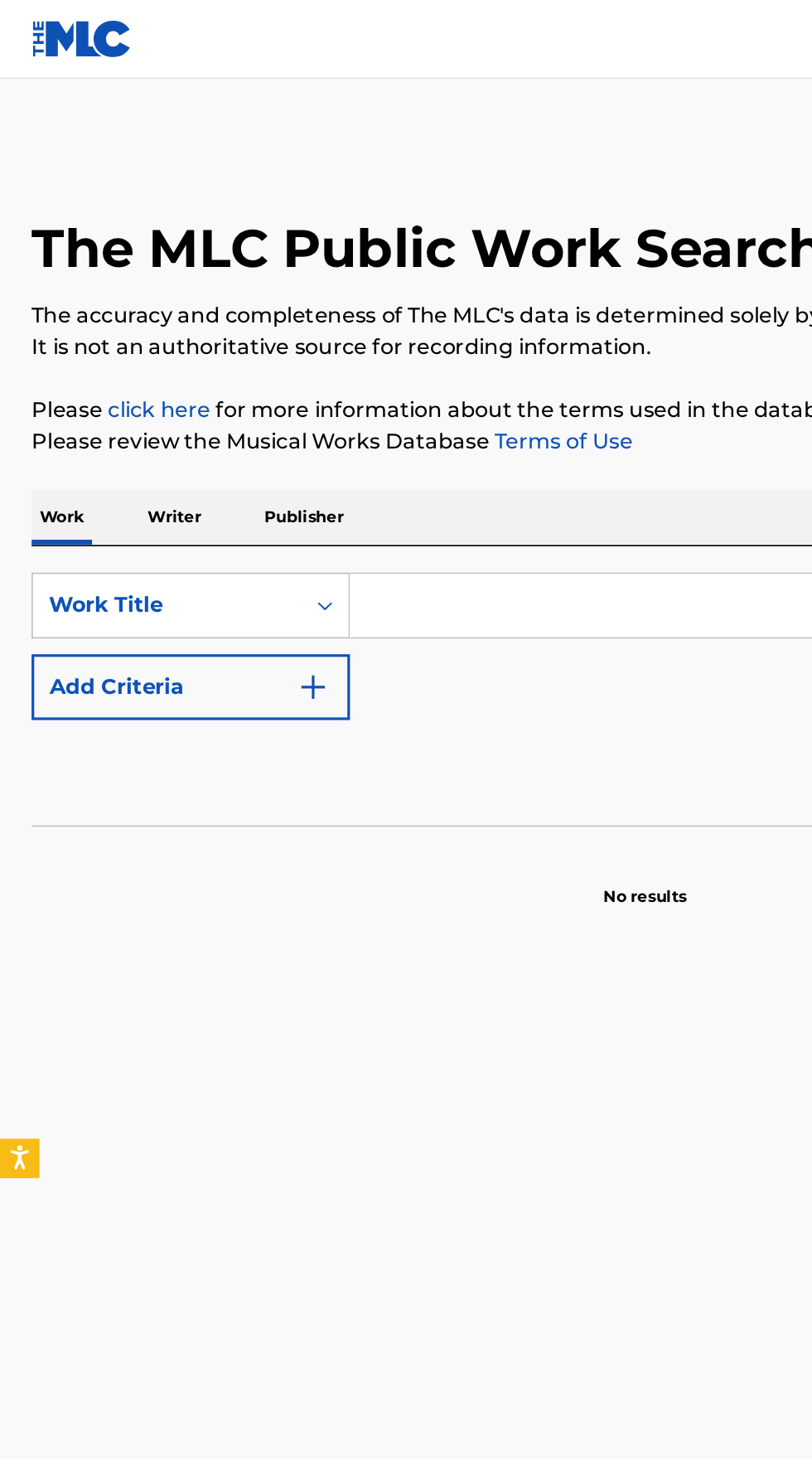
click at [313, 383] on input "Search Form" at bounding box center [506, 381] width 571 height 39
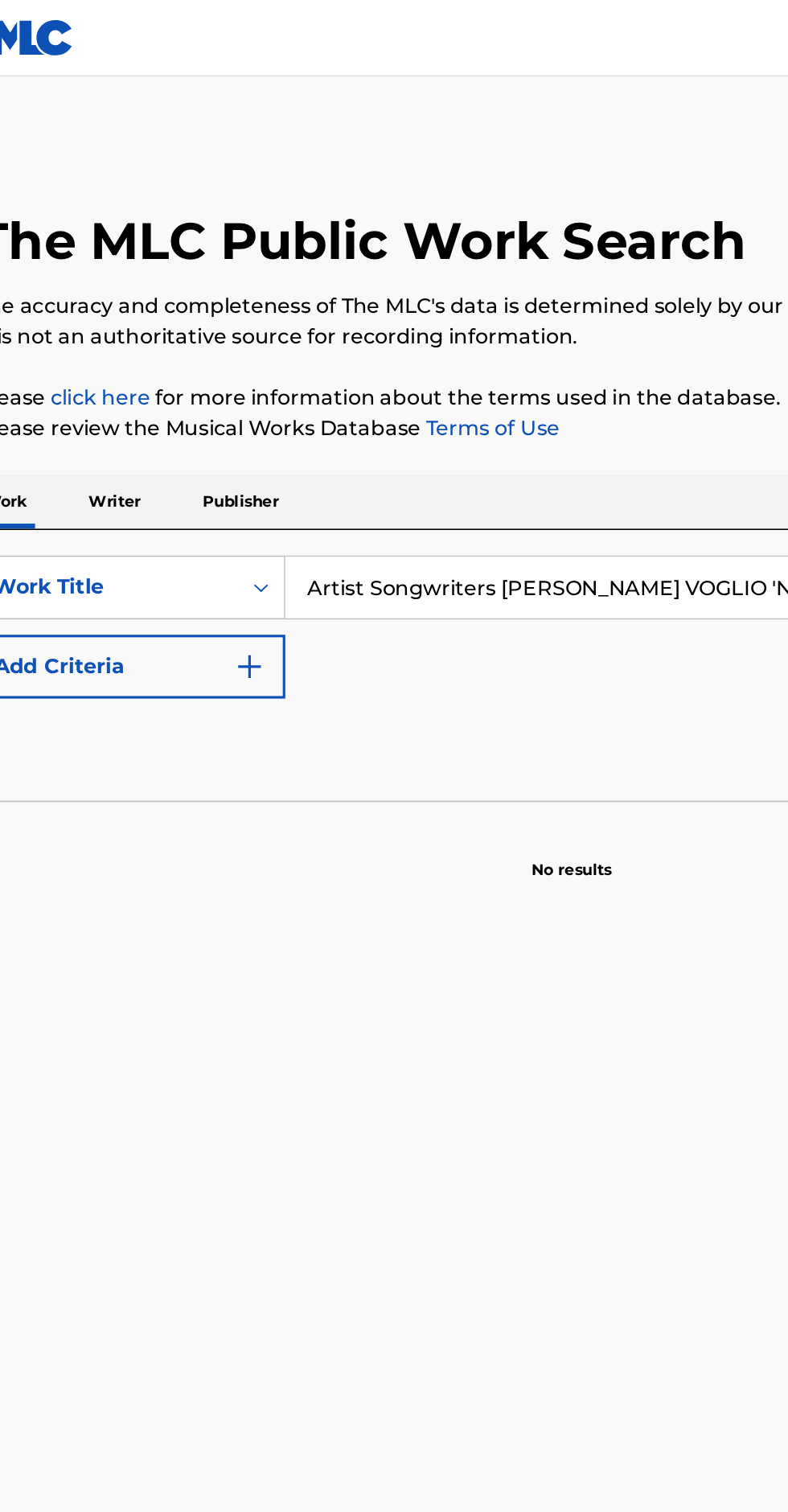
click at [348, 365] on input "Artist Songwriters [PERSON_NAME] VOGLIO 'NCUNTRÀ" at bounding box center [491, 370] width 554 height 38
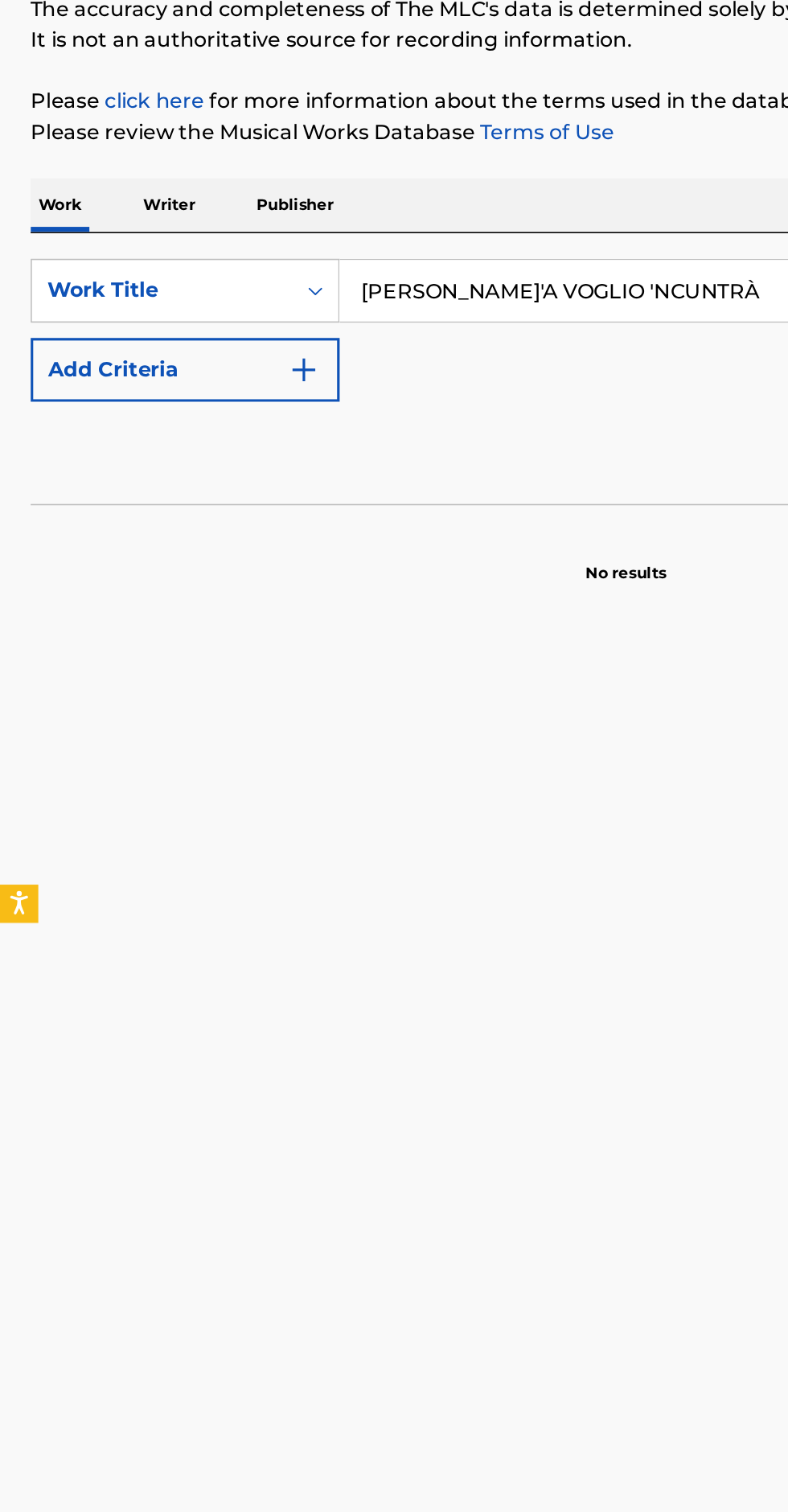
type input "[PERSON_NAME]'A VOGLIO 'NCUNTRÀ"
click at [212, 433] on button "Add Criteria" at bounding box center [116, 419] width 195 height 40
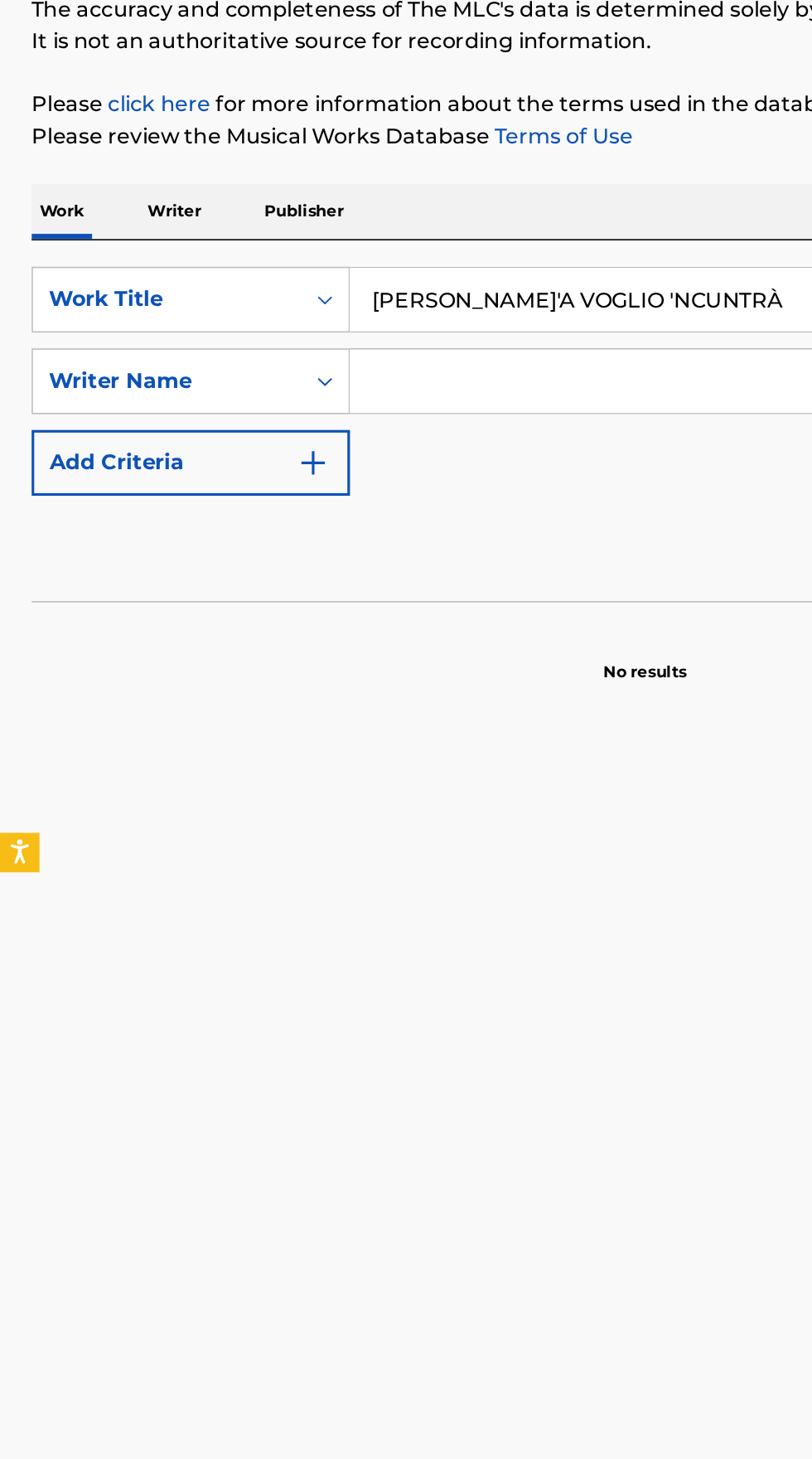
click at [395, 436] on input "Search Form" at bounding box center [491, 432] width 540 height 39
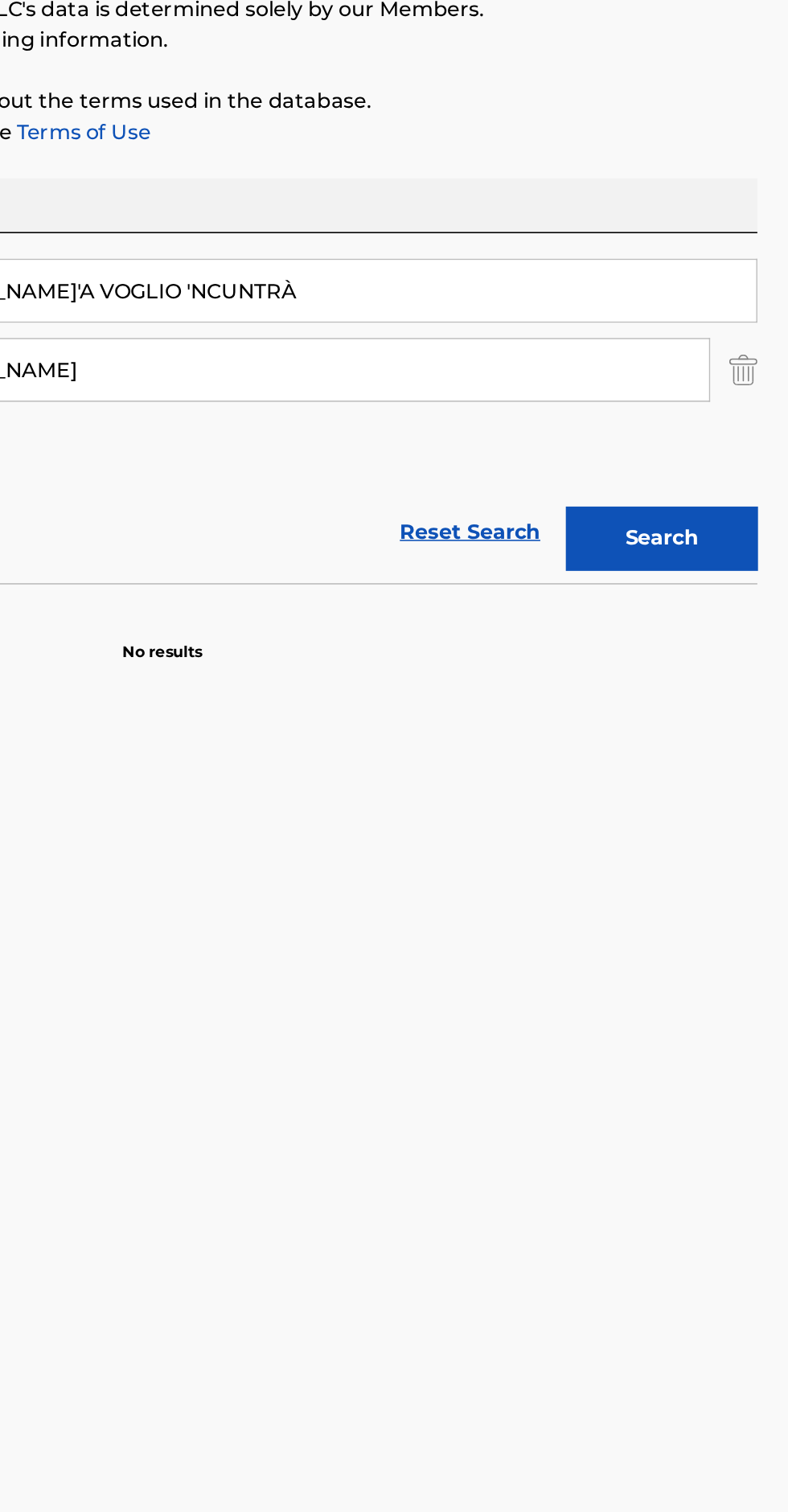
type input "[PERSON_NAME]"
click at [743, 508] on button "Search" at bounding box center [708, 525] width 121 height 40
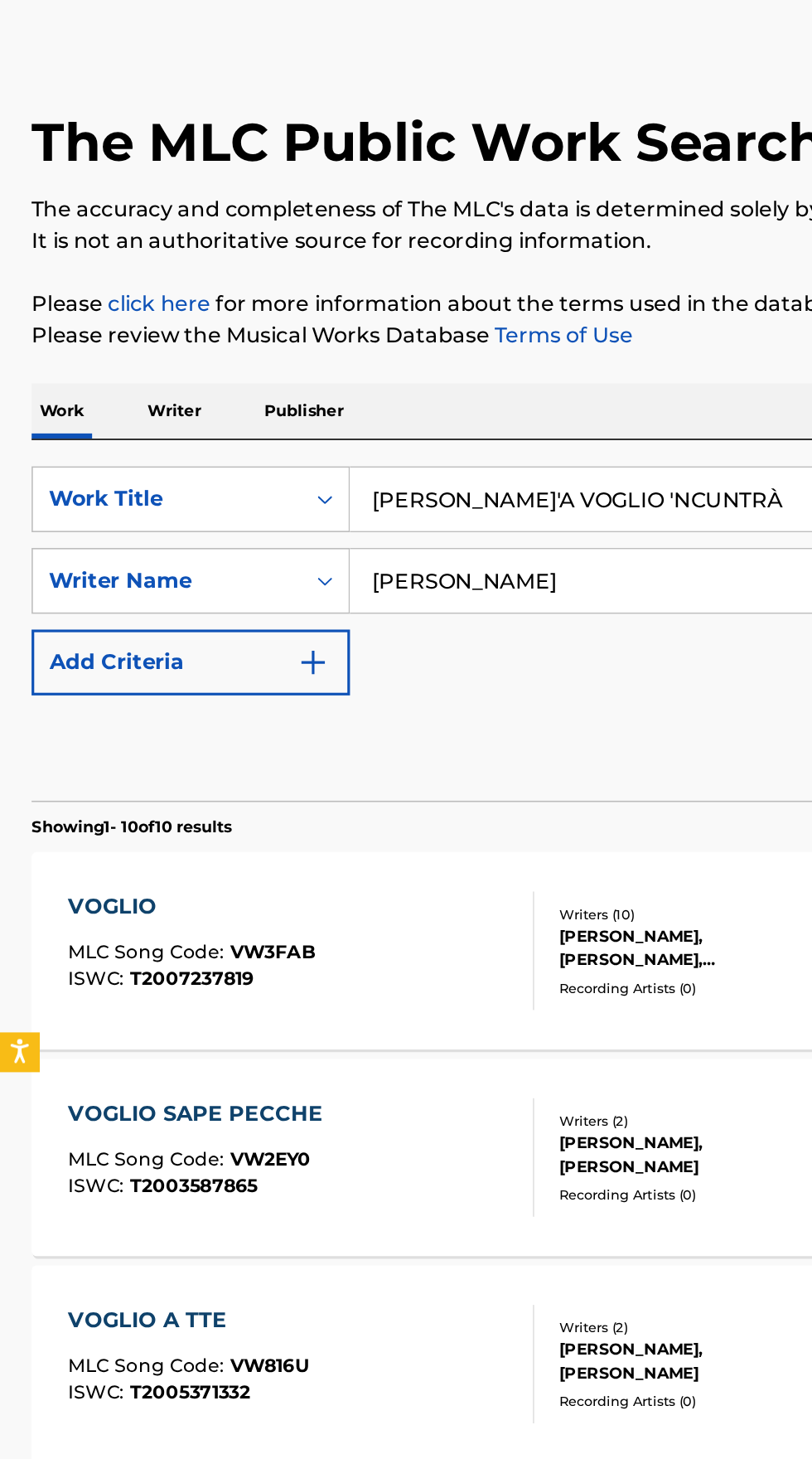
click at [122, 310] on p "Writer" at bounding box center [110, 326] width 44 height 35
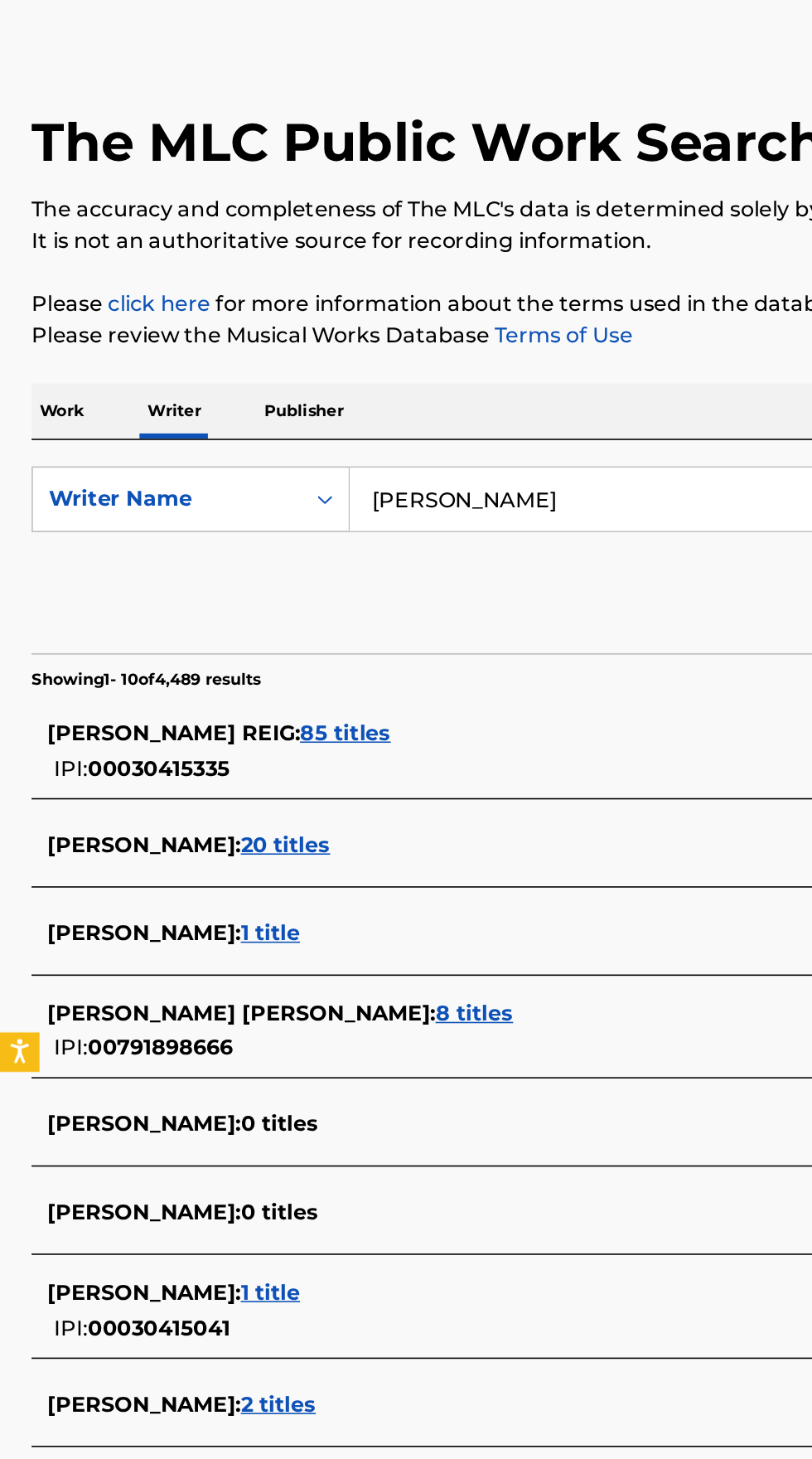
click at [48, 322] on p "Work" at bounding box center [39, 326] width 38 height 35
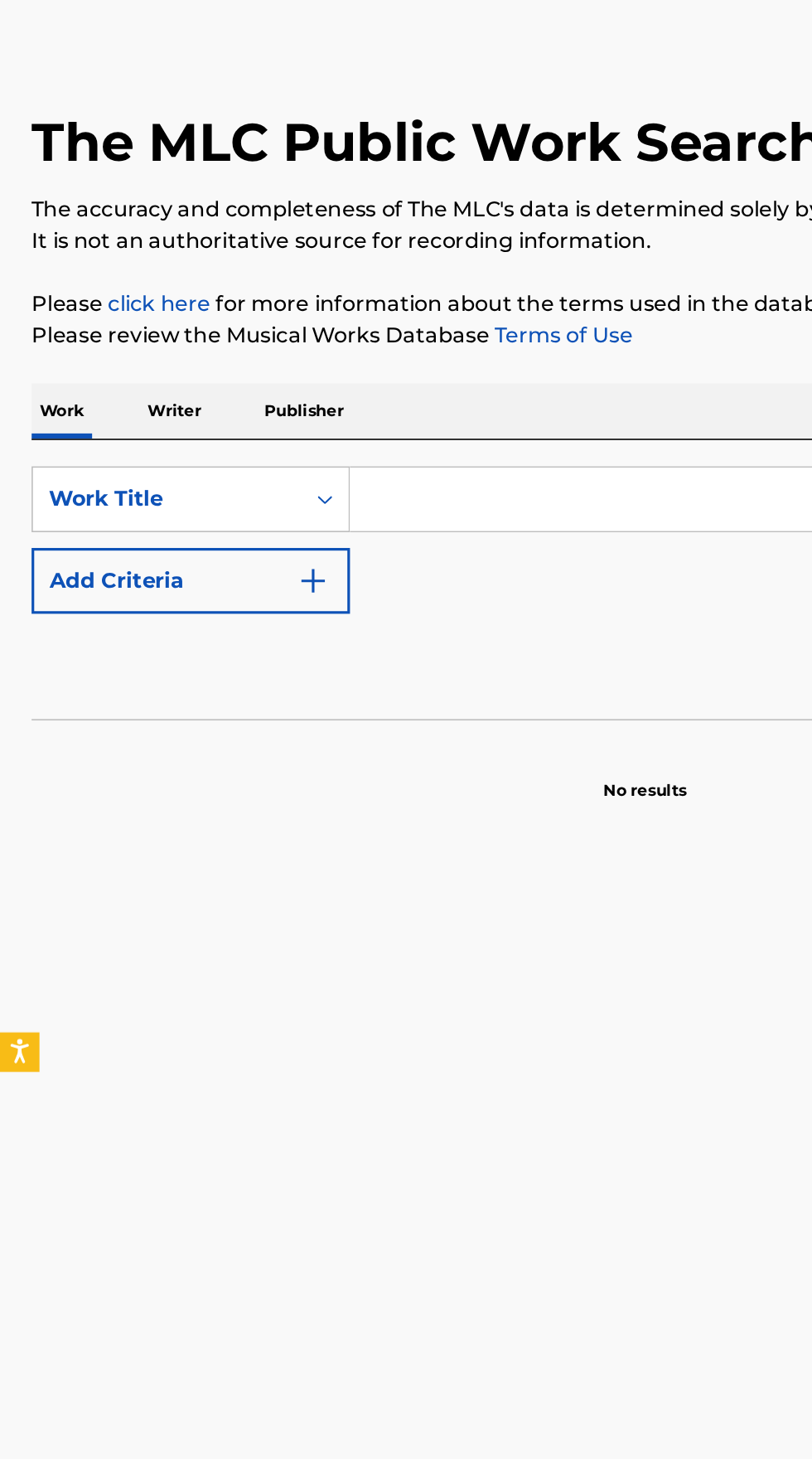
click at [306, 388] on input "Search Form" at bounding box center [506, 381] width 571 height 39
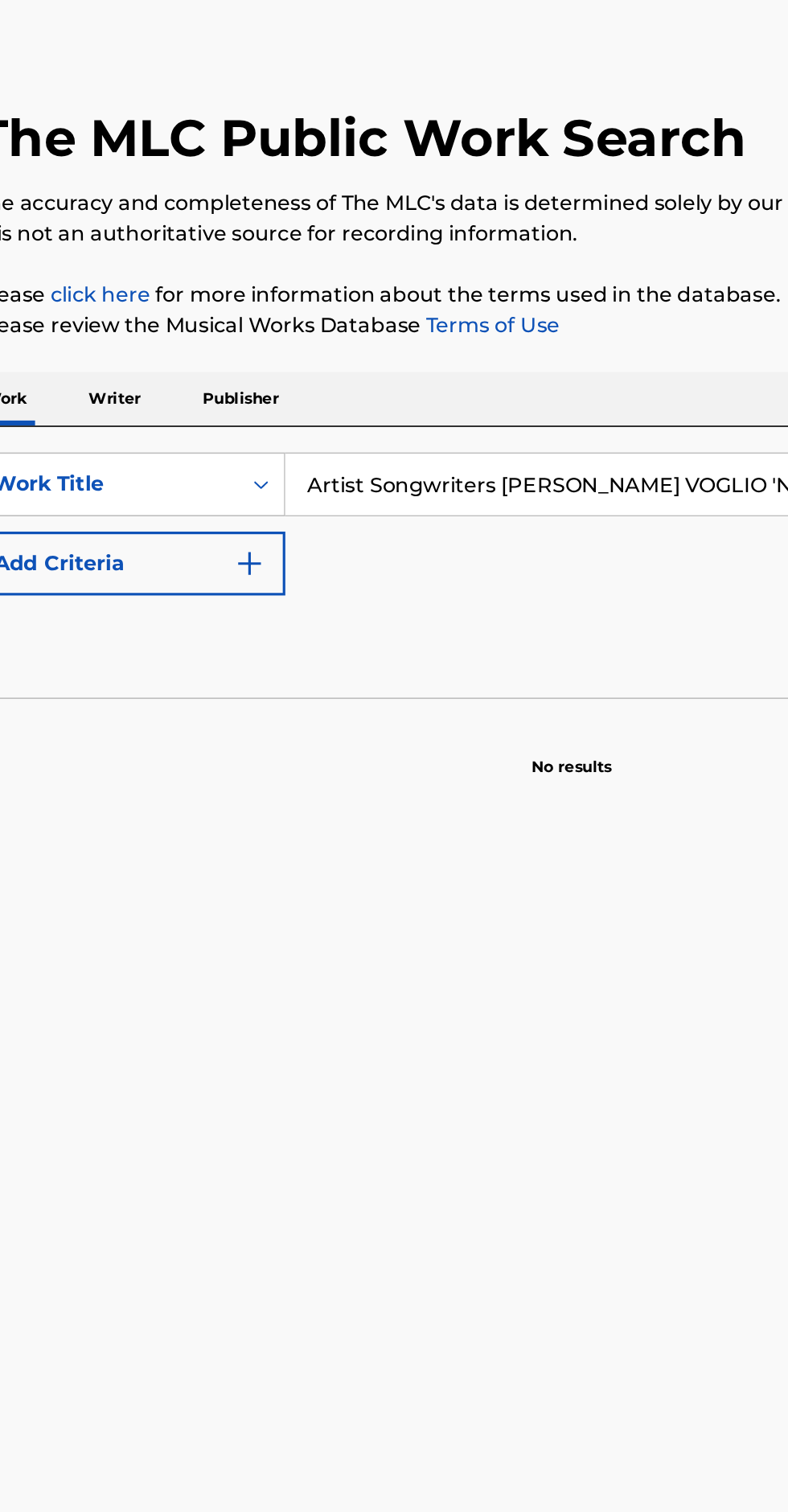
click at [346, 372] on input "Artist Songwriters [PERSON_NAME] VOGLIO 'NCUNTRÀ" at bounding box center [491, 370] width 554 height 38
type input "[PERSON_NAME]'A VOGLIO 'NCUNTRÀ"
click at [195, 410] on img "Search Form" at bounding box center [192, 420] width 20 height 20
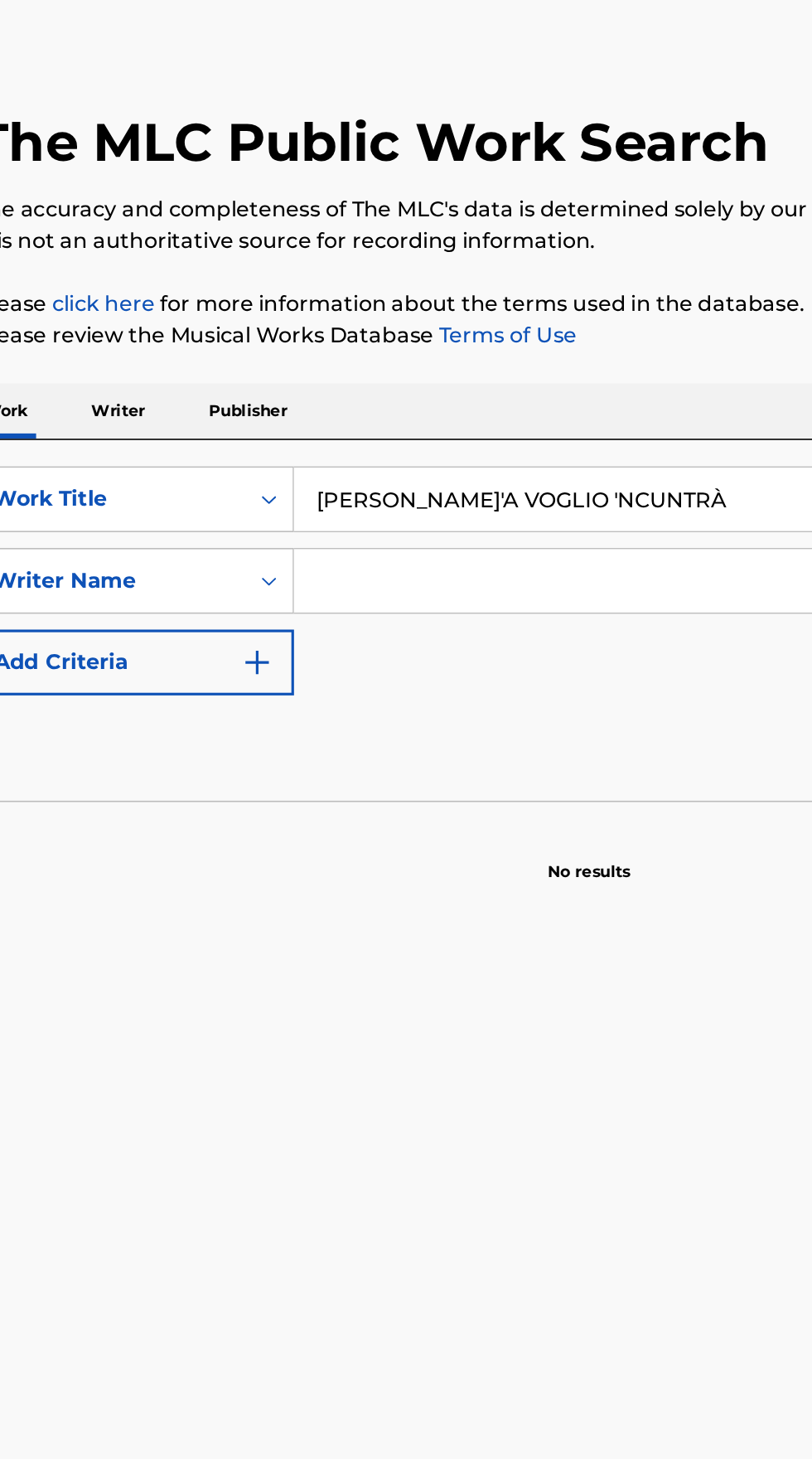
click at [365, 426] on input "Search Form" at bounding box center [491, 432] width 540 height 39
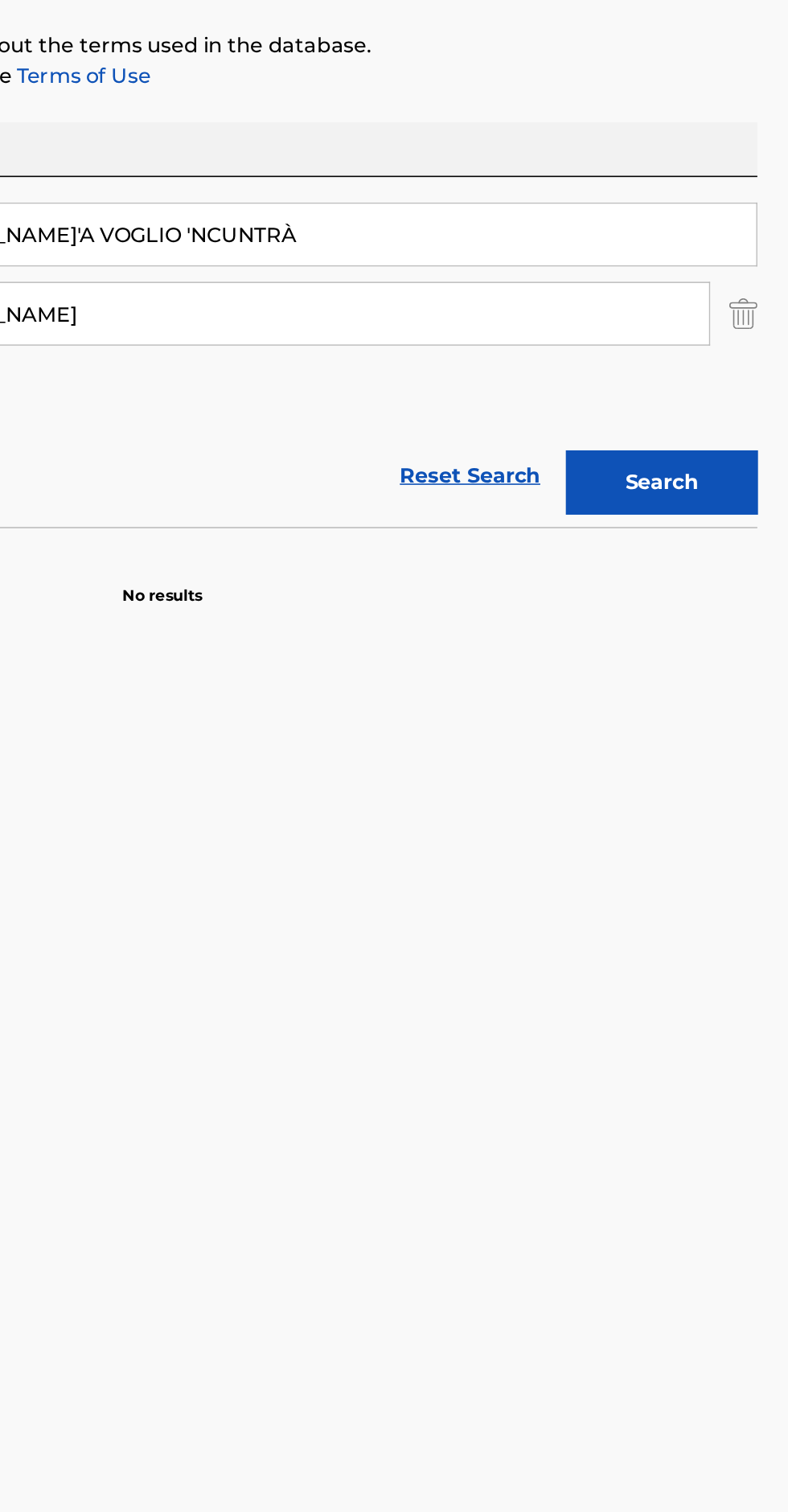
type input "[PERSON_NAME]"
click at [720, 537] on button "Search" at bounding box center [708, 525] width 121 height 40
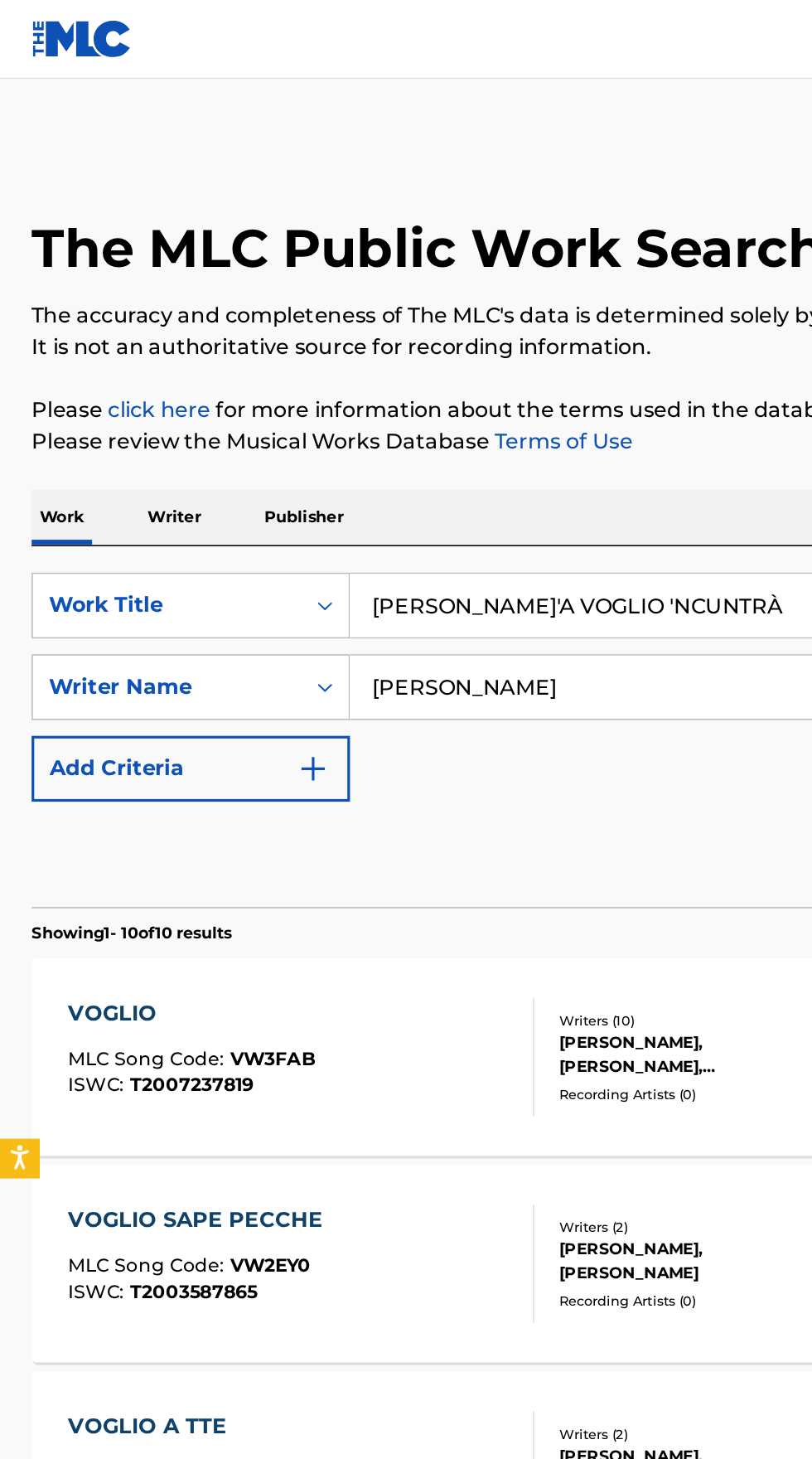
click at [119, 323] on p "Writer" at bounding box center [110, 326] width 44 height 35
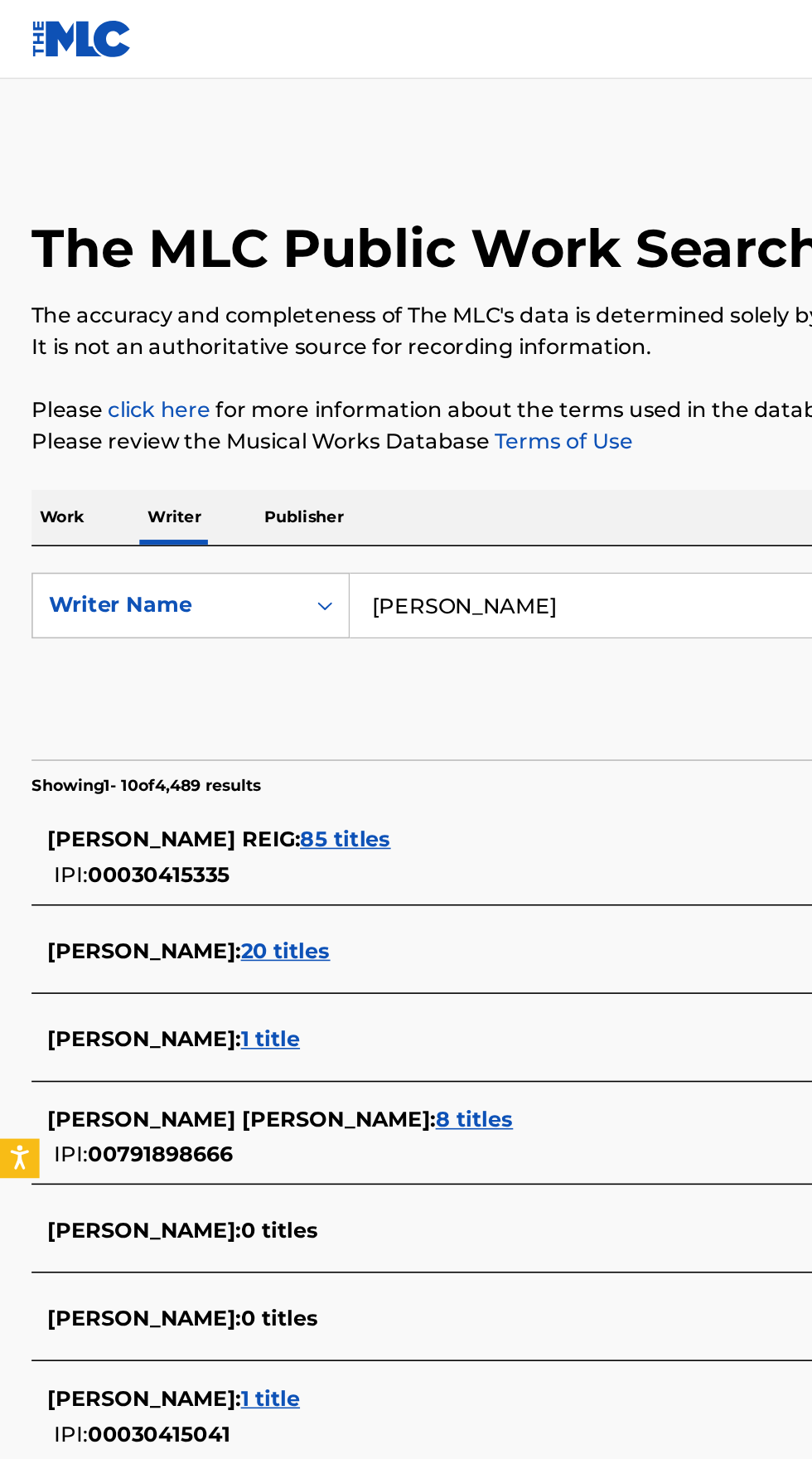
click at [368, 383] on input "[PERSON_NAME]" at bounding box center [506, 381] width 571 height 39
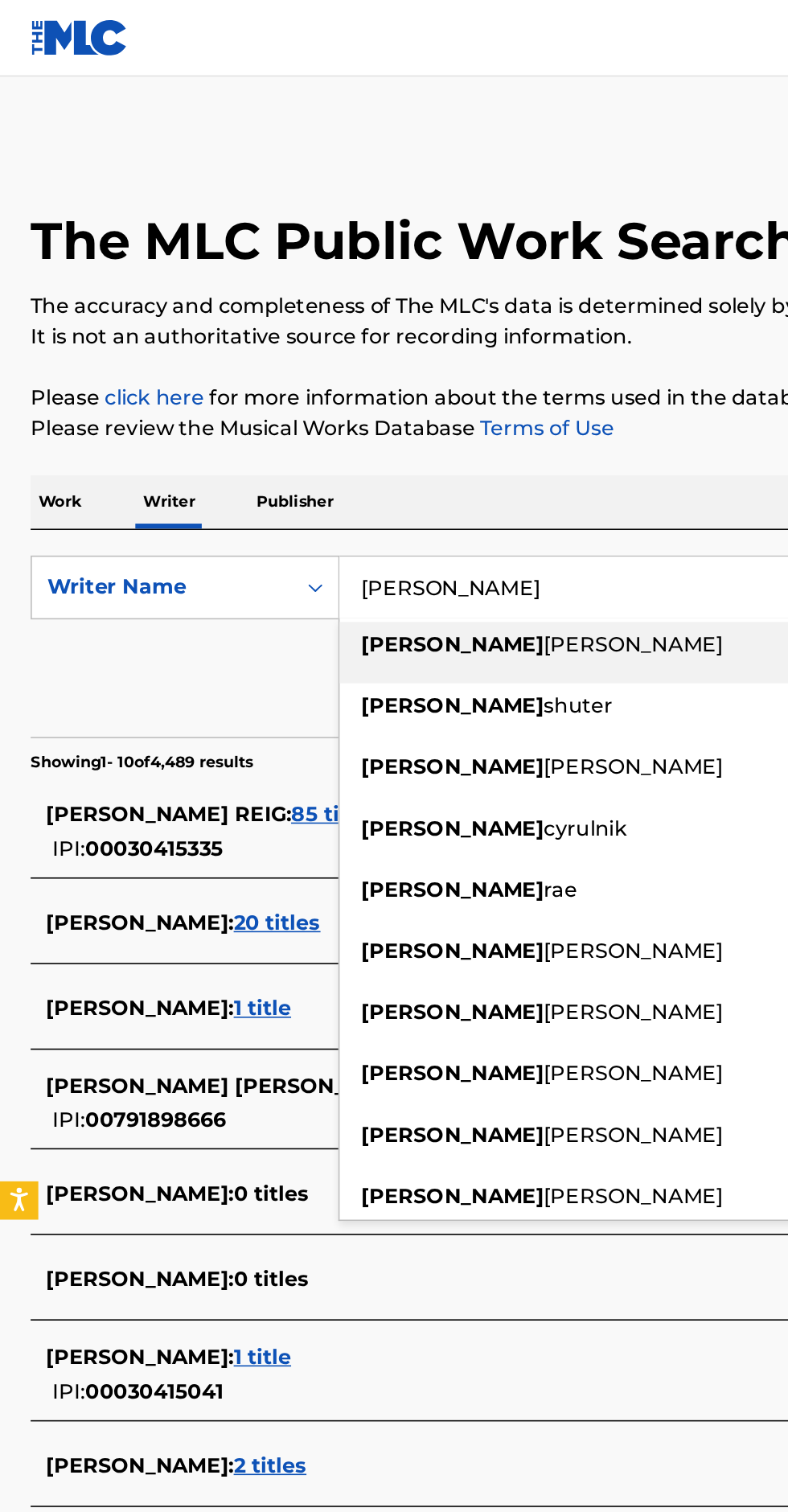
type input "[PERSON_NAME]"
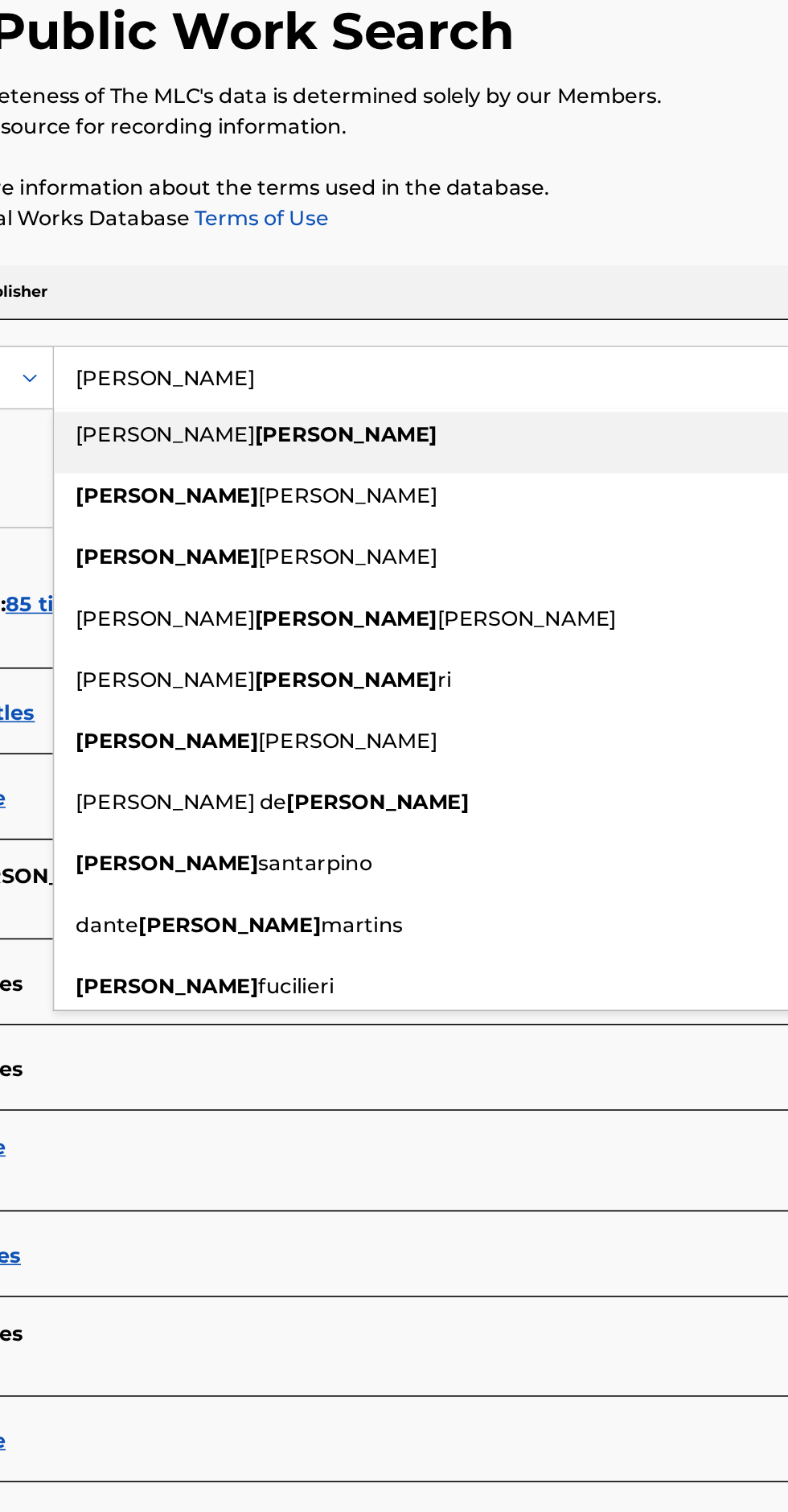
type input "[PERSON_NAME]"
click at [600, 257] on p "Please click here for more information about the terms used in the database." at bounding box center [394, 251] width 750 height 20
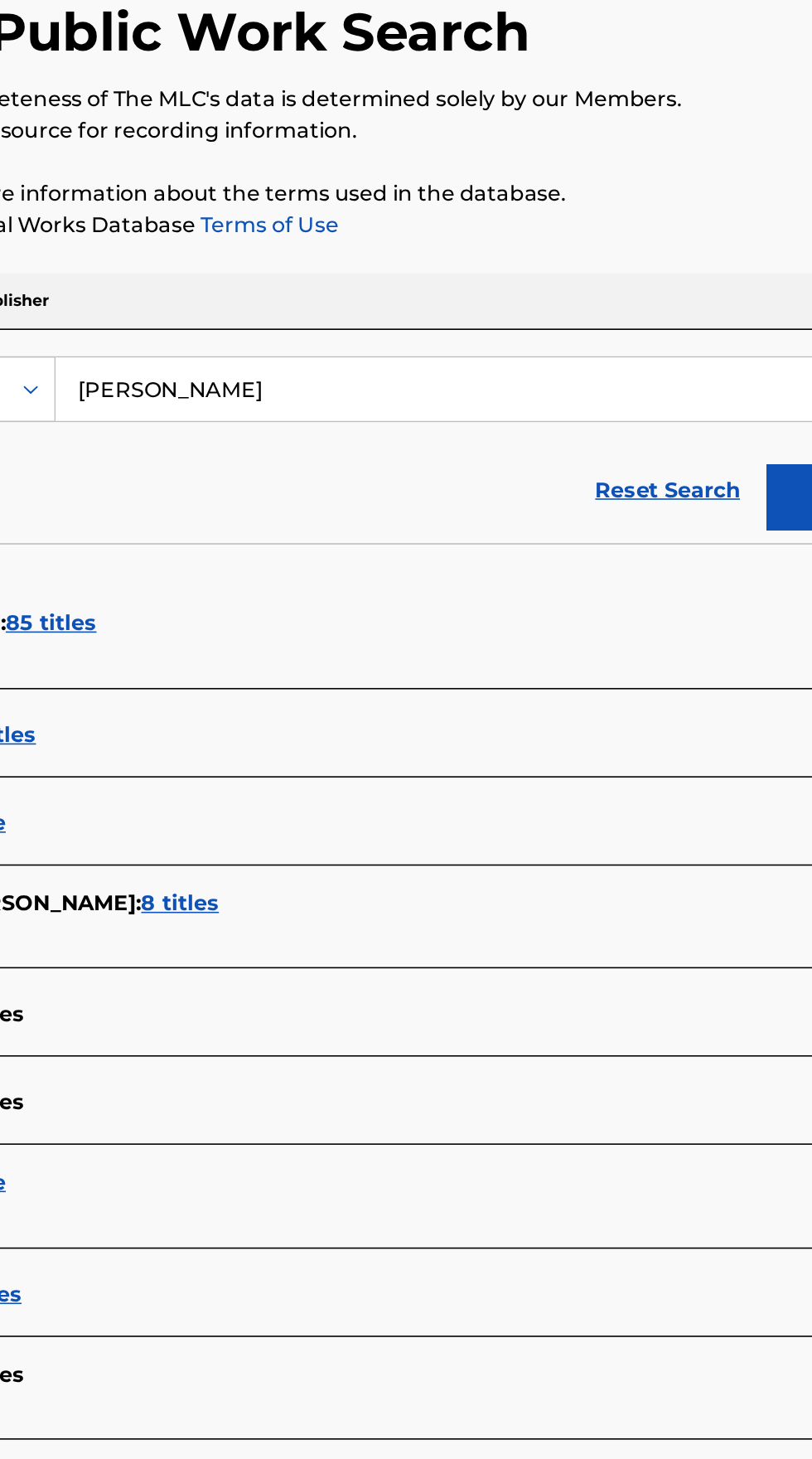
click at [685, 446] on button "Search" at bounding box center [730, 449] width 125 height 41
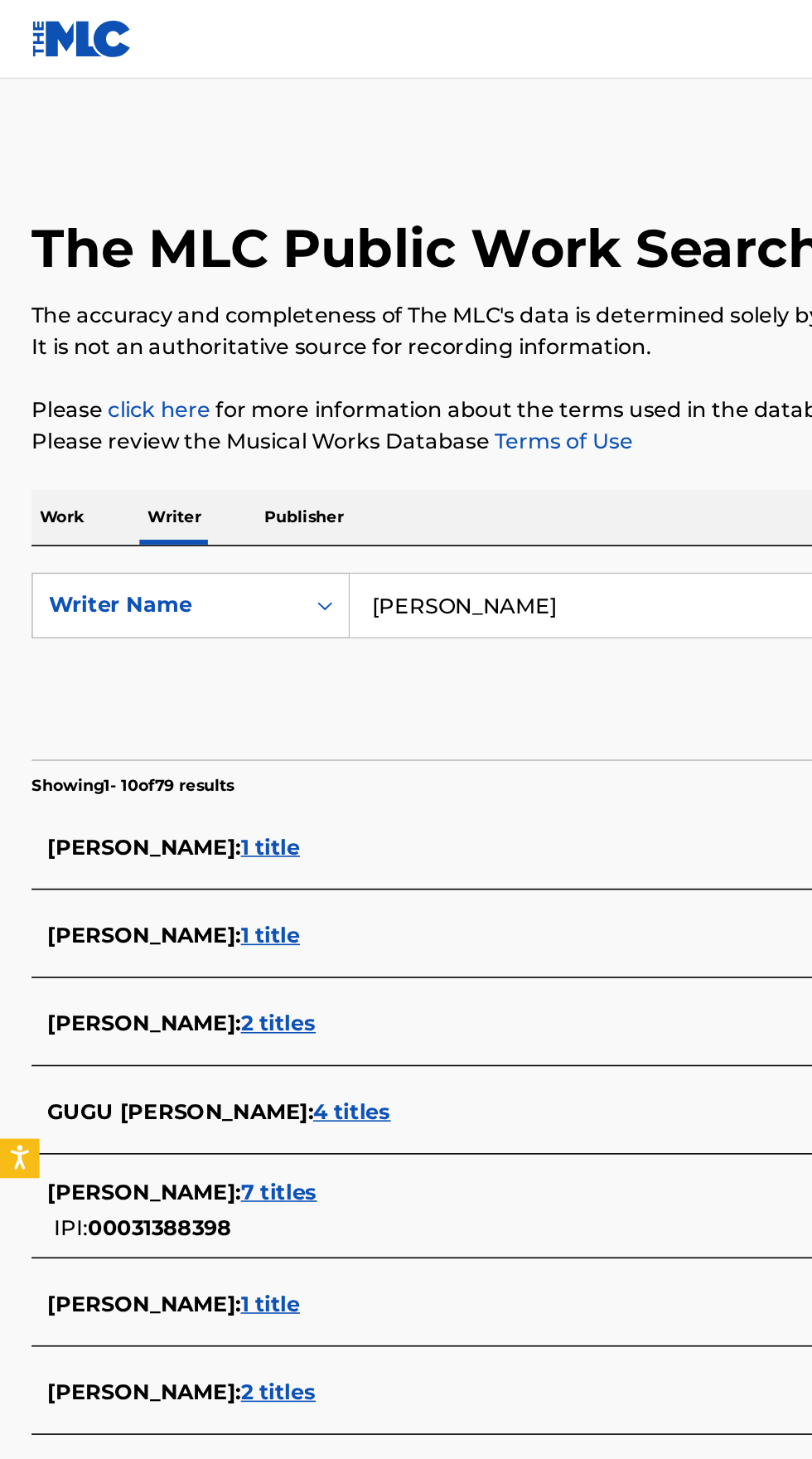
click at [53, 311] on p "Work" at bounding box center [39, 326] width 38 height 35
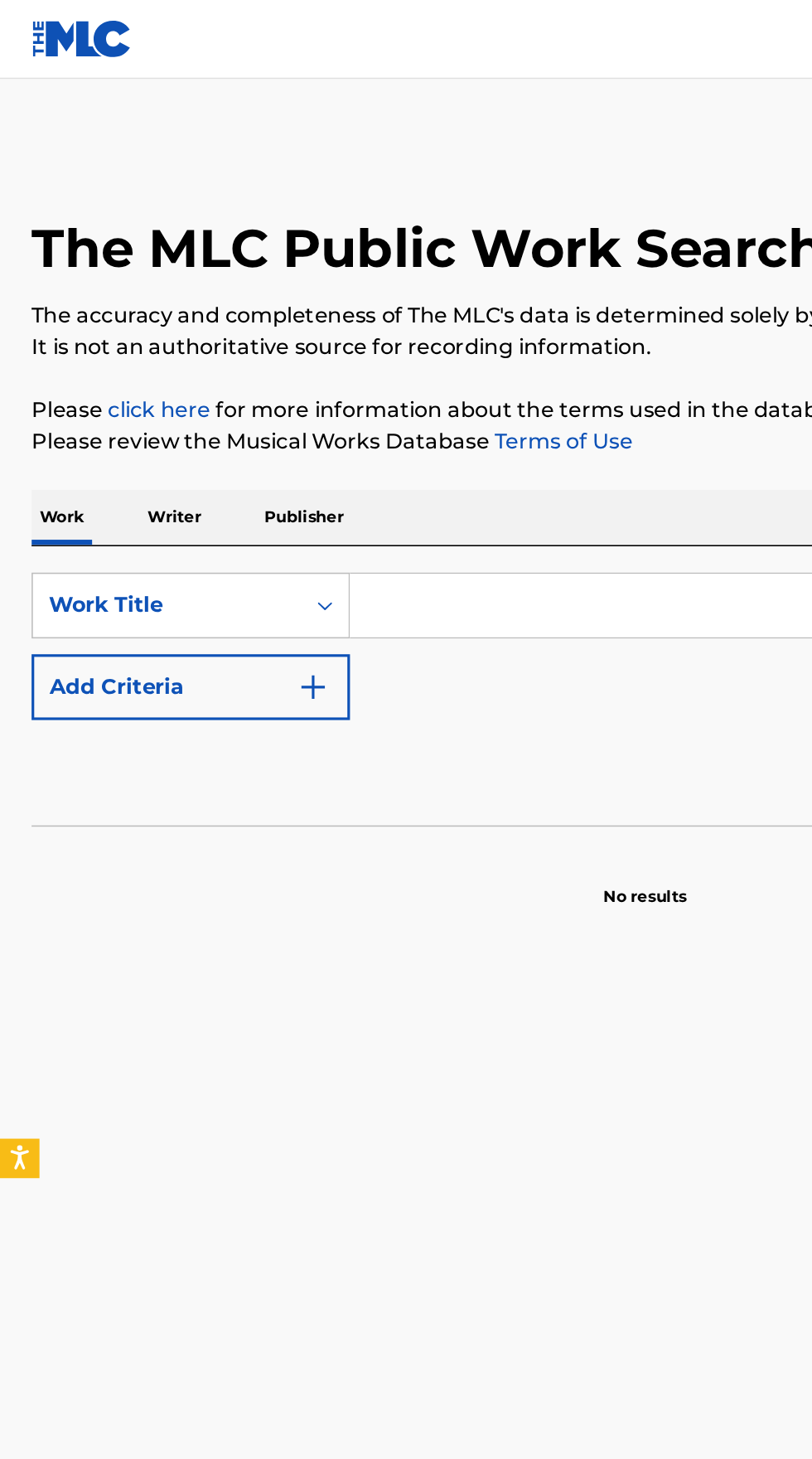
click at [306, 380] on input "Search Form" at bounding box center [506, 381] width 571 height 39
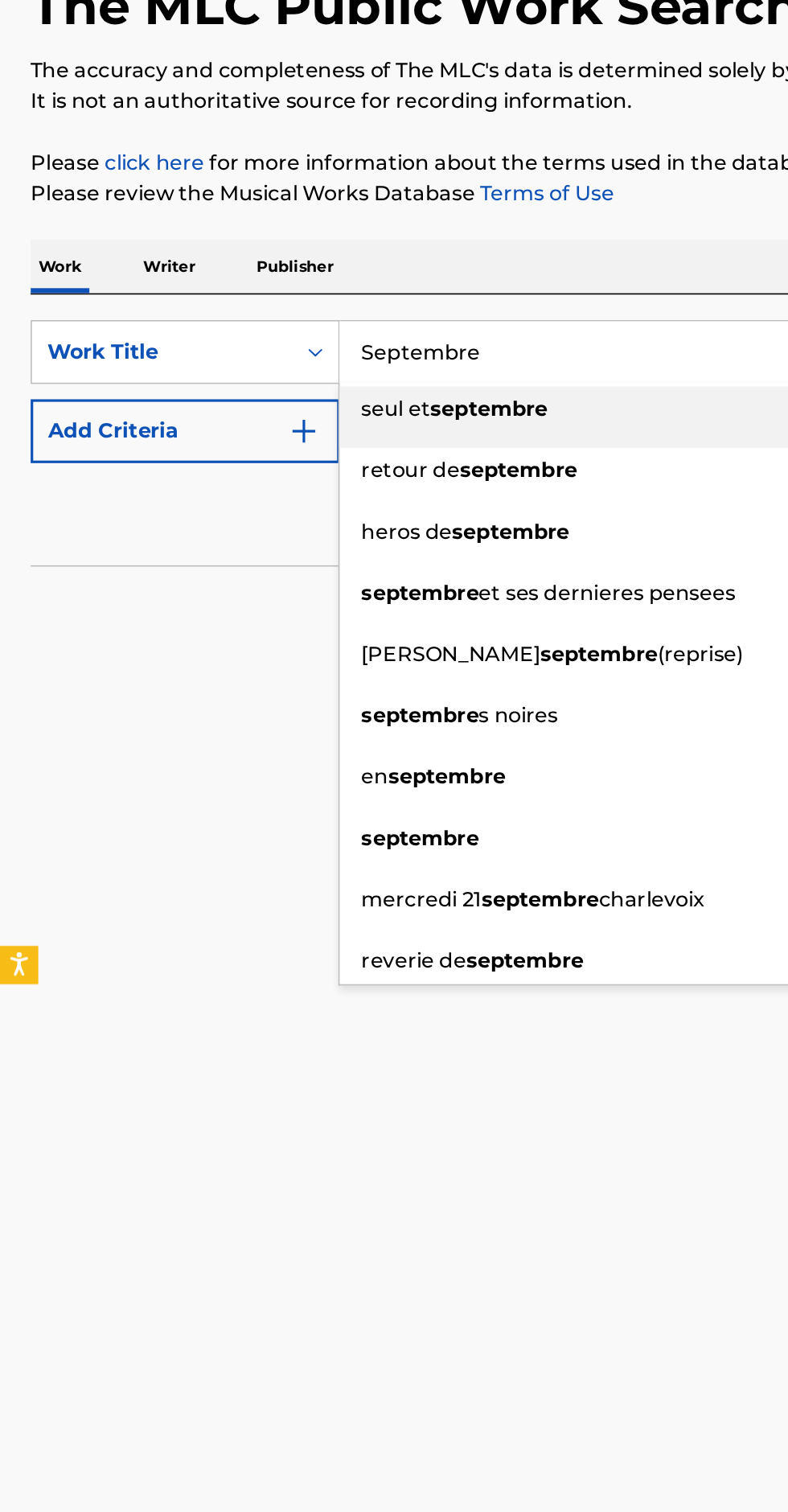
type input "Septembre"
click at [188, 421] on img "Search Form" at bounding box center [192, 420] width 20 height 20
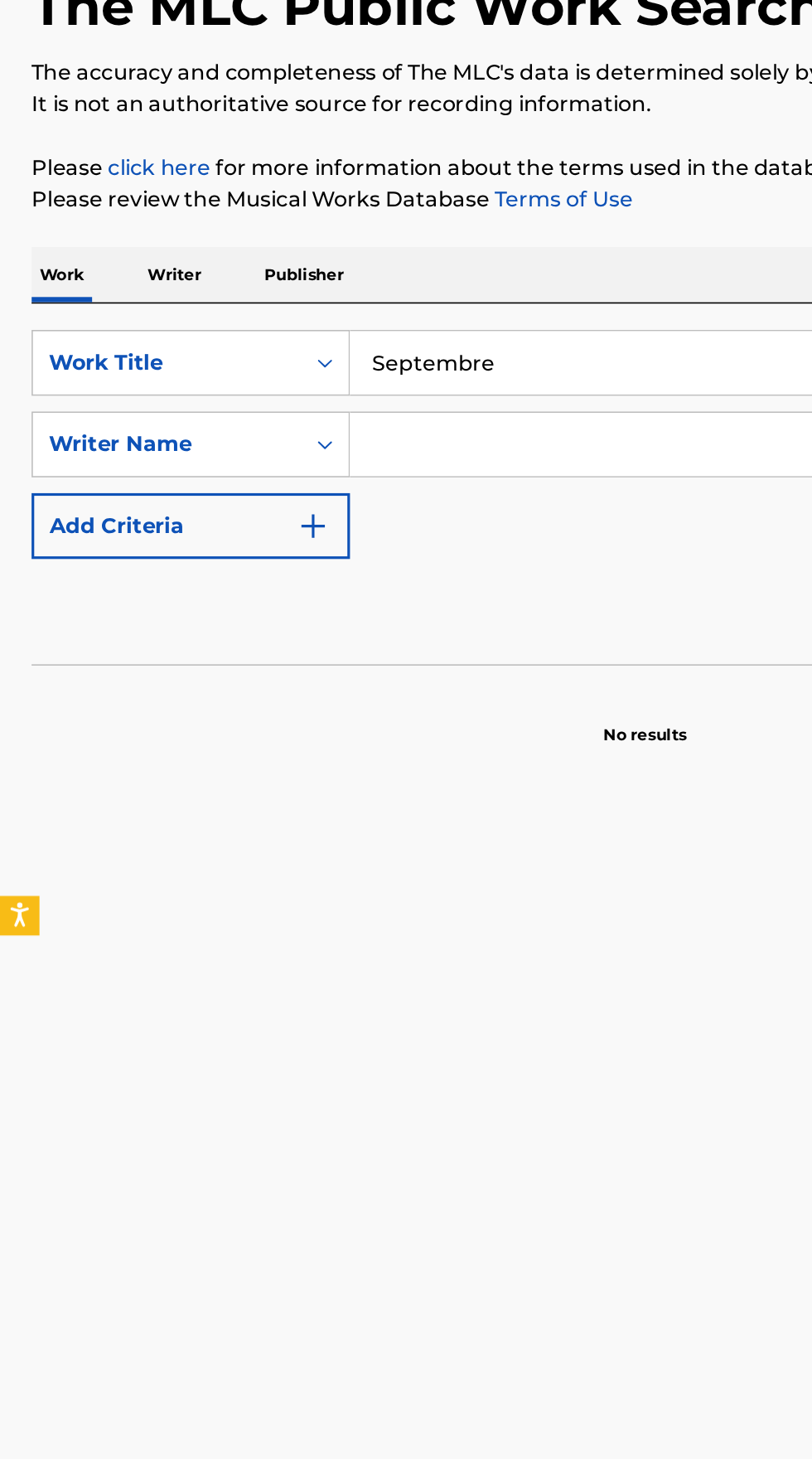
click at [339, 430] on input "Search Form" at bounding box center [491, 432] width 540 height 39
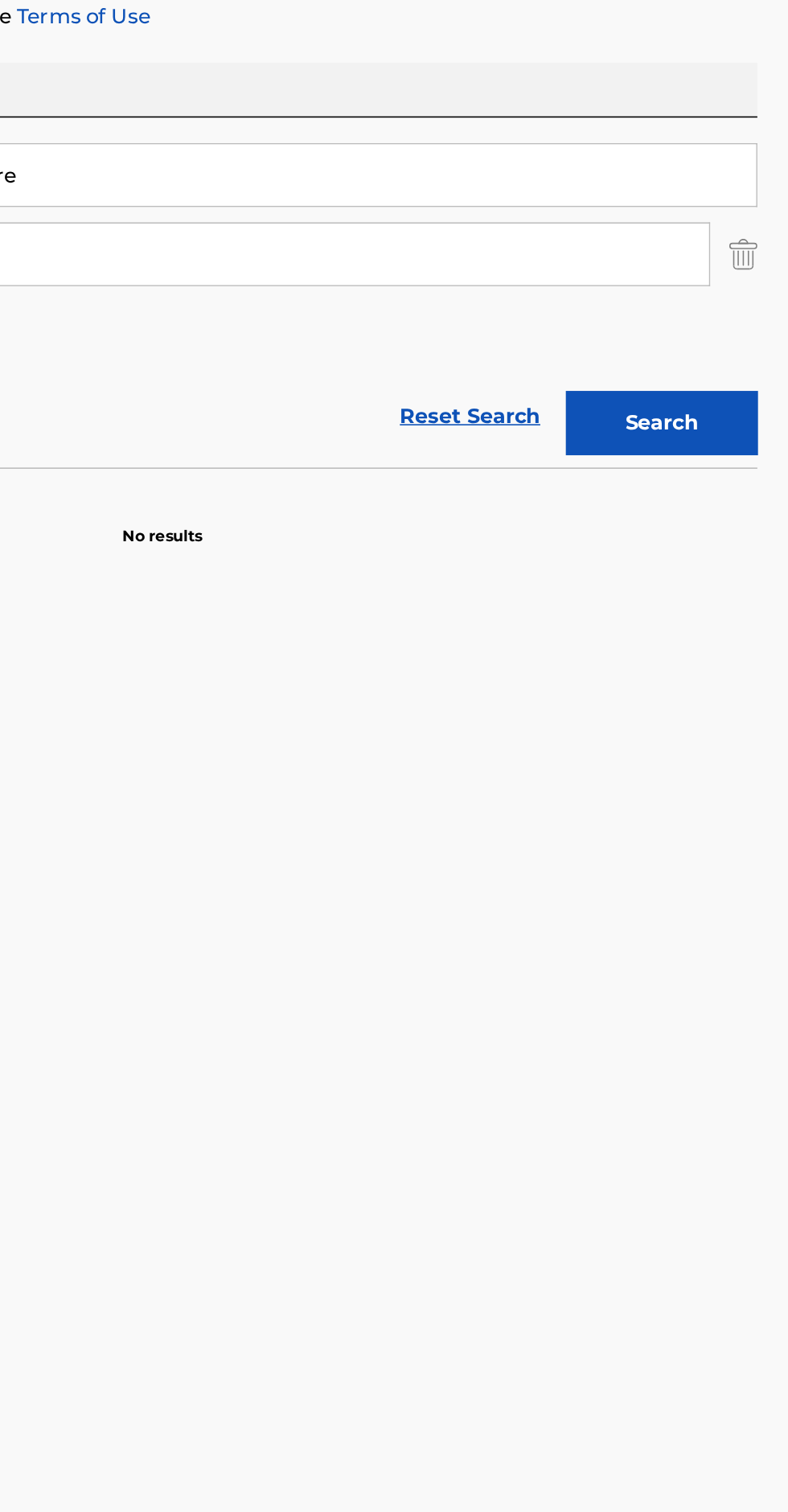
type input "Orrage"
click at [720, 530] on button "Search" at bounding box center [708, 525] width 121 height 40
